Goal: Information Seeking & Learning: Learn about a topic

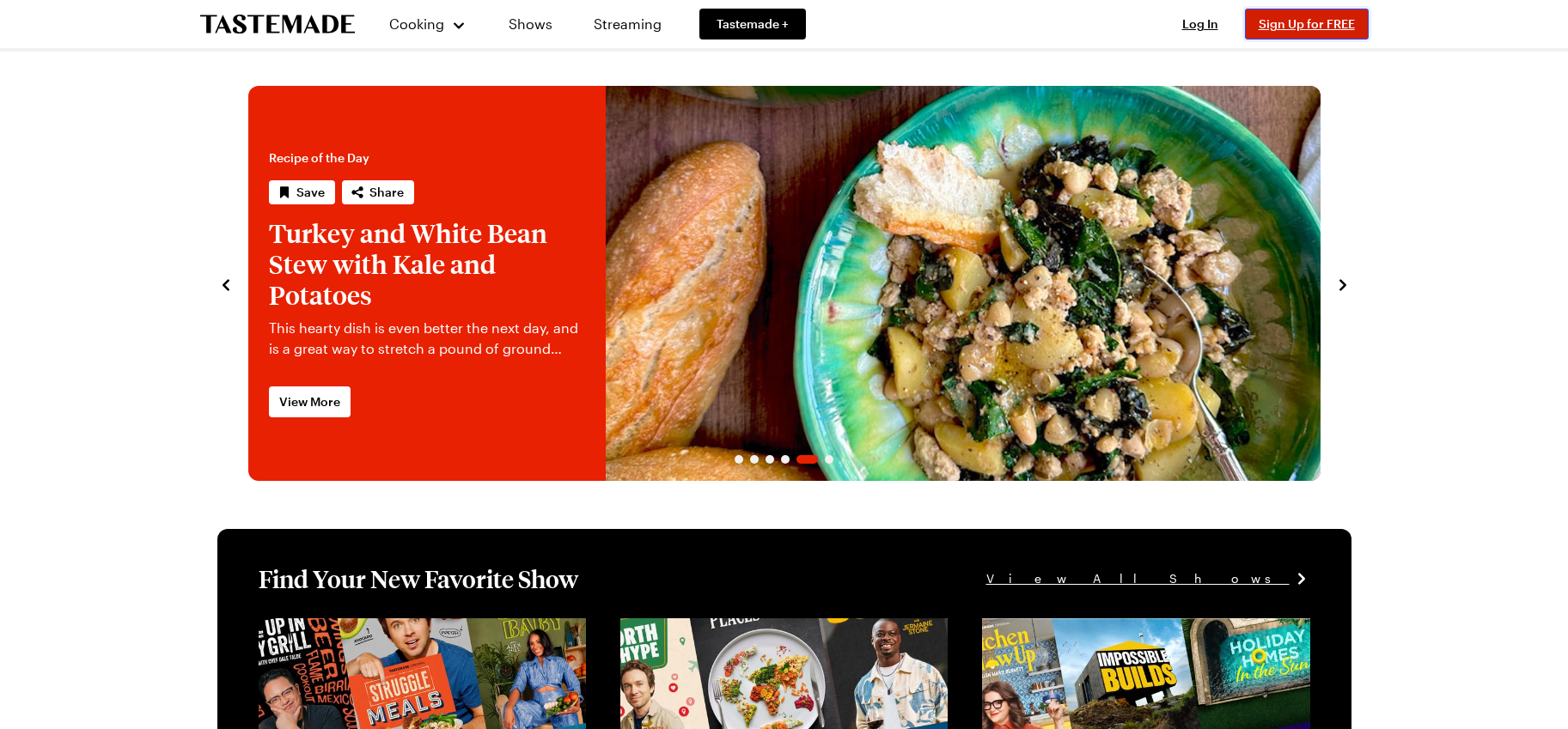
click at [1315, 24] on span "Sign Up for FREE" at bounding box center [1306, 24] width 96 height 15
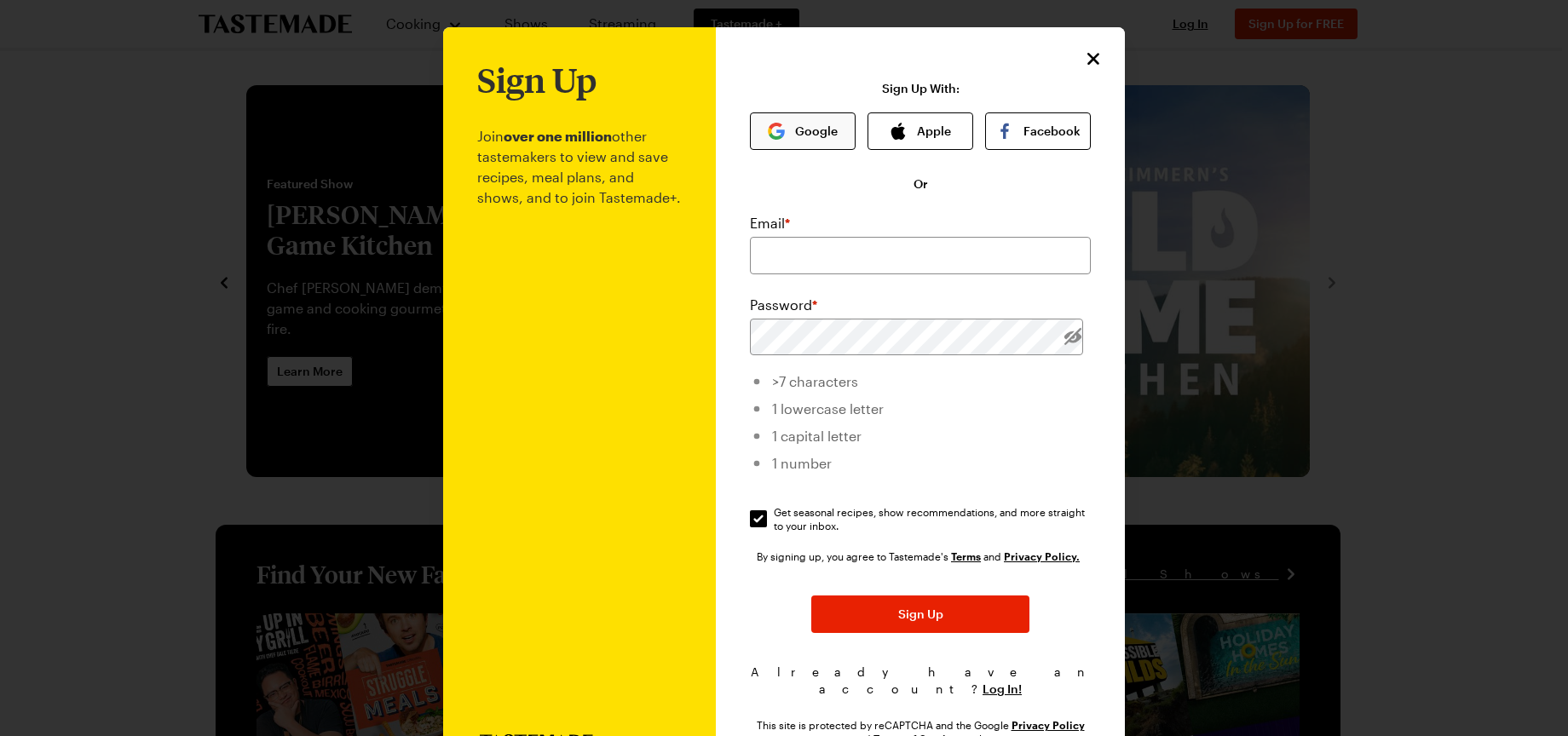
click at [790, 127] on button "Google" at bounding box center [802, 131] width 106 height 38
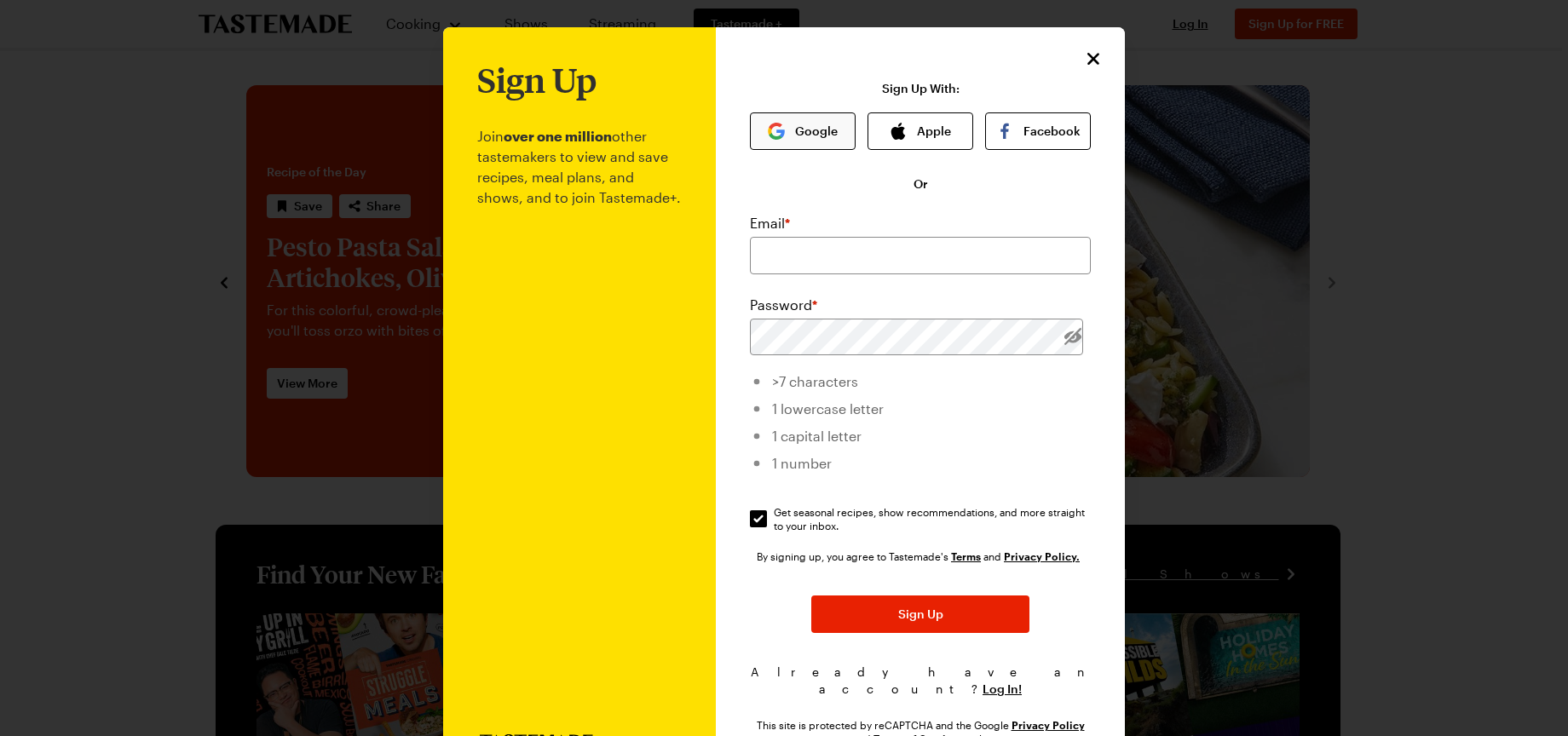
click at [790, 127] on button "Google" at bounding box center [802, 131] width 106 height 38
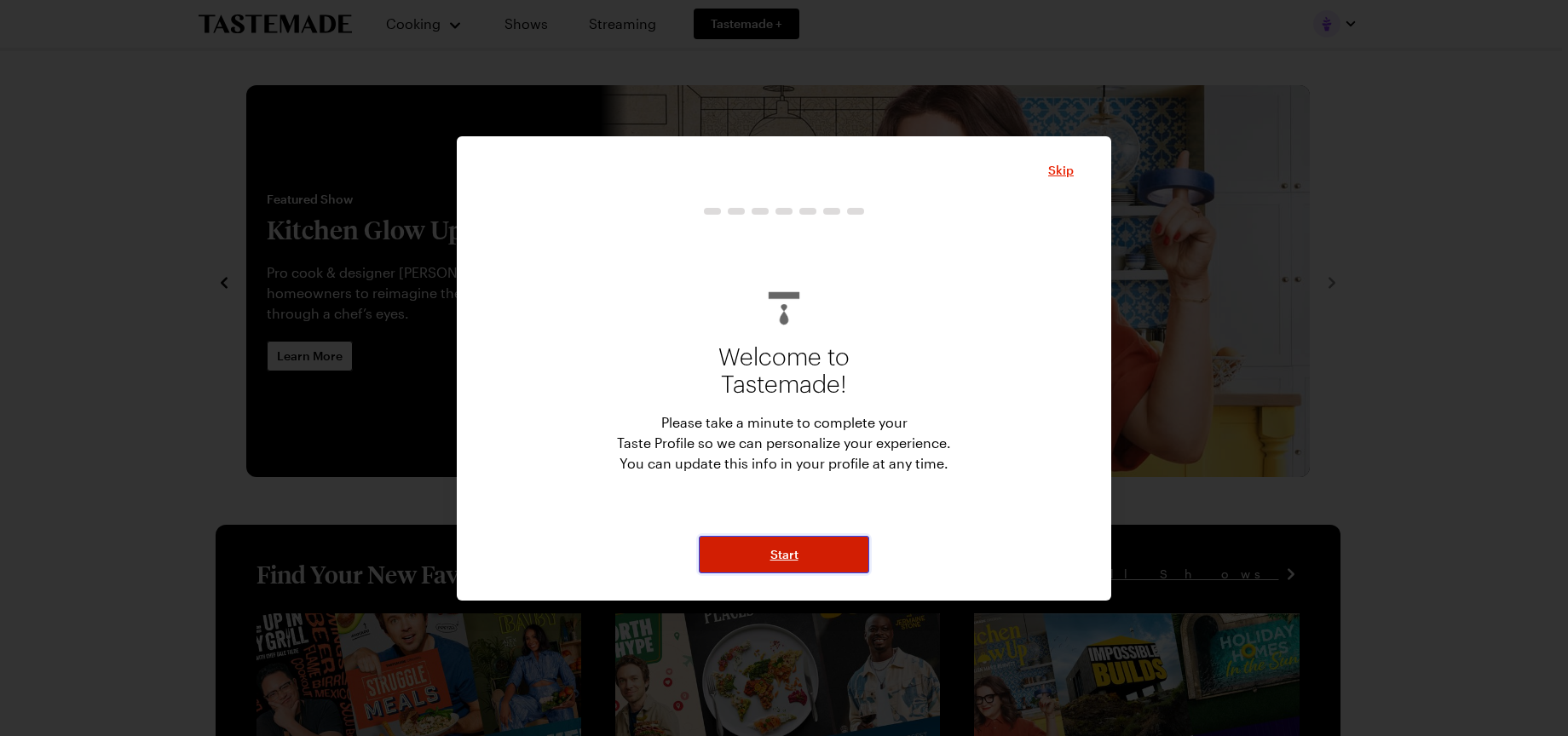
click at [790, 560] on span "Start" at bounding box center [784, 554] width 28 height 17
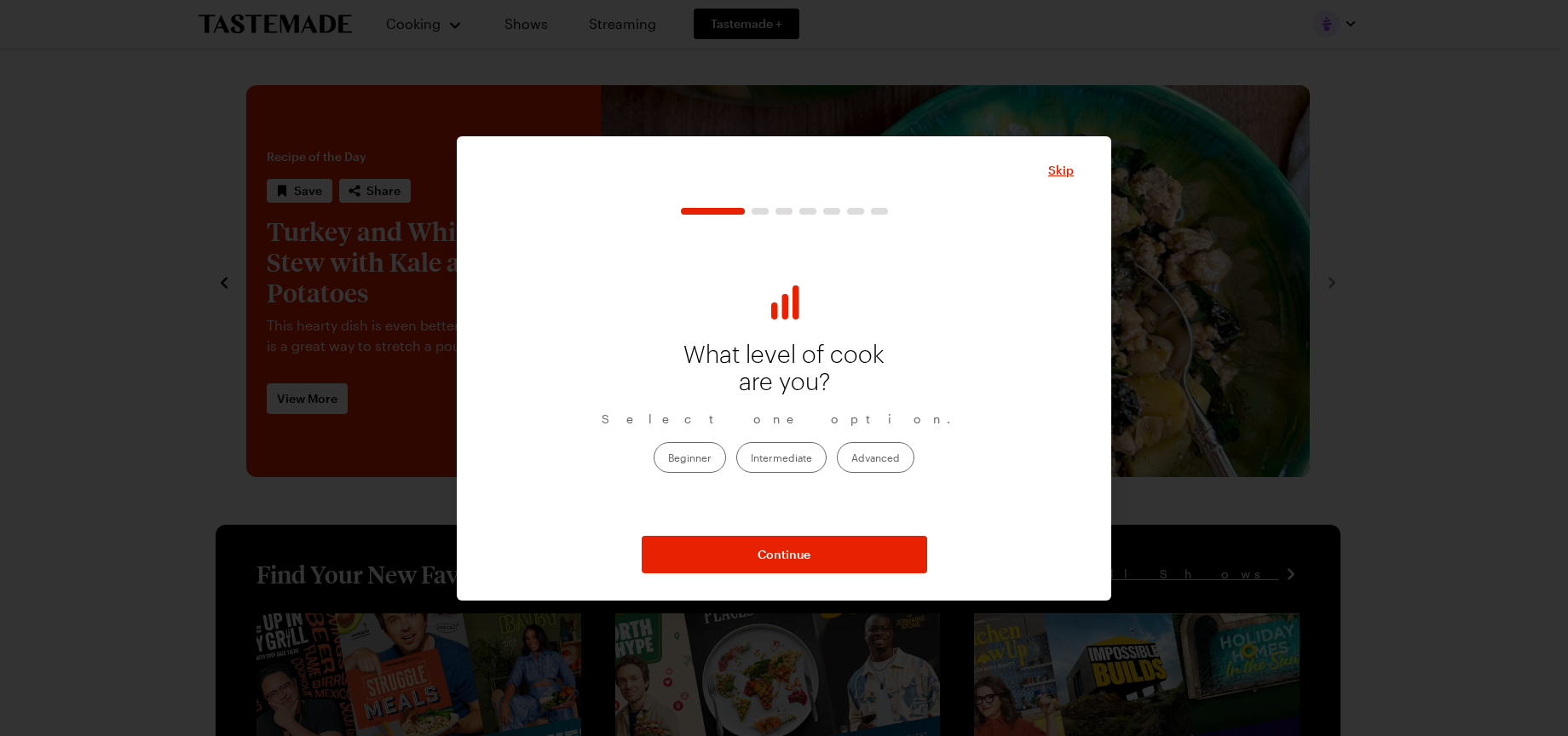
click at [797, 460] on label "Intermediate" at bounding box center [781, 457] width 90 height 30
click at [751, 459] on input "Intermediate" at bounding box center [751, 459] width 0 height 0
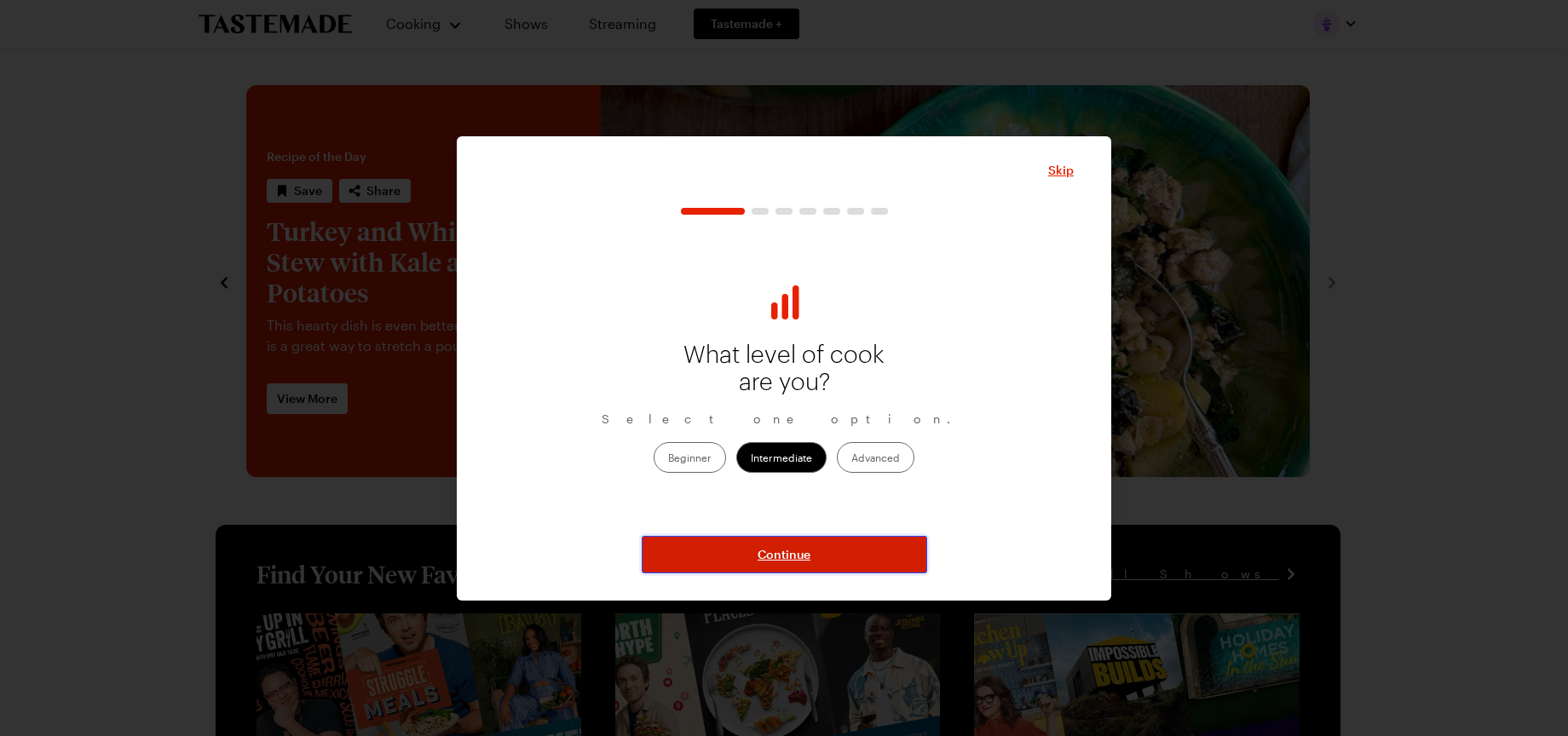
click at [805, 552] on span "Continue" at bounding box center [784, 554] width 53 height 17
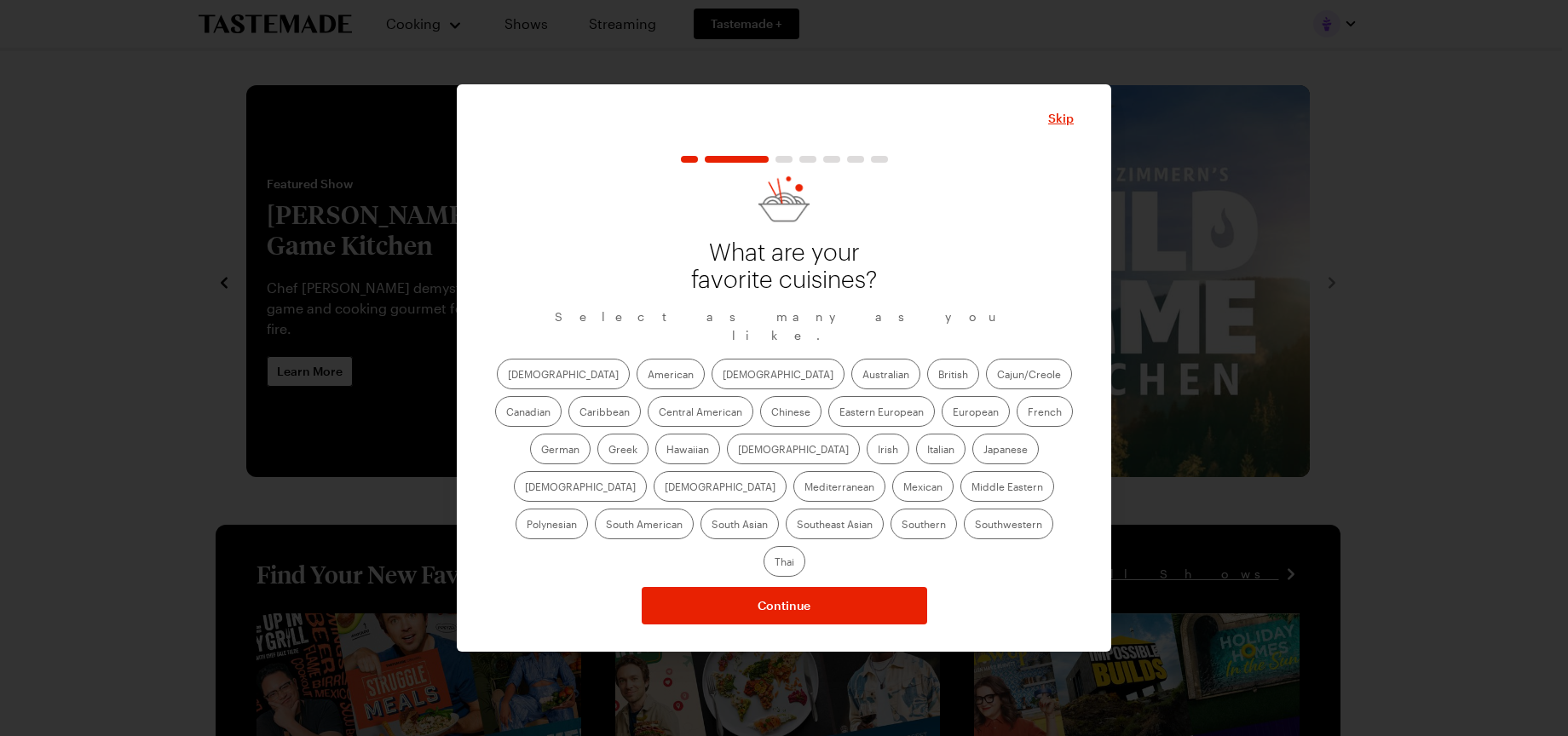
click at [637, 377] on label "American" at bounding box center [671, 374] width 68 height 30
click at [648, 375] on input "American" at bounding box center [648, 375] width 0 height 0
click at [711, 378] on label "[DEMOGRAPHIC_DATA]" at bounding box center [778, 374] width 133 height 30
click at [722, 375] on input "[DEMOGRAPHIC_DATA]" at bounding box center [722, 375] width 0 height 0
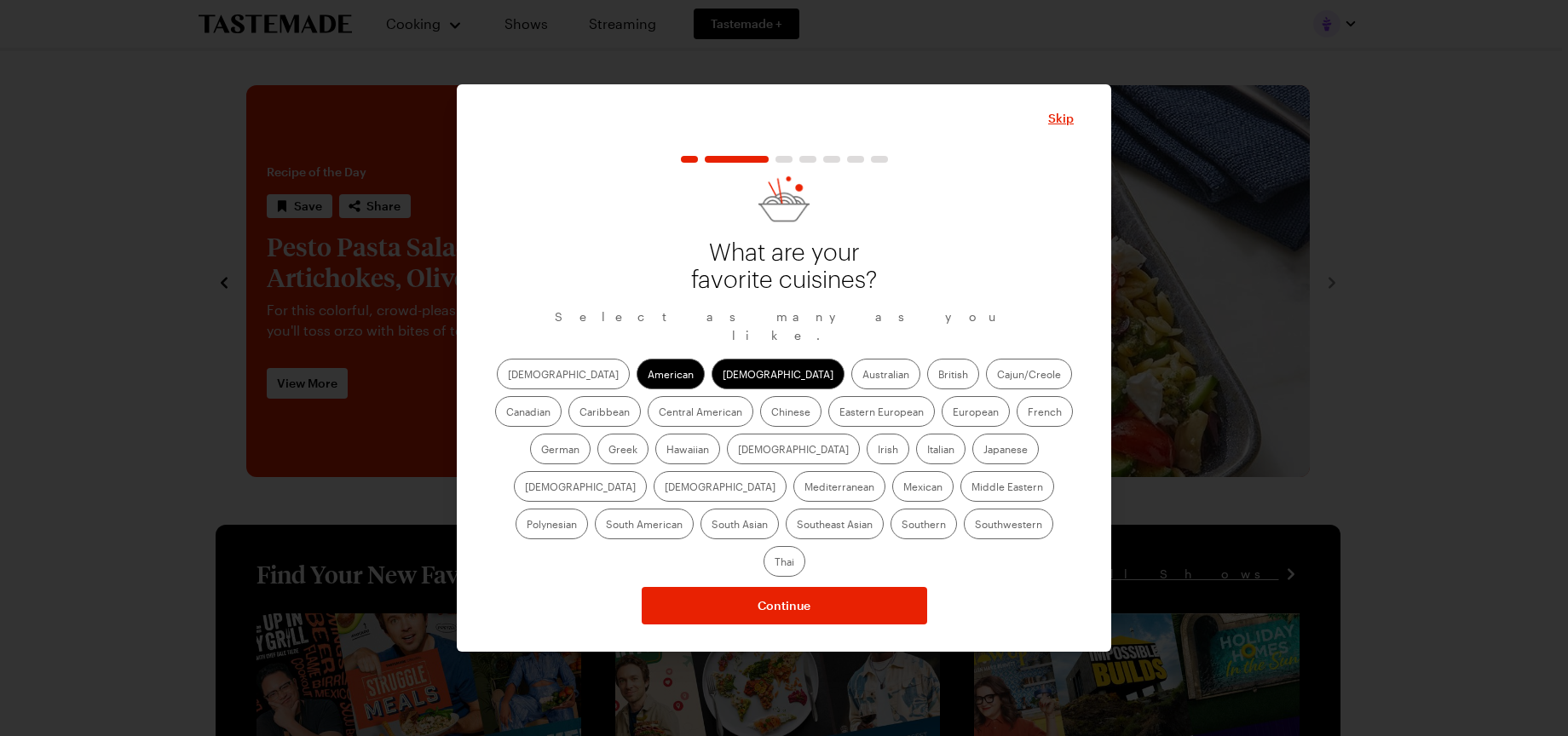
click at [916, 460] on label "Italian" at bounding box center [941, 449] width 50 height 30
click at [927, 451] on input "Italian" at bounding box center [927, 451] width 0 height 0
click at [972, 460] on label "Japanese" at bounding box center [1005, 449] width 66 height 30
click at [984, 451] on input "Japanese" at bounding box center [984, 451] width 0 height 0
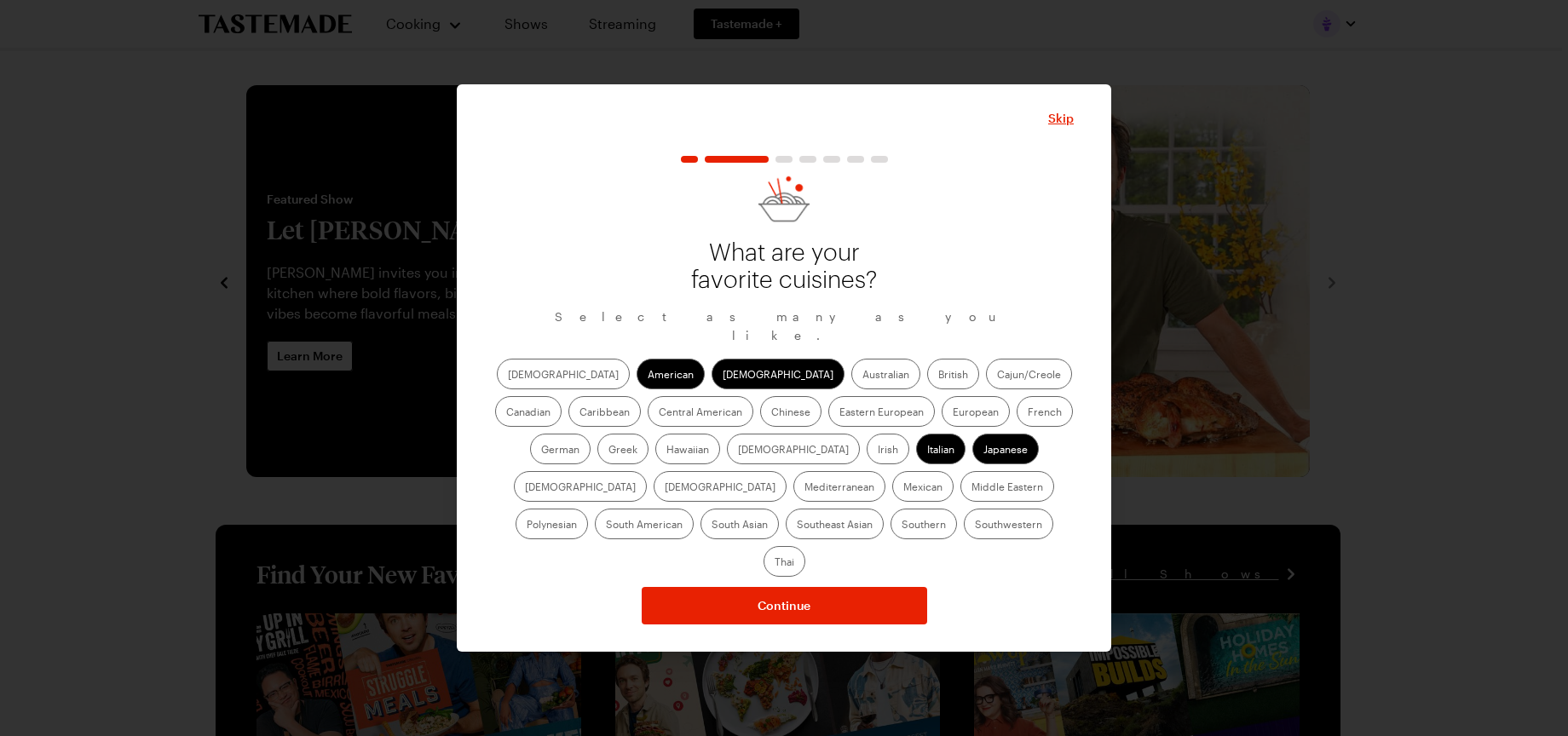
click at [892, 499] on label "Mexican" at bounding box center [923, 485] width 62 height 30
click at [903, 488] on input "Mexican" at bounding box center [903, 488] width 0 height 0
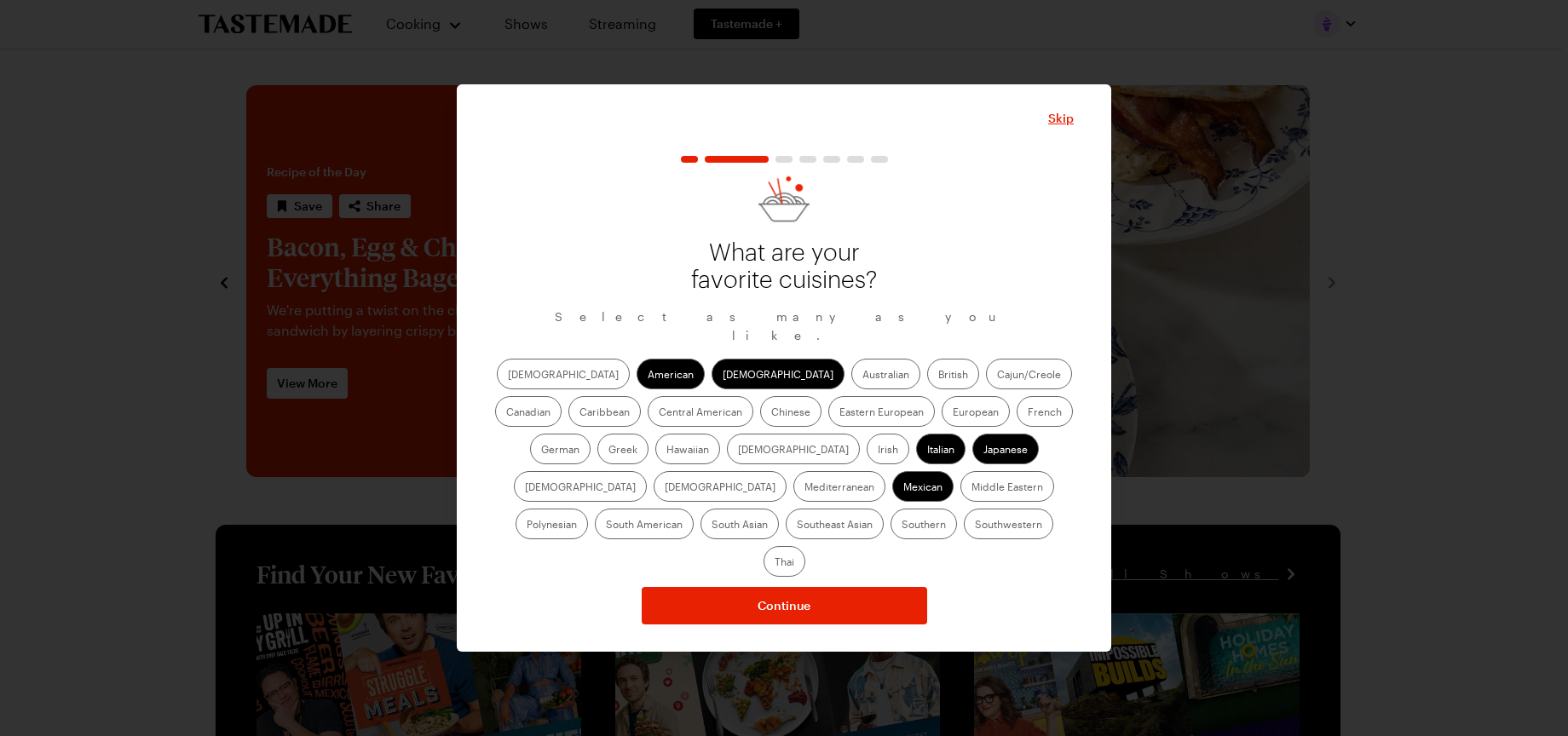
click at [760, 415] on label "Chinese" at bounding box center [790, 411] width 62 height 30
click at [771, 413] on input "Chinese" at bounding box center [771, 413] width 0 height 0
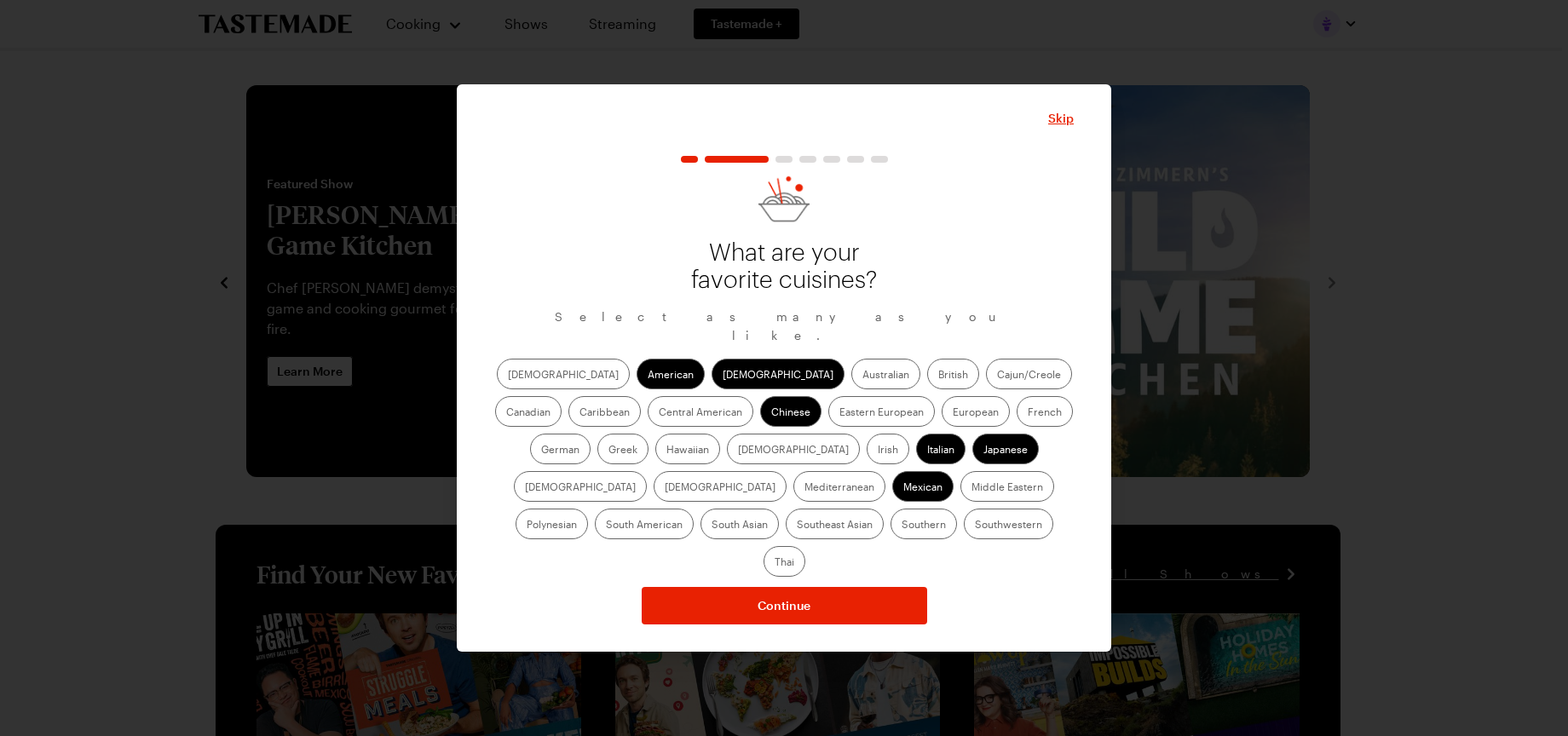
click at [787, 471] on label "[DEMOGRAPHIC_DATA]" at bounding box center [720, 485] width 133 height 30
click at [665, 488] on input "[DEMOGRAPHIC_DATA]" at bounding box center [665, 488] width 0 height 0
click at [1017, 416] on label "French" at bounding box center [1045, 411] width 56 height 30
click at [1028, 413] on input "French" at bounding box center [1028, 413] width 0 height 0
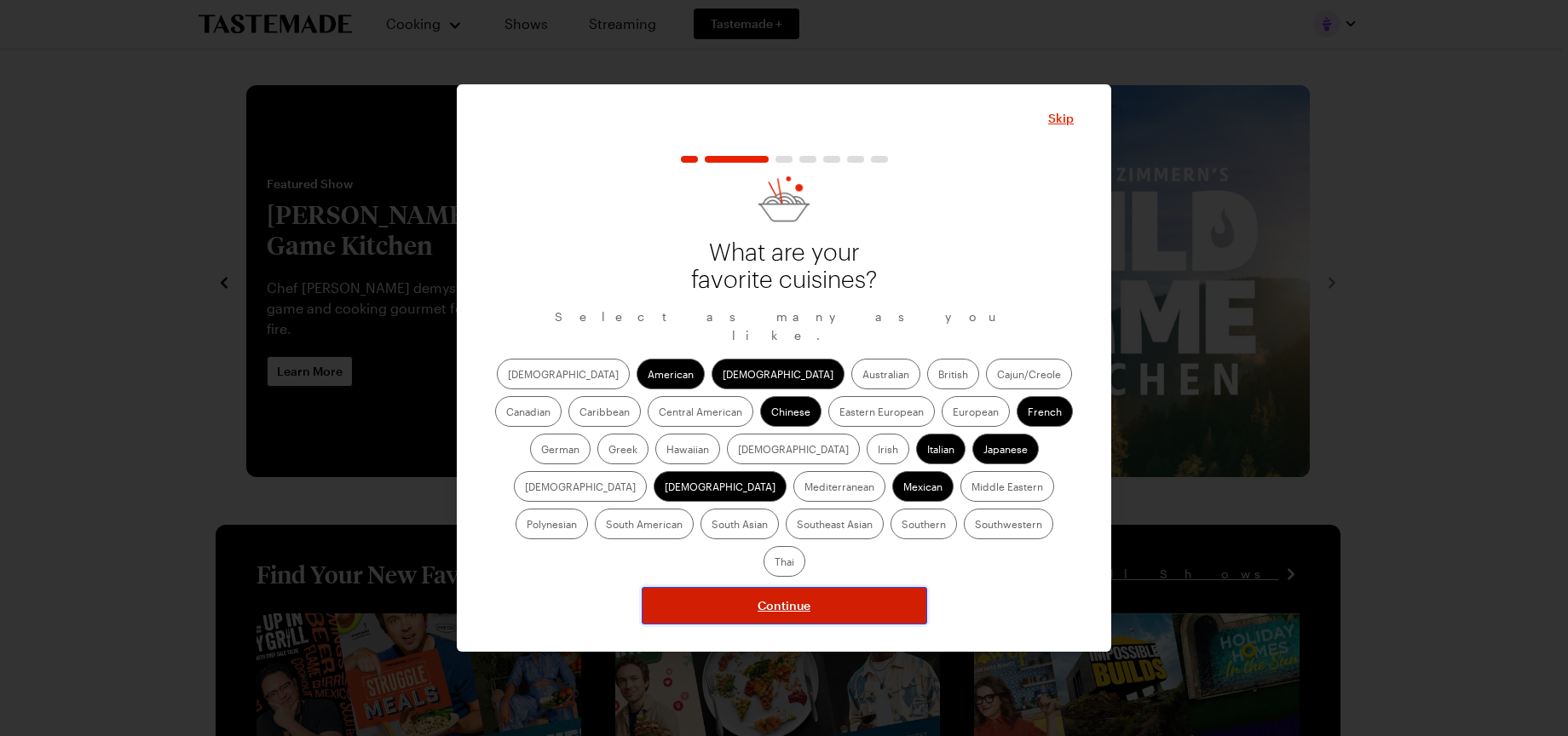
click at [793, 597] on span "Continue" at bounding box center [784, 606] width 53 height 17
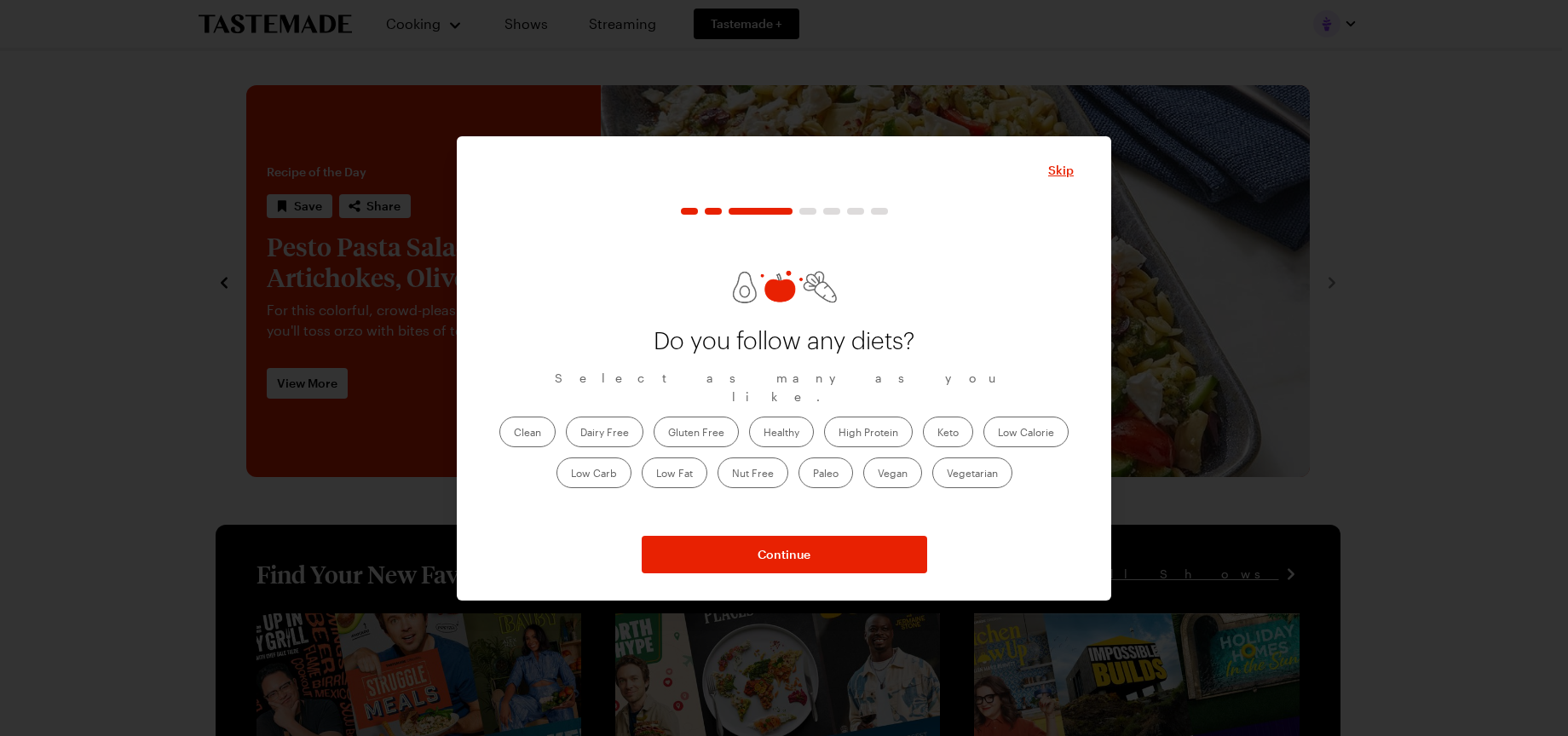
click at [786, 418] on label "Healthy" at bounding box center [781, 431] width 65 height 30
click at [764, 434] on input "Healthy" at bounding box center [764, 434] width 0 height 0
click at [835, 419] on label "High Protein" at bounding box center [868, 431] width 89 height 30
click at [839, 434] on Protein "High Protein" at bounding box center [839, 434] width 0 height 0
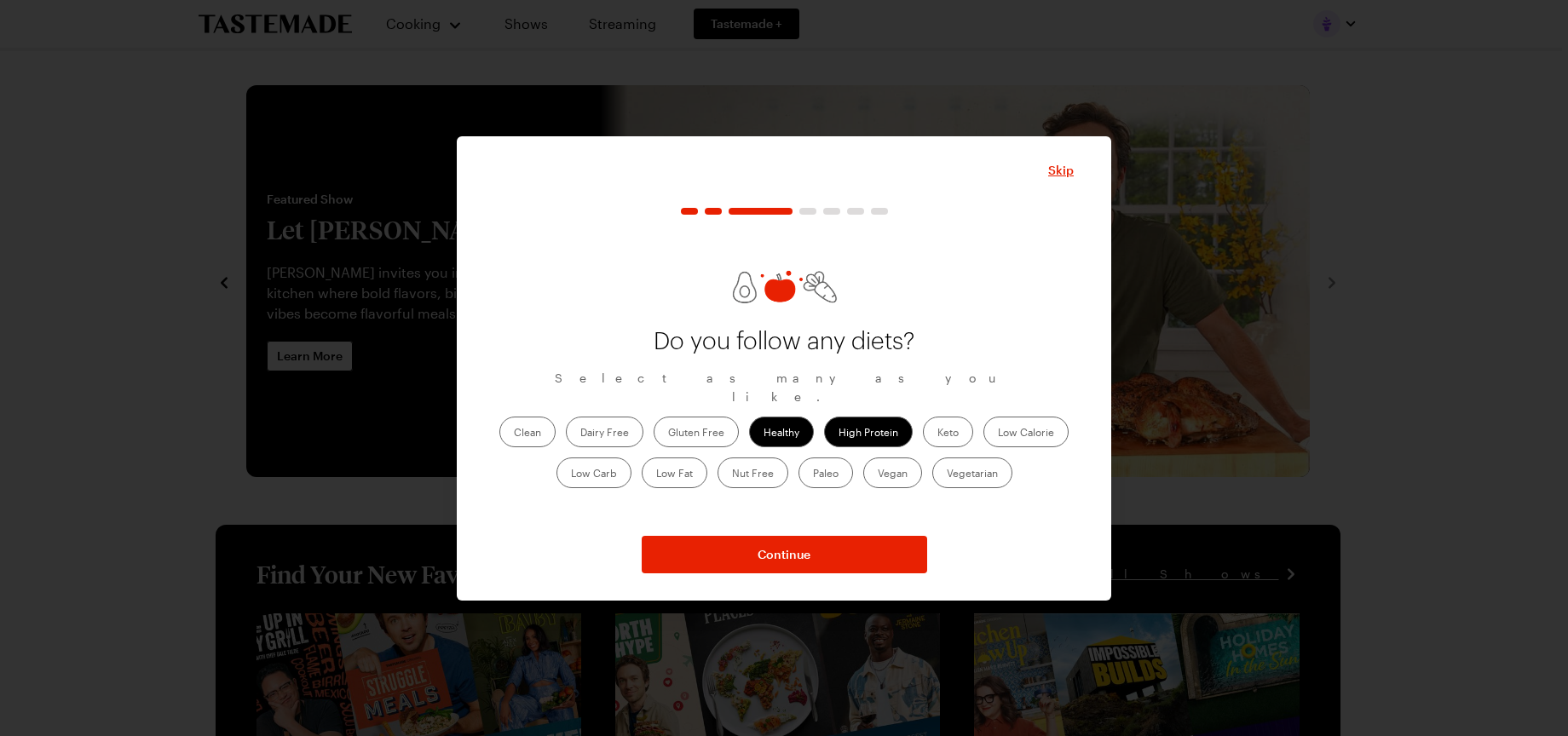
click at [583, 463] on label "Low Carb" at bounding box center [594, 473] width 75 height 30
click at [571, 474] on Carb "Low Carb" at bounding box center [571, 474] width 0 height 0
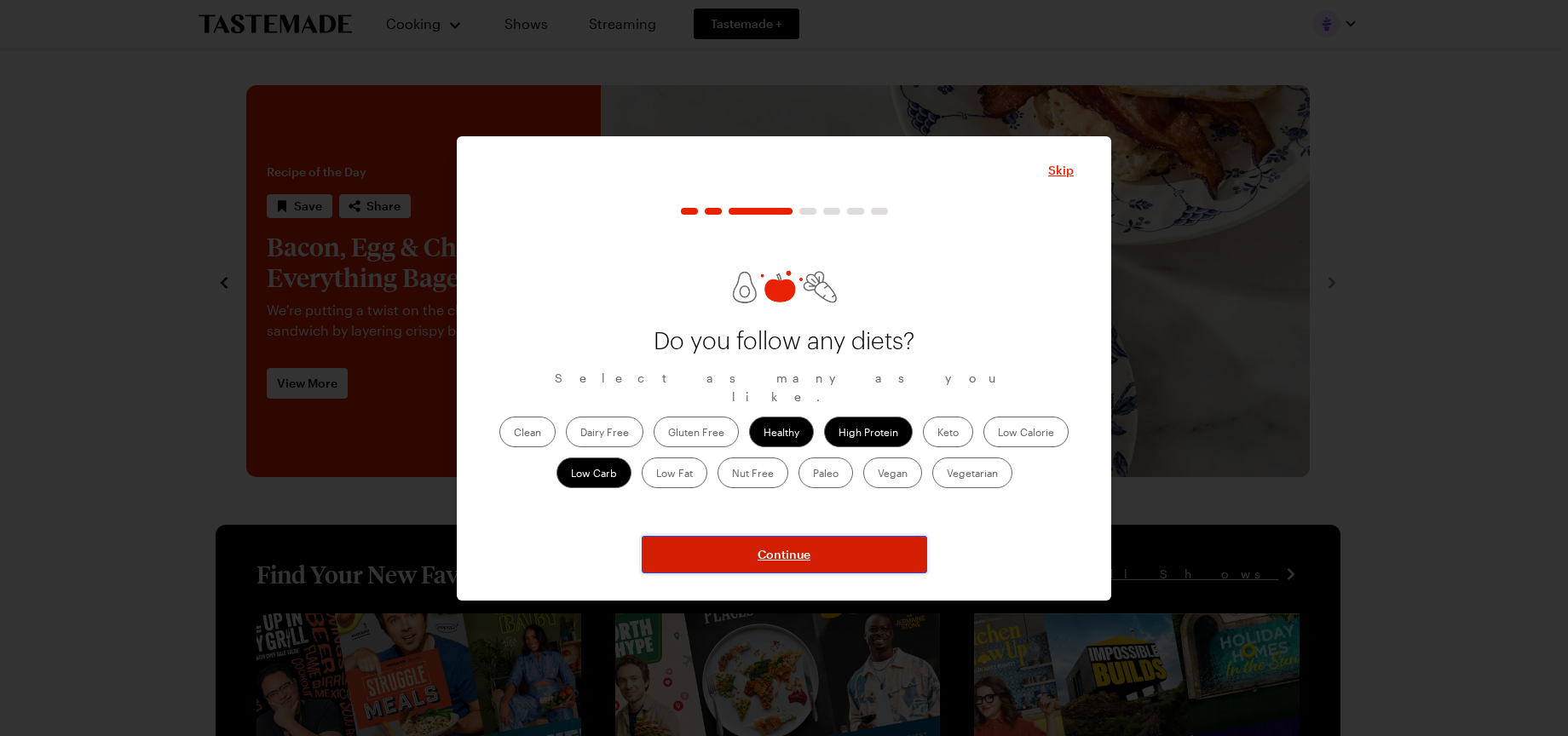
click at [779, 555] on span "Continue" at bounding box center [784, 554] width 53 height 17
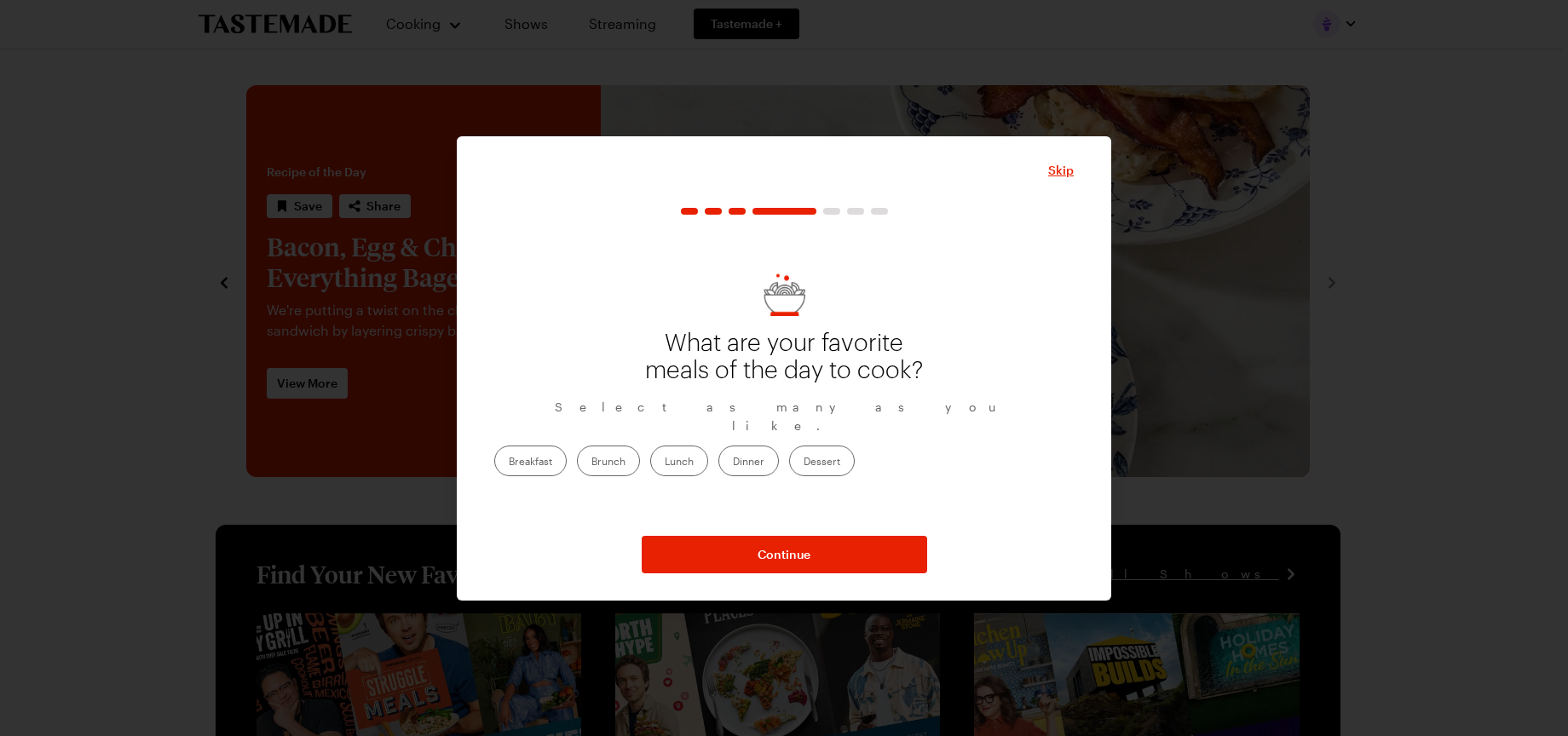
click at [779, 451] on label "Dinner" at bounding box center [749, 461] width 61 height 30
click at [734, 463] on input "Dinner" at bounding box center [734, 463] width 0 height 0
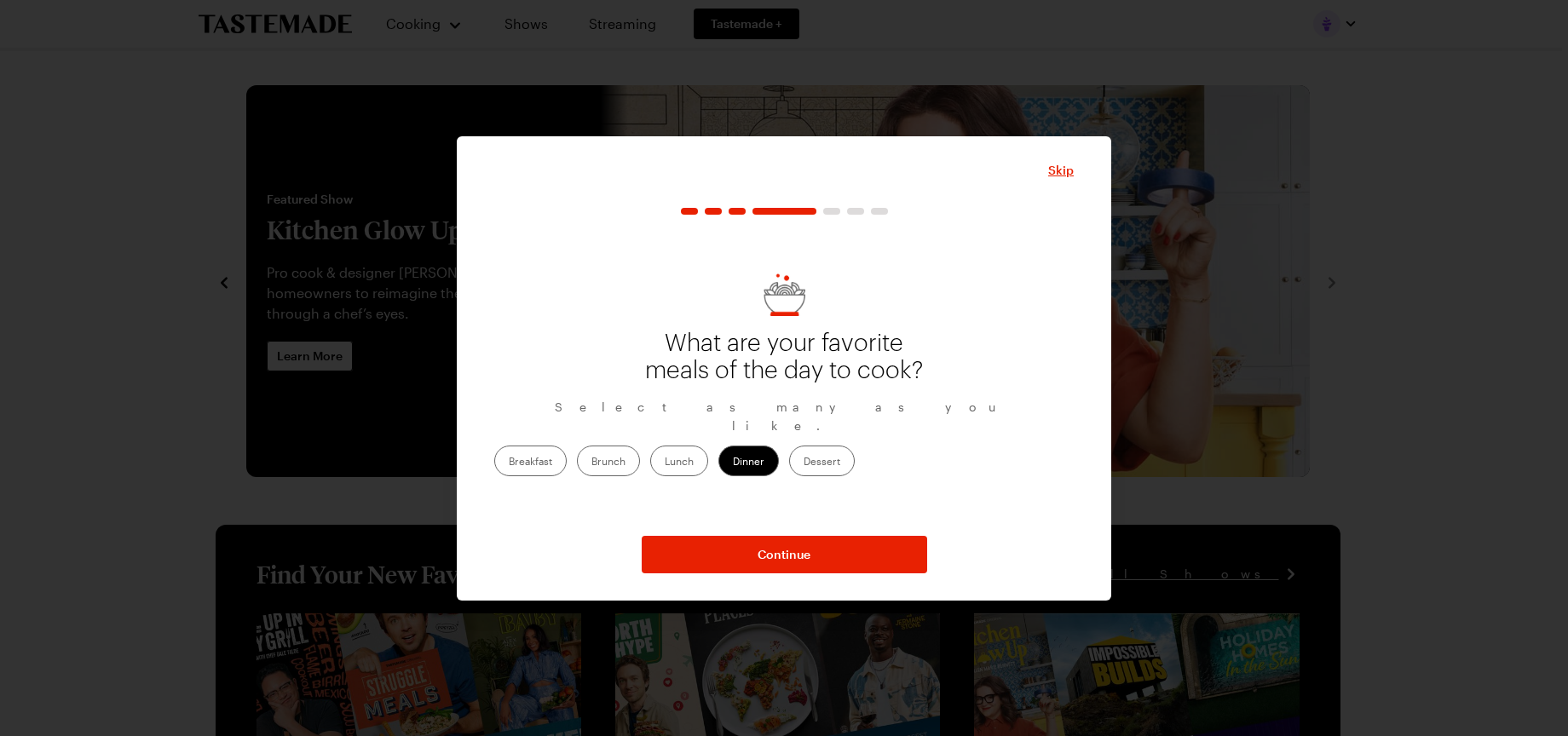
click at [566, 451] on label "Breakfast" at bounding box center [531, 461] width 73 height 30
click at [509, 463] on input "Breakfast" at bounding box center [509, 463] width 0 height 0
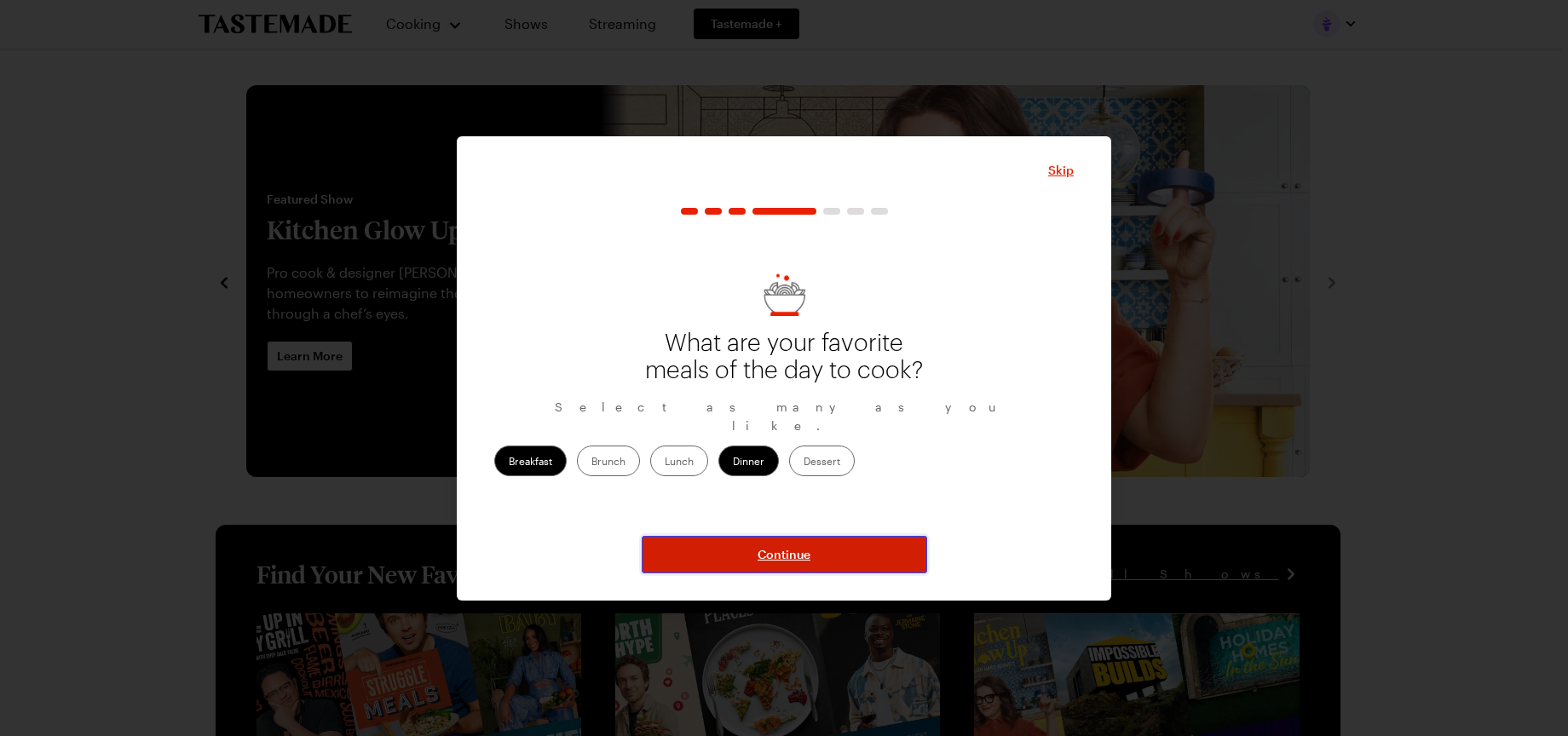
click at [793, 555] on span "Continue" at bounding box center [784, 554] width 53 height 17
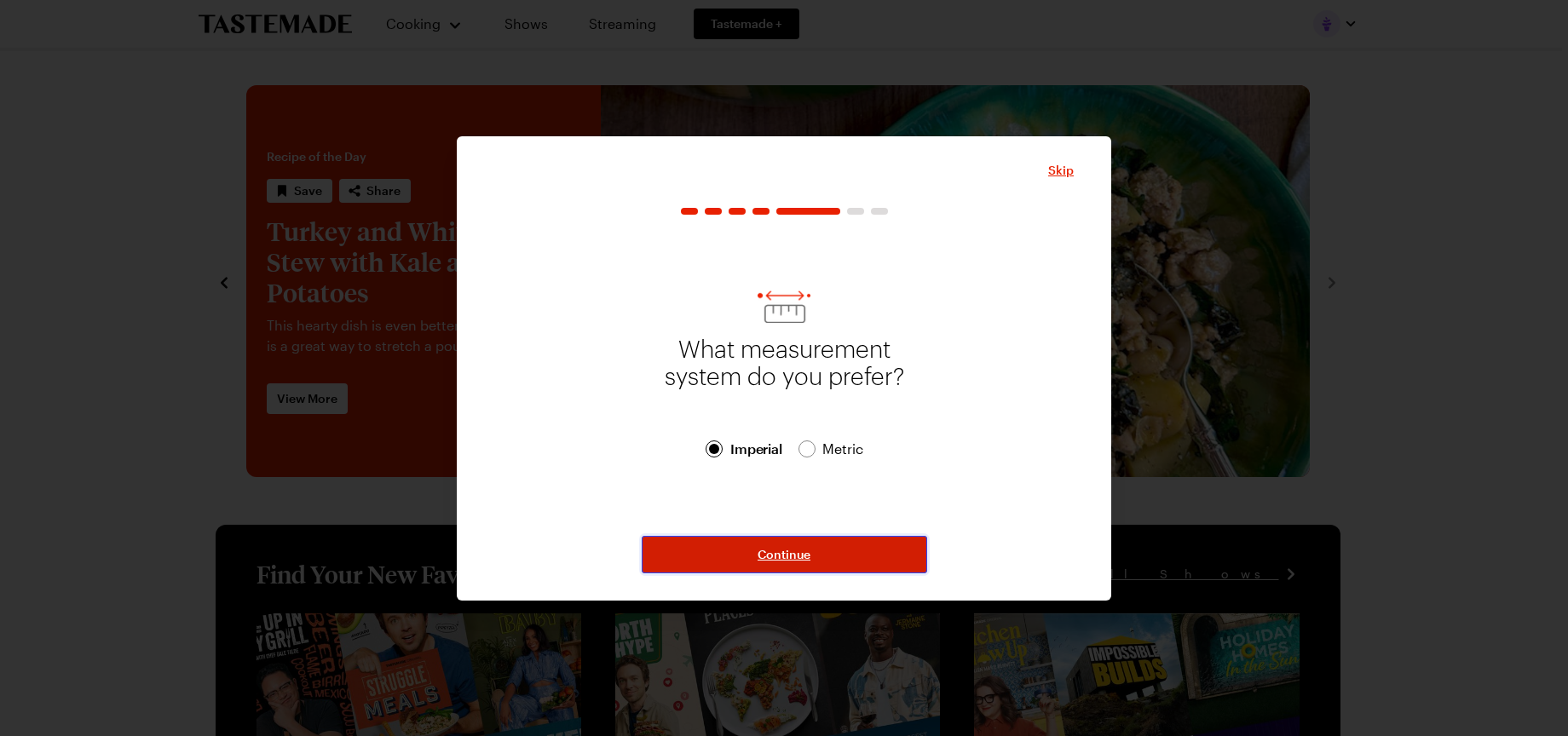
click at [793, 555] on span "Continue" at bounding box center [784, 554] width 53 height 17
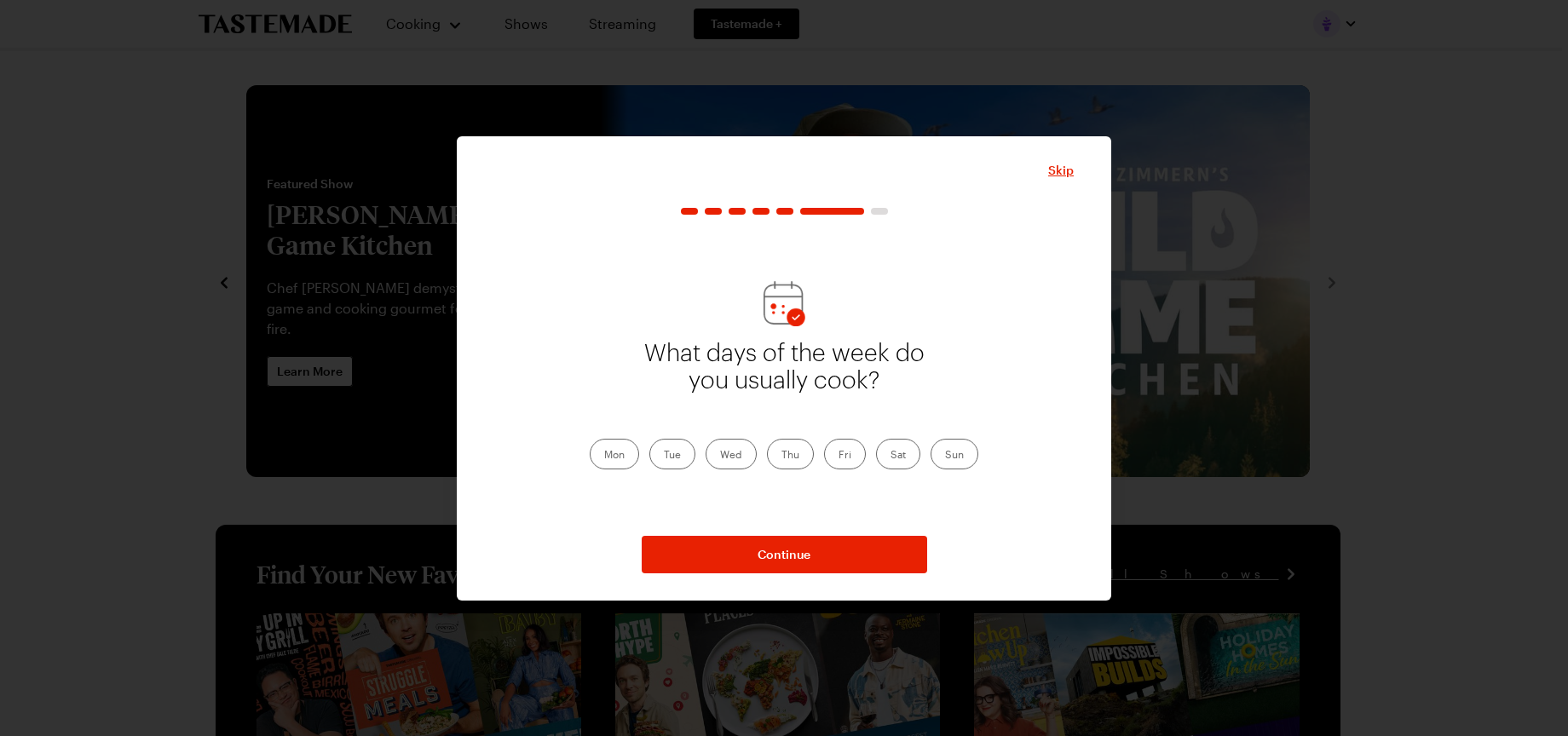
click at [845, 455] on label "Fri" at bounding box center [845, 453] width 41 height 30
click at [839, 456] on input "Fri" at bounding box center [839, 456] width 0 height 0
click at [897, 455] on label "Sat" at bounding box center [899, 453] width 44 height 30
click at [890, 456] on input "Sat" at bounding box center [890, 456] width 0 height 0
click at [963, 454] on label "Sun" at bounding box center [955, 453] width 48 height 30
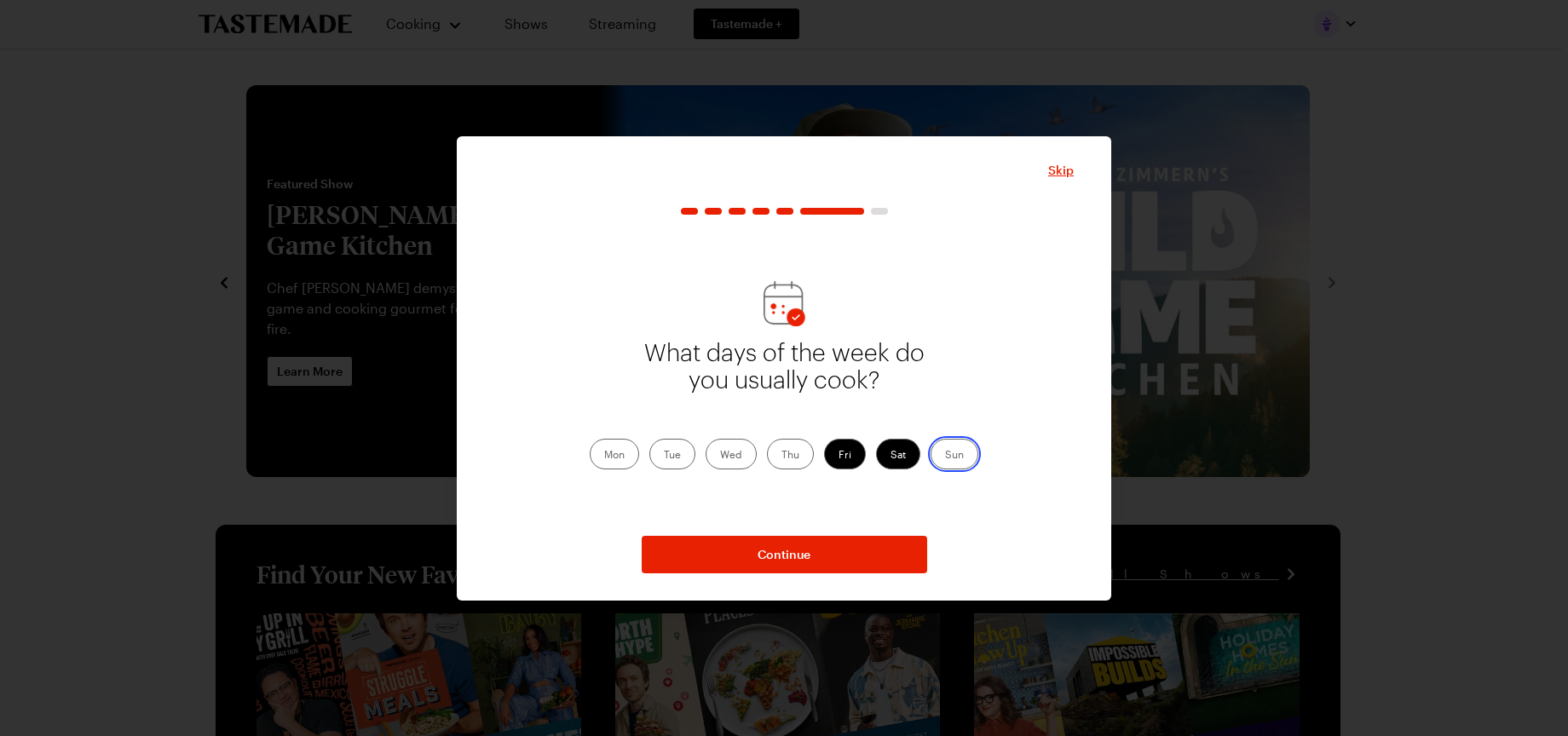
click at [946, 456] on input "Sun" at bounding box center [946, 456] width 0 height 0
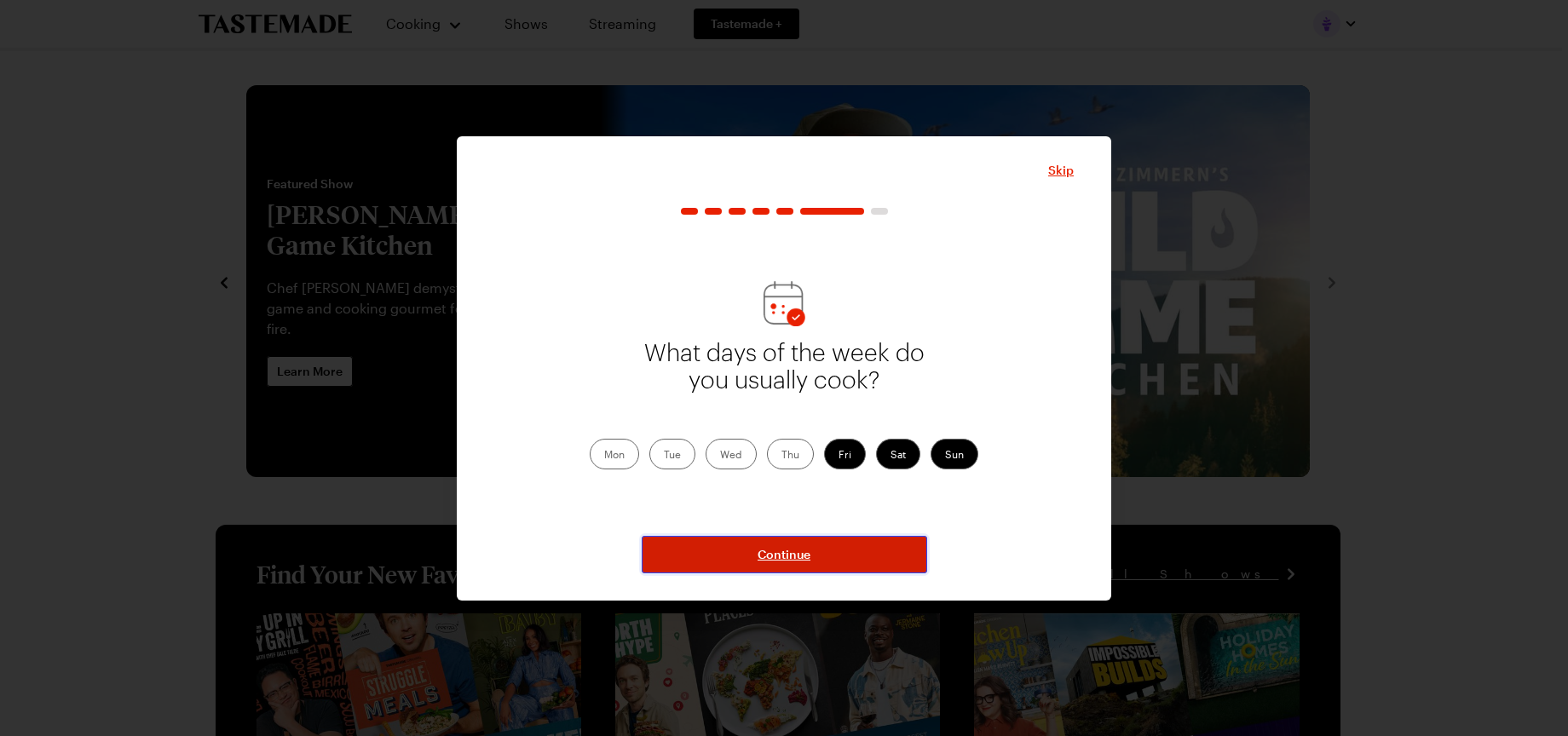
click at [783, 554] on span "Continue" at bounding box center [784, 554] width 53 height 17
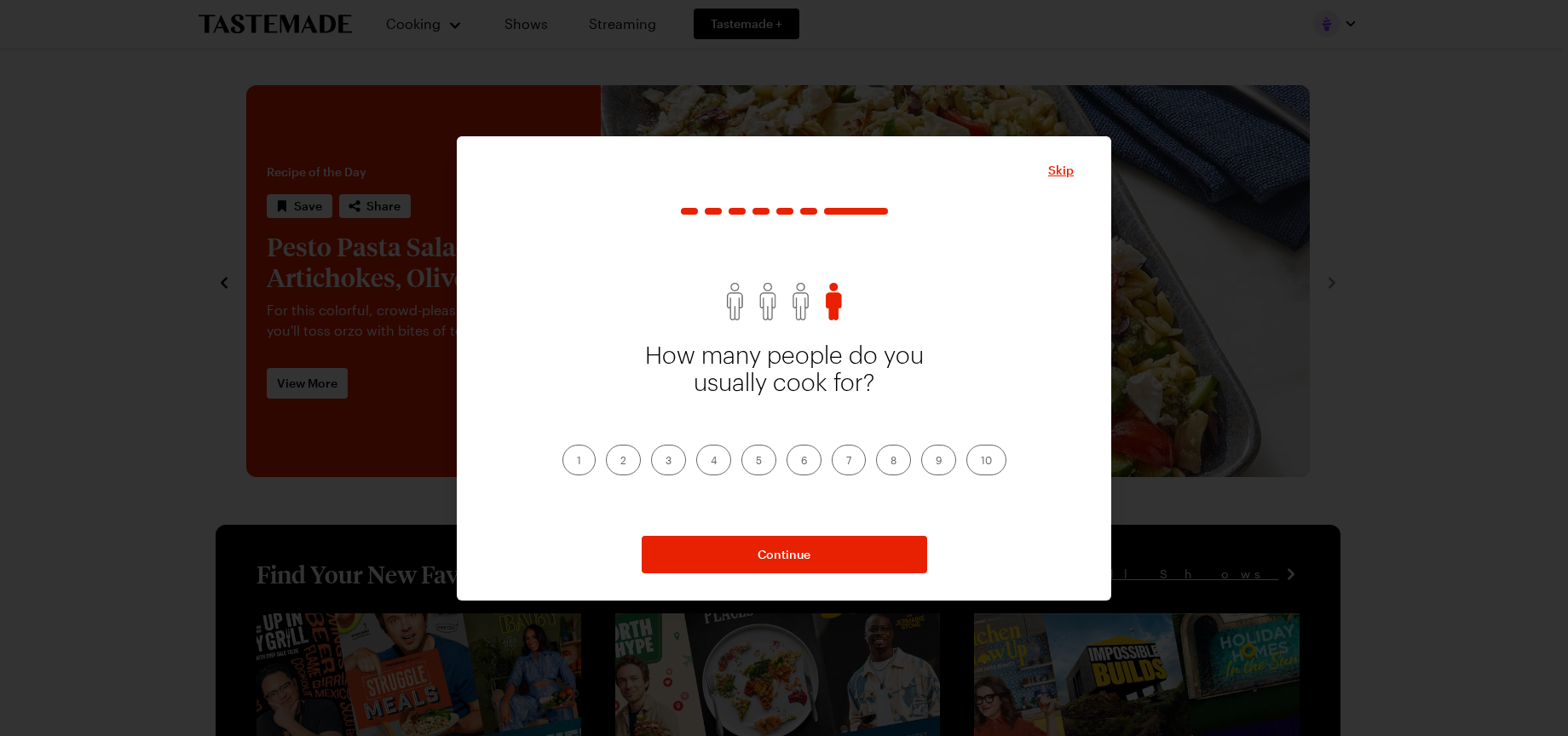
click at [578, 459] on label "1" at bounding box center [579, 460] width 33 height 30
click at [577, 462] on input "1" at bounding box center [577, 462] width 0 height 0
click at [622, 459] on label "2" at bounding box center [623, 460] width 35 height 30
click at [621, 462] on input "2" at bounding box center [621, 462] width 0 height 0
click at [581, 462] on label "1" at bounding box center [579, 460] width 33 height 30
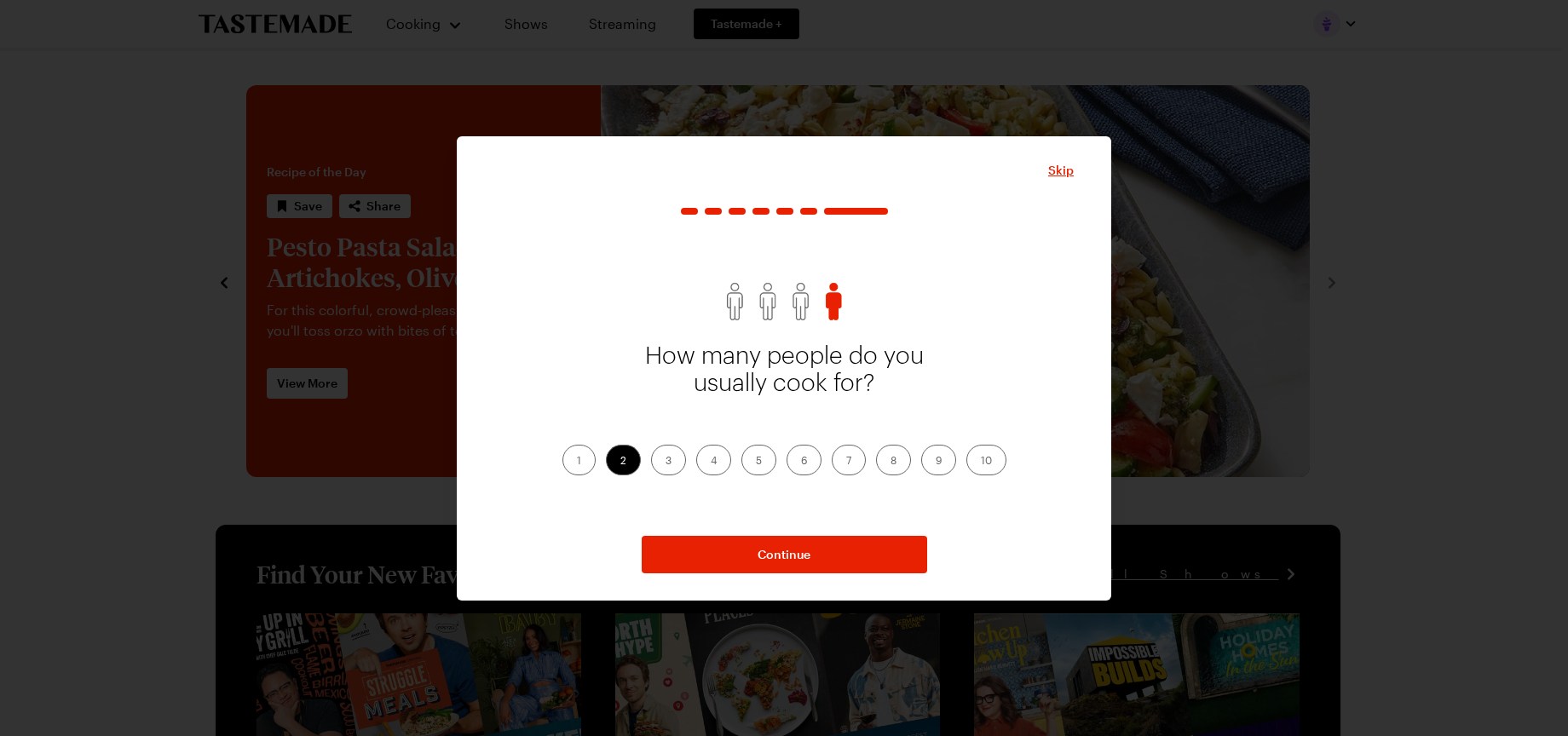
click at [577, 462] on input "1" at bounding box center [577, 462] width 0 height 0
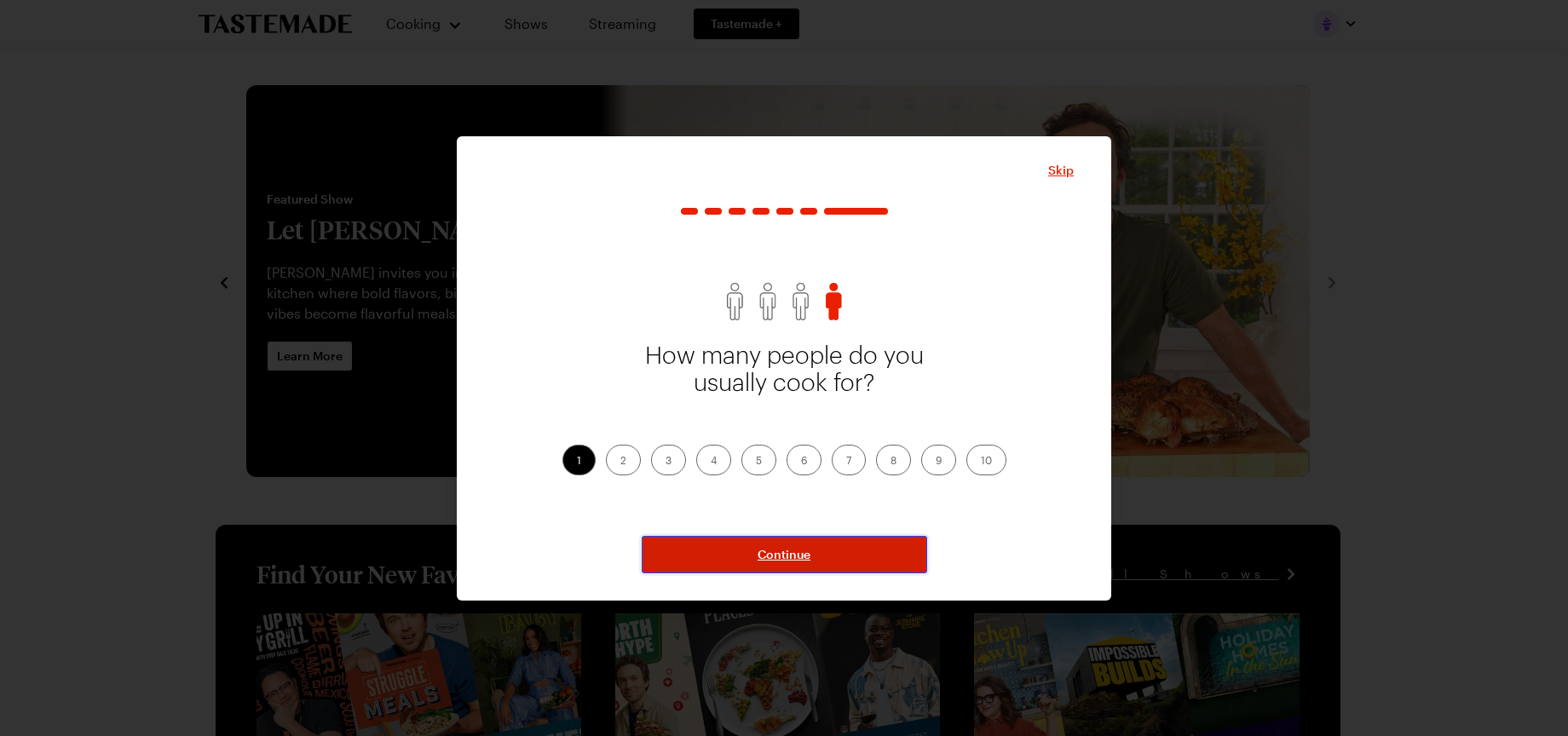
click at [785, 555] on span "Continue" at bounding box center [784, 554] width 53 height 17
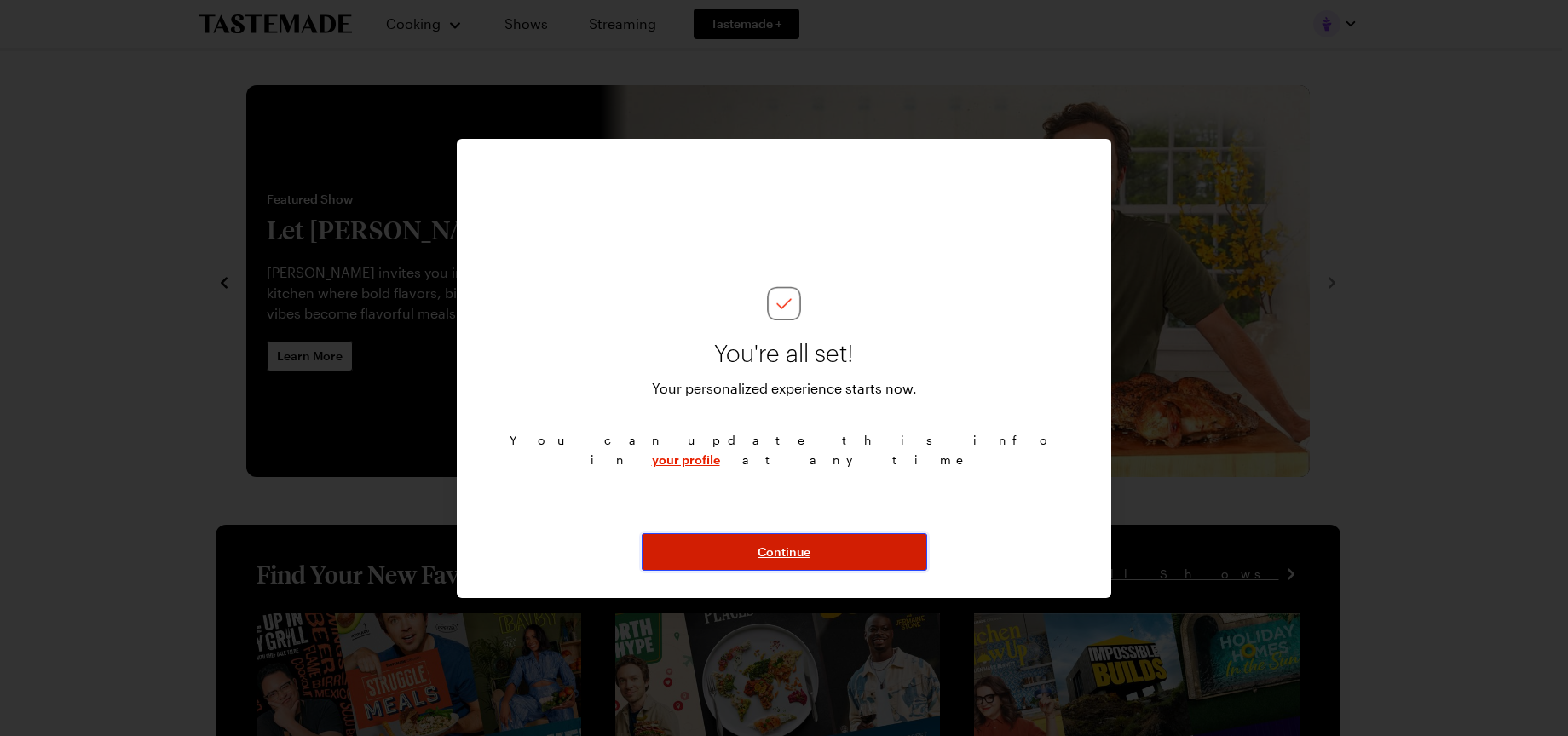
click at [785, 555] on span "Continue" at bounding box center [784, 552] width 53 height 17
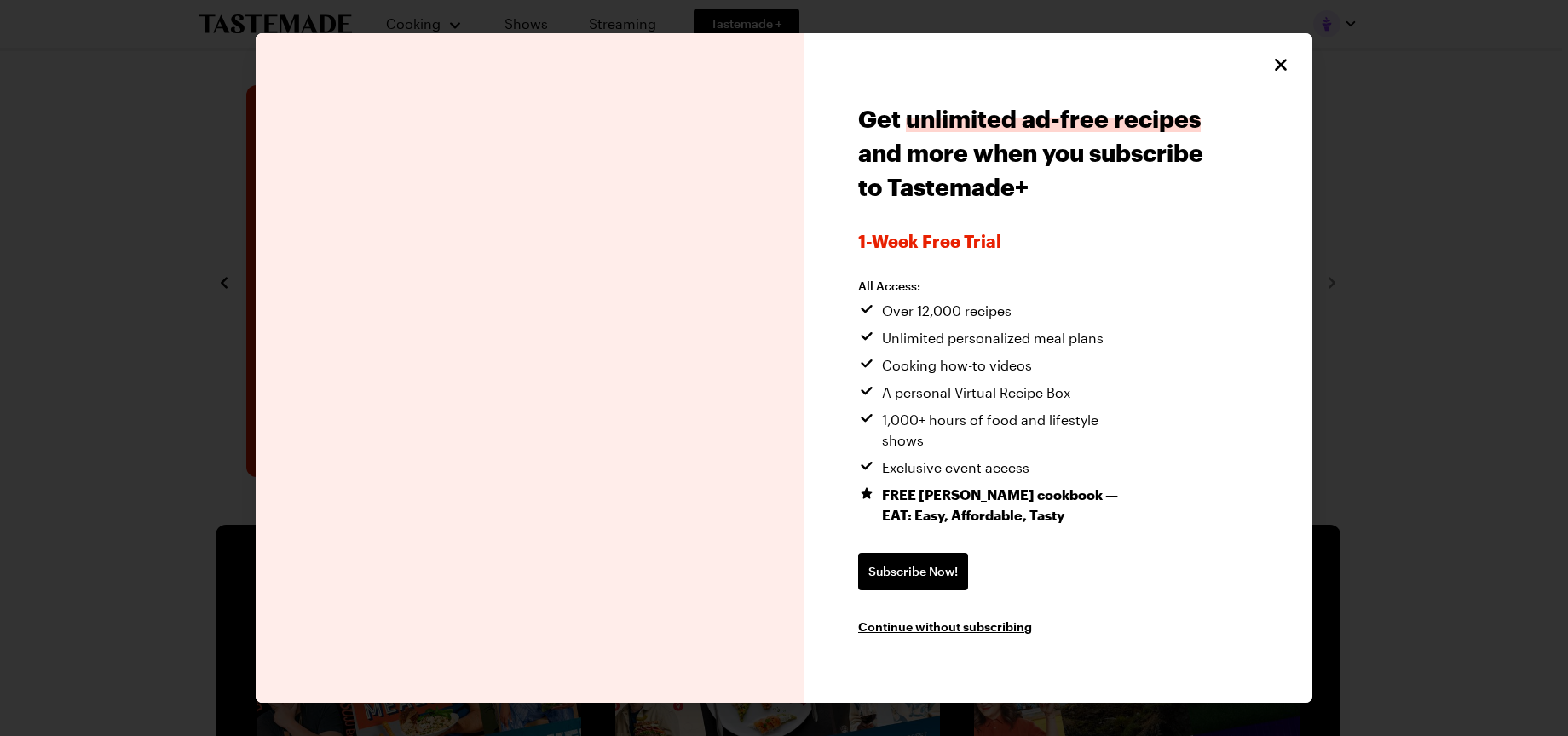
click at [957, 605] on div "Get unlimited ad-free recipes and more when you subscribe to Tastemade+ 1-week …" at bounding box center [1034, 367] width 351 height 533
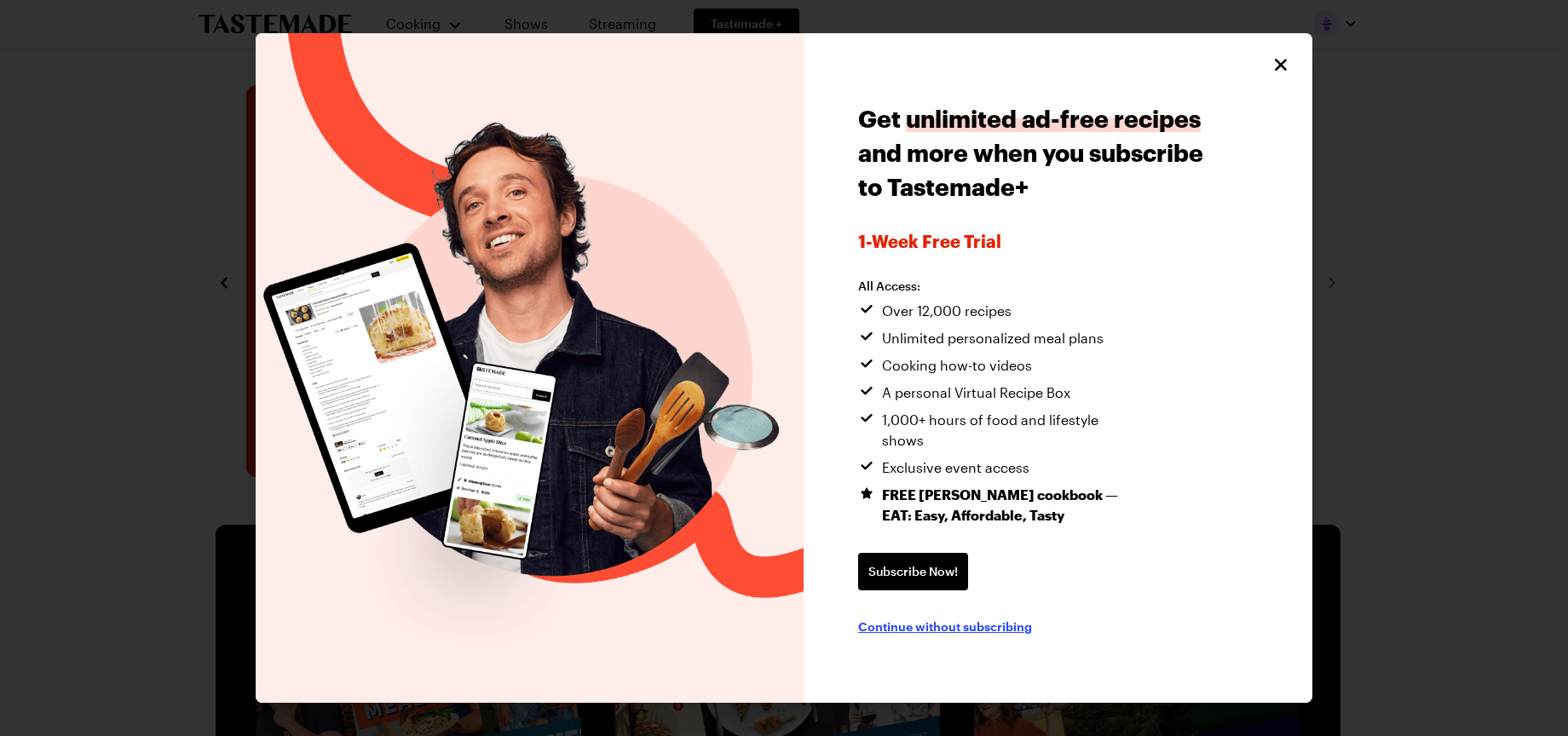
click at [957, 618] on span "Continue without subscribing" at bounding box center [945, 626] width 174 height 17
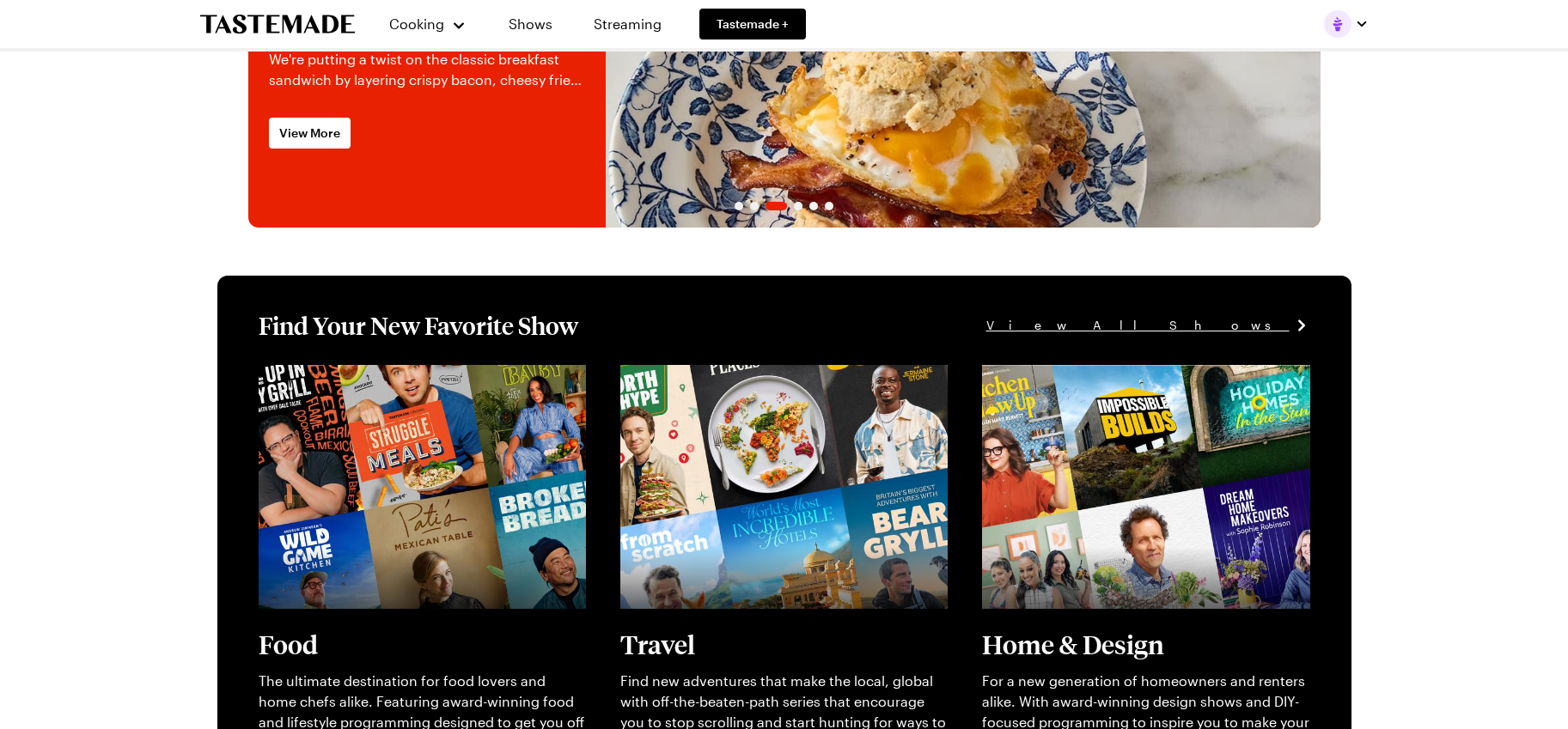
scroll to position [258, 0]
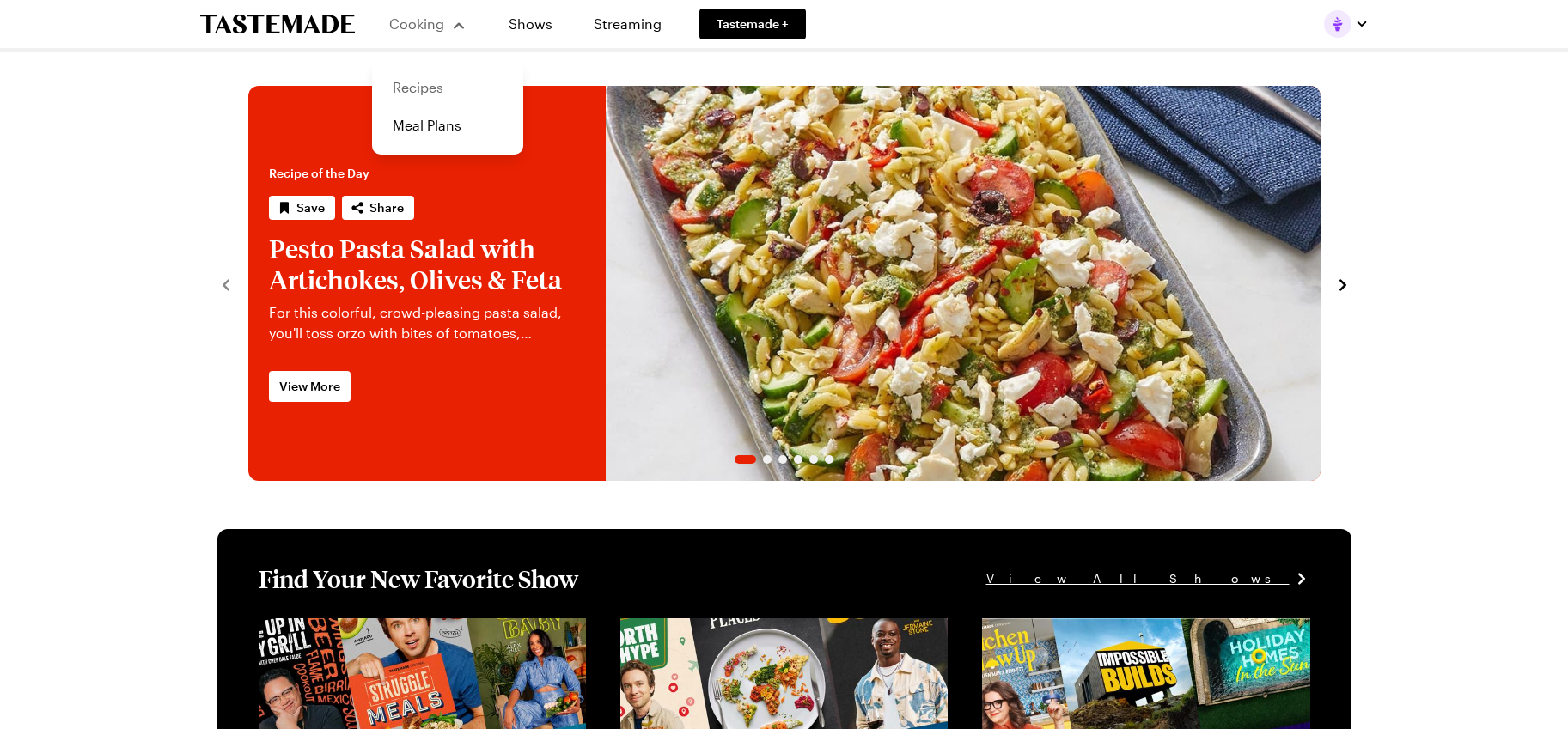
click at [438, 93] on link "Recipes" at bounding box center [447, 87] width 130 height 38
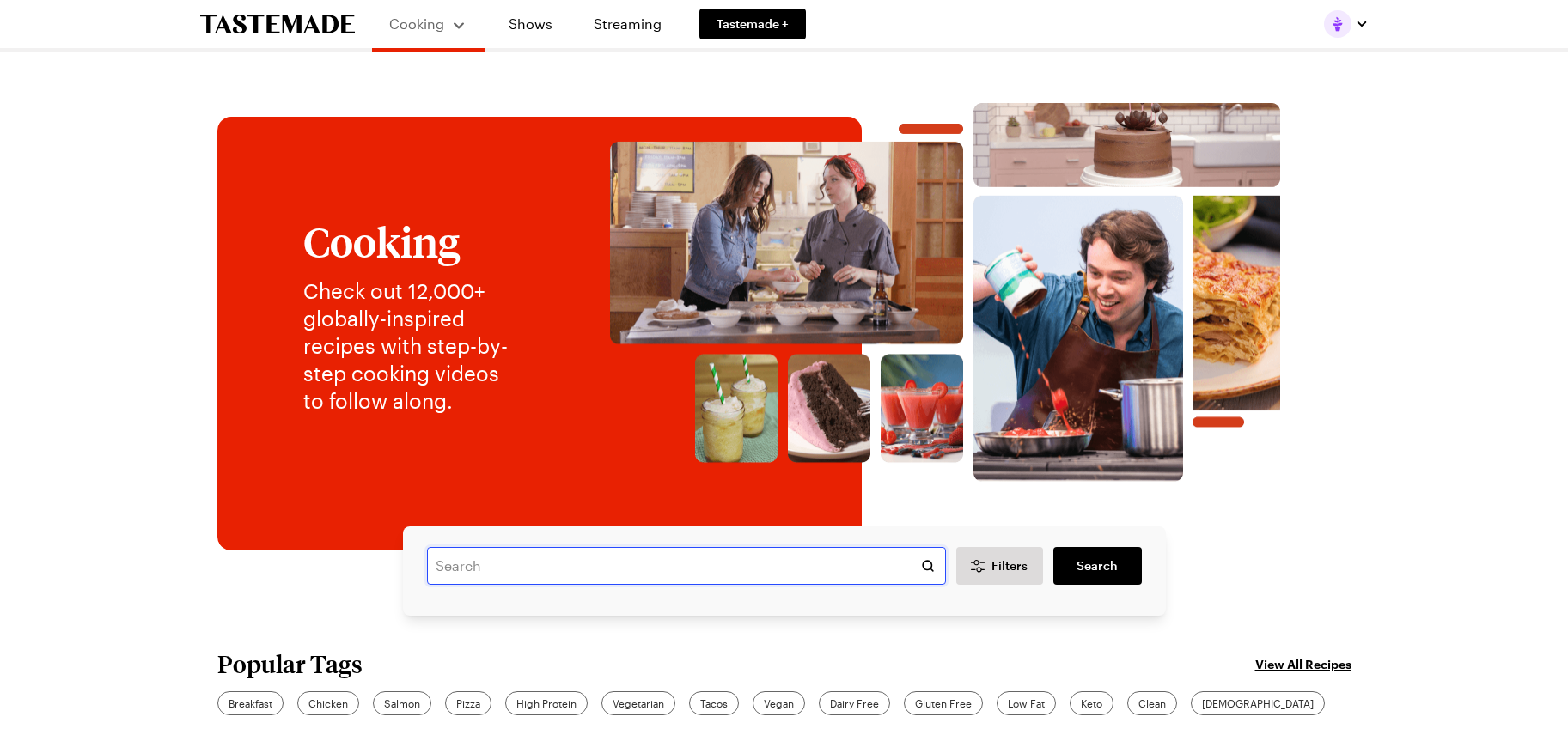
click at [569, 579] on input "text" at bounding box center [685, 565] width 519 height 38
type input "s"
type input "chocolate strawberries"
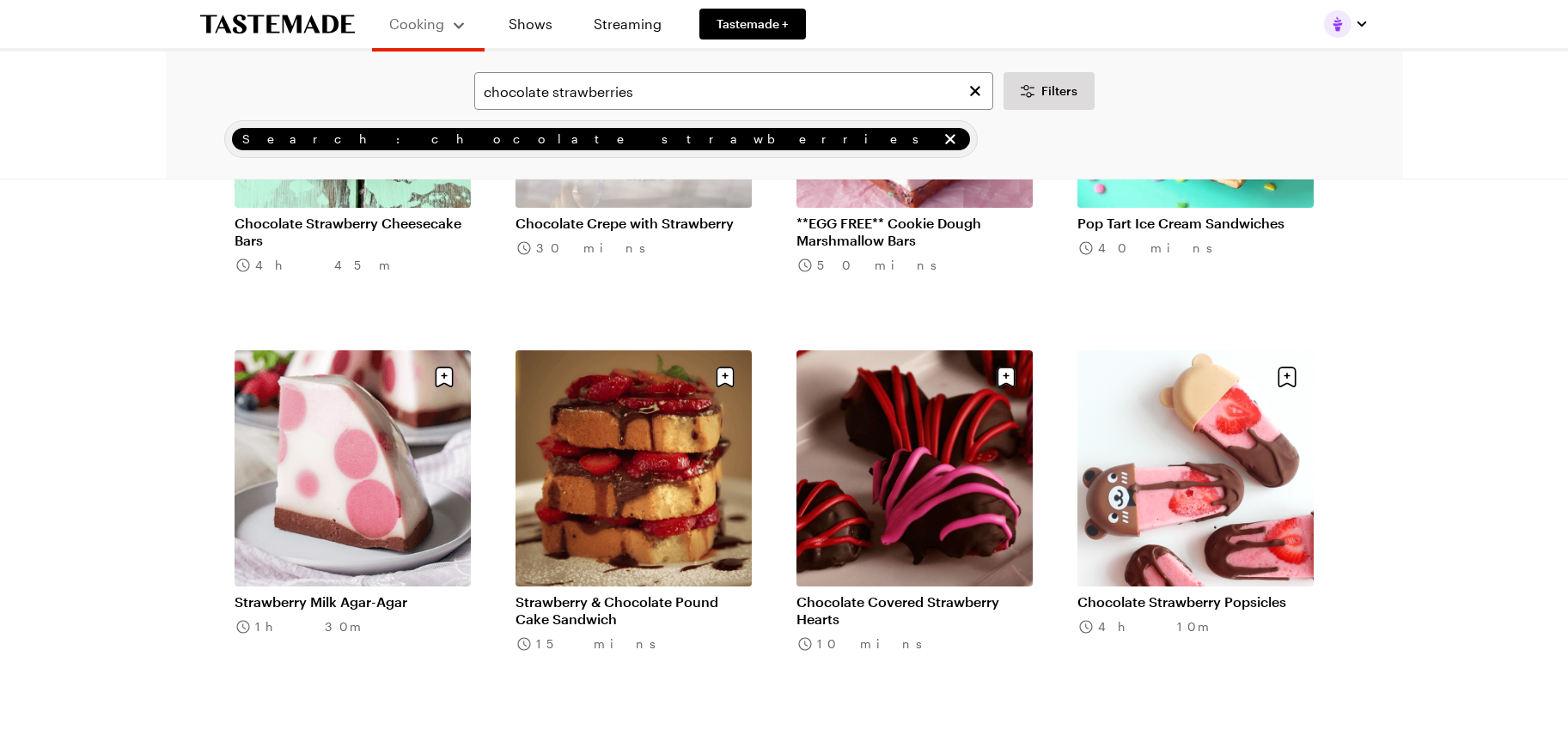
scroll to position [1460, 0]
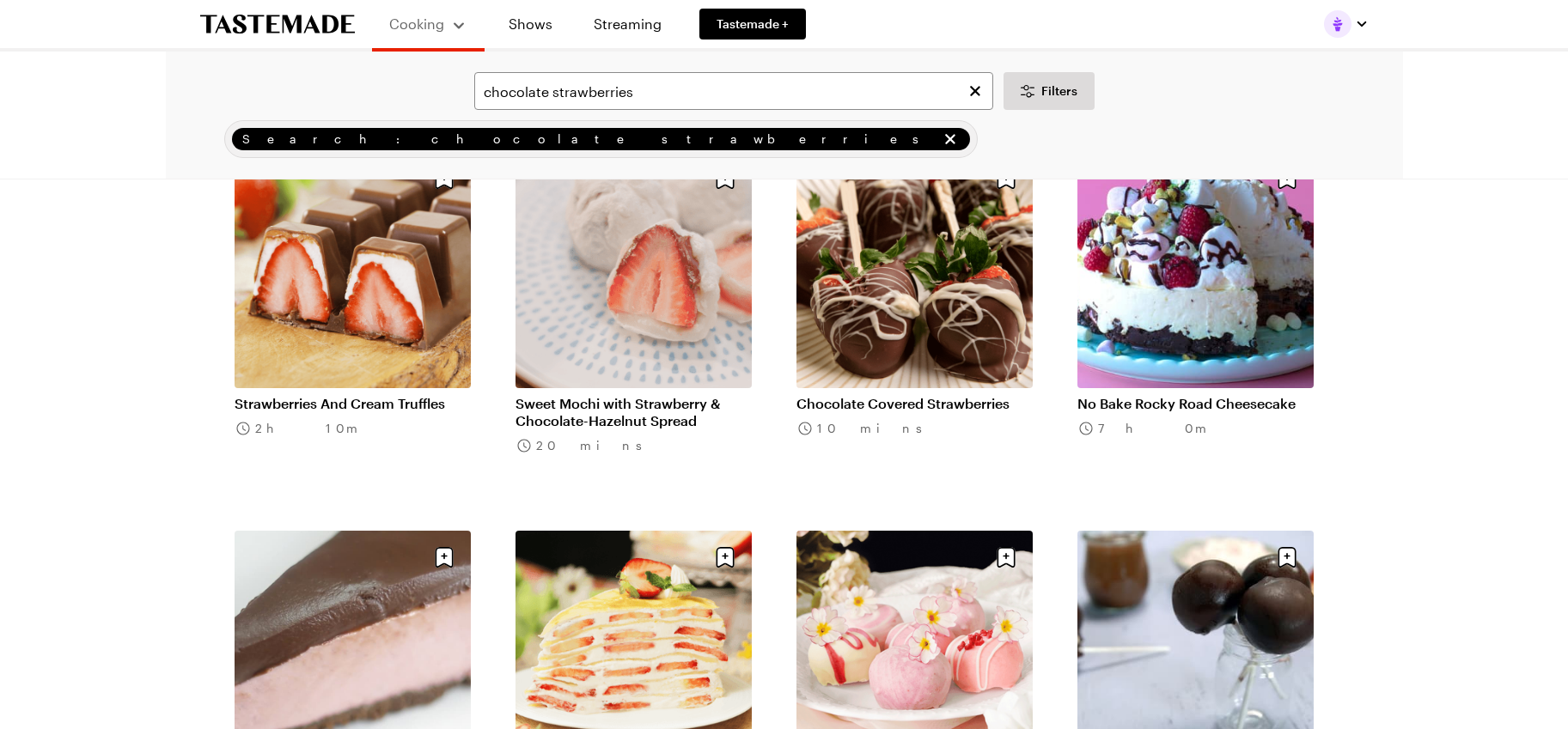
scroll to position [2061, 0]
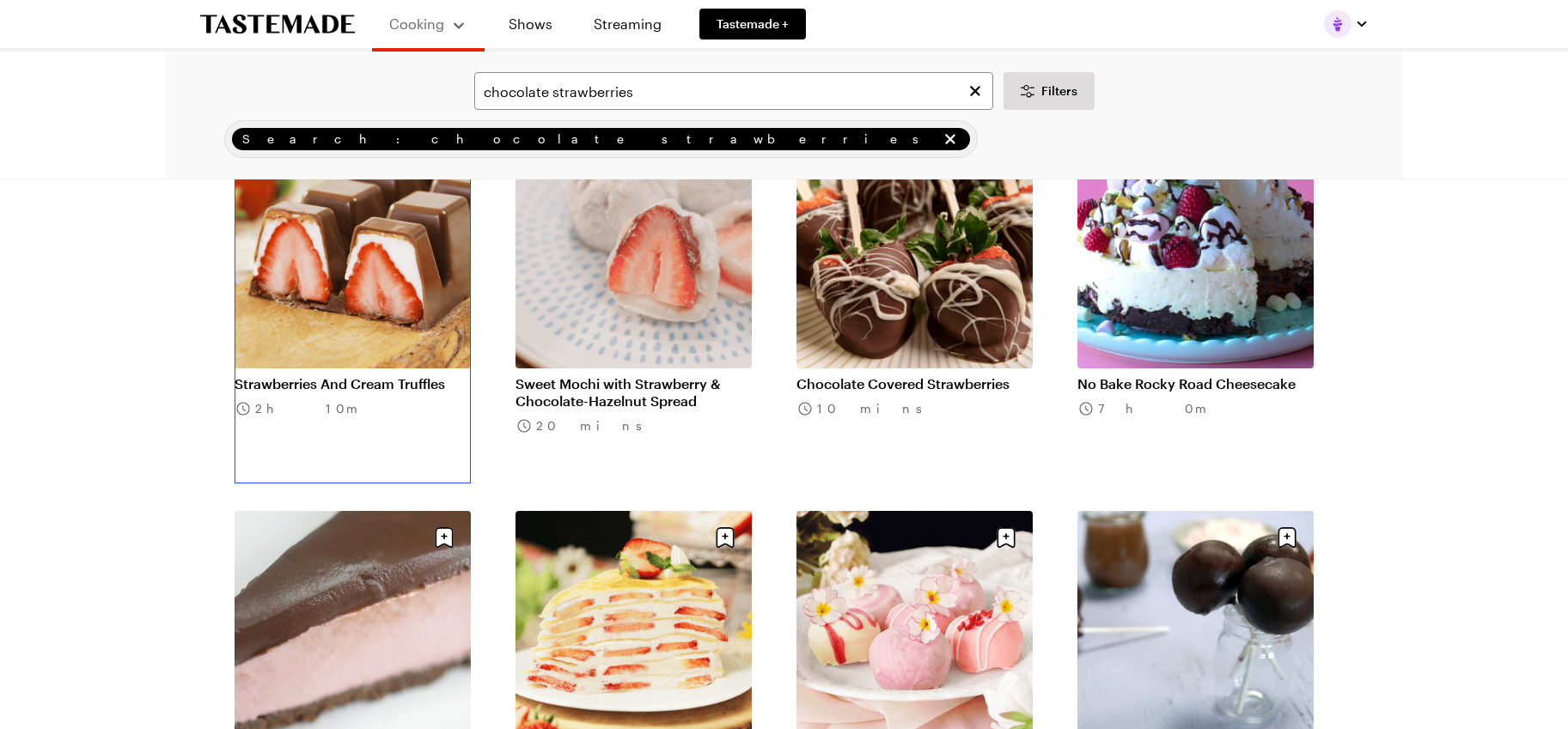
click at [413, 376] on link "Strawberries And Cream Truffles" at bounding box center [352, 384] width 236 height 18
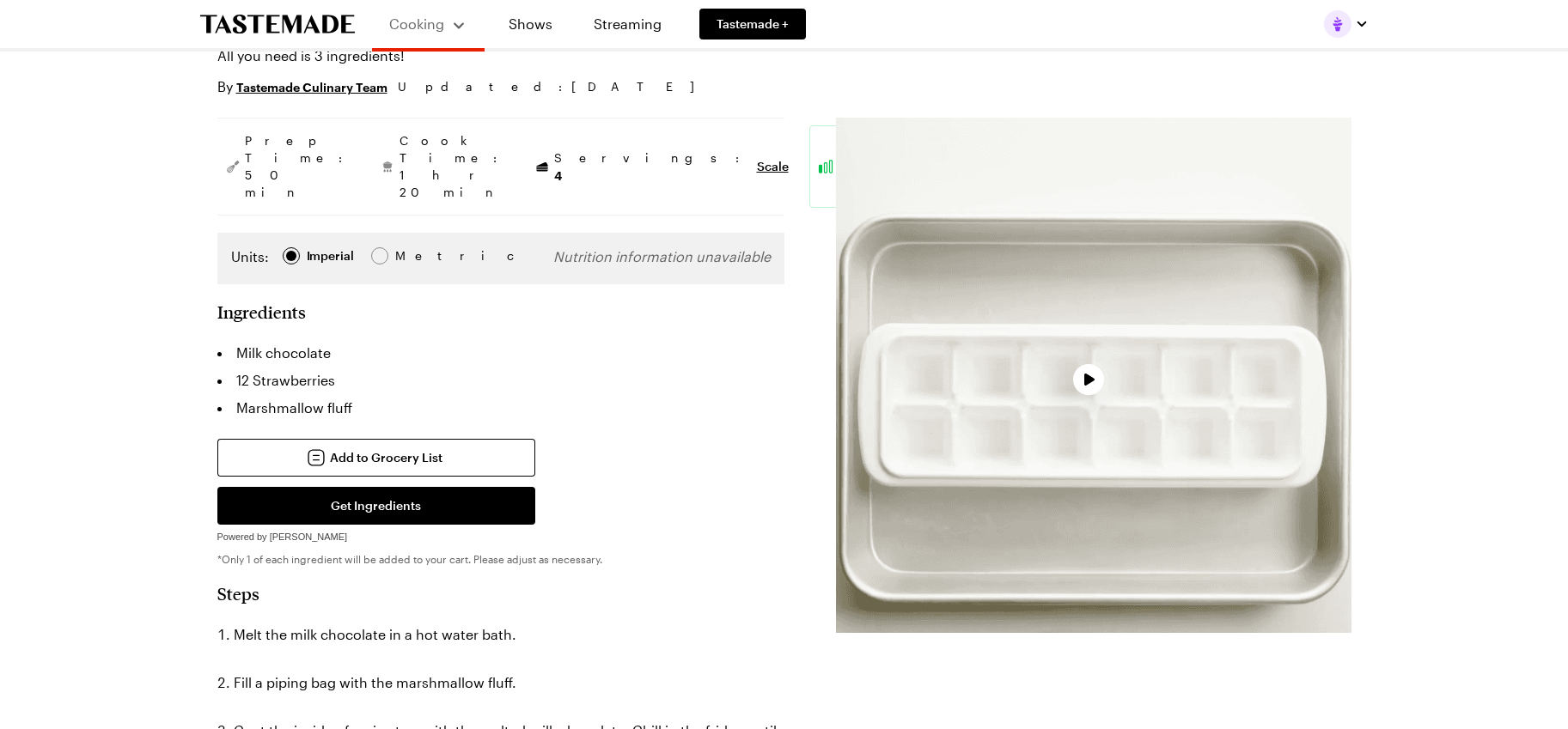
scroll to position [258, 0]
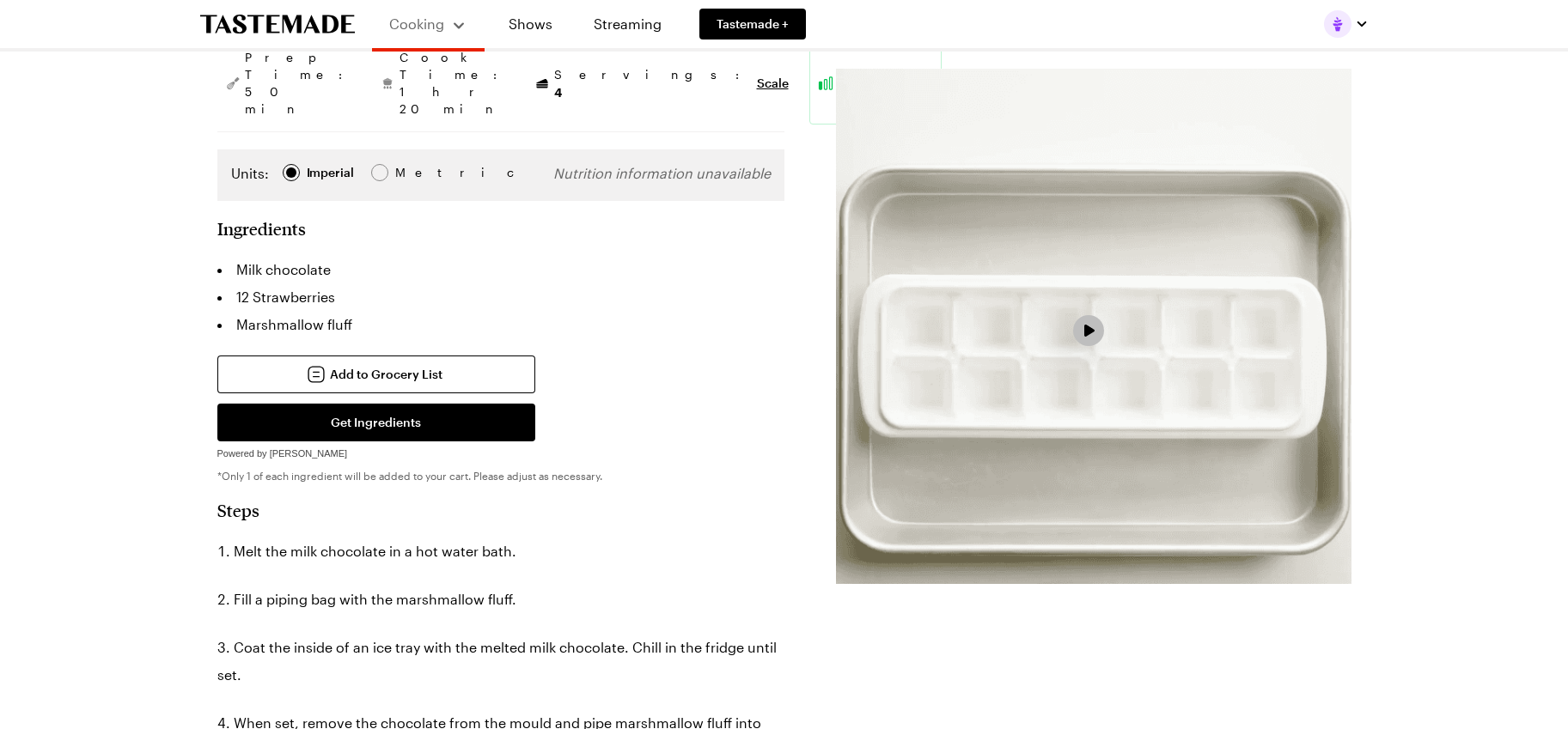
click at [1089, 330] on span "Video Player" at bounding box center [1088, 331] width 16 height 15
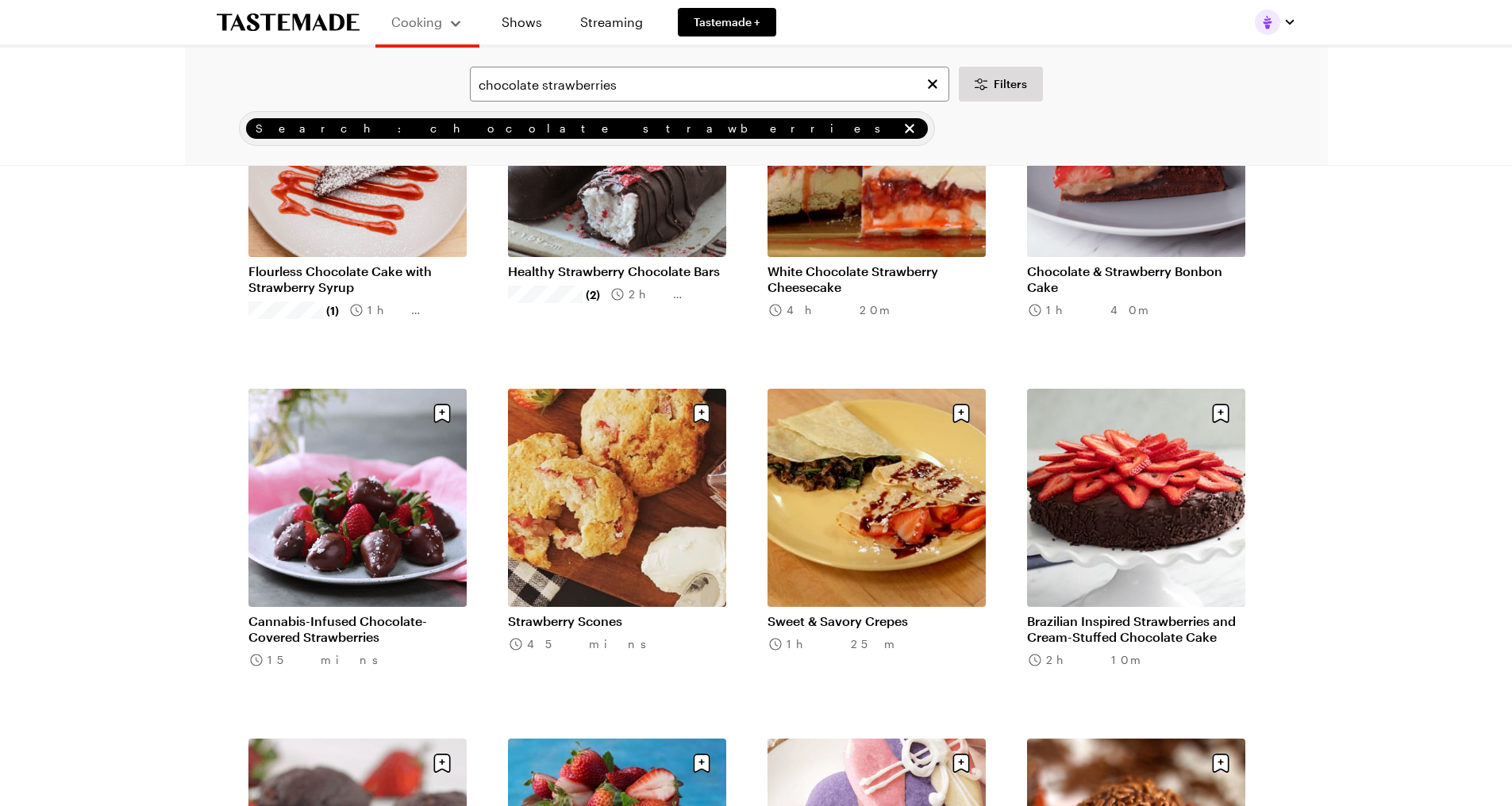
scroll to position [1904, 0]
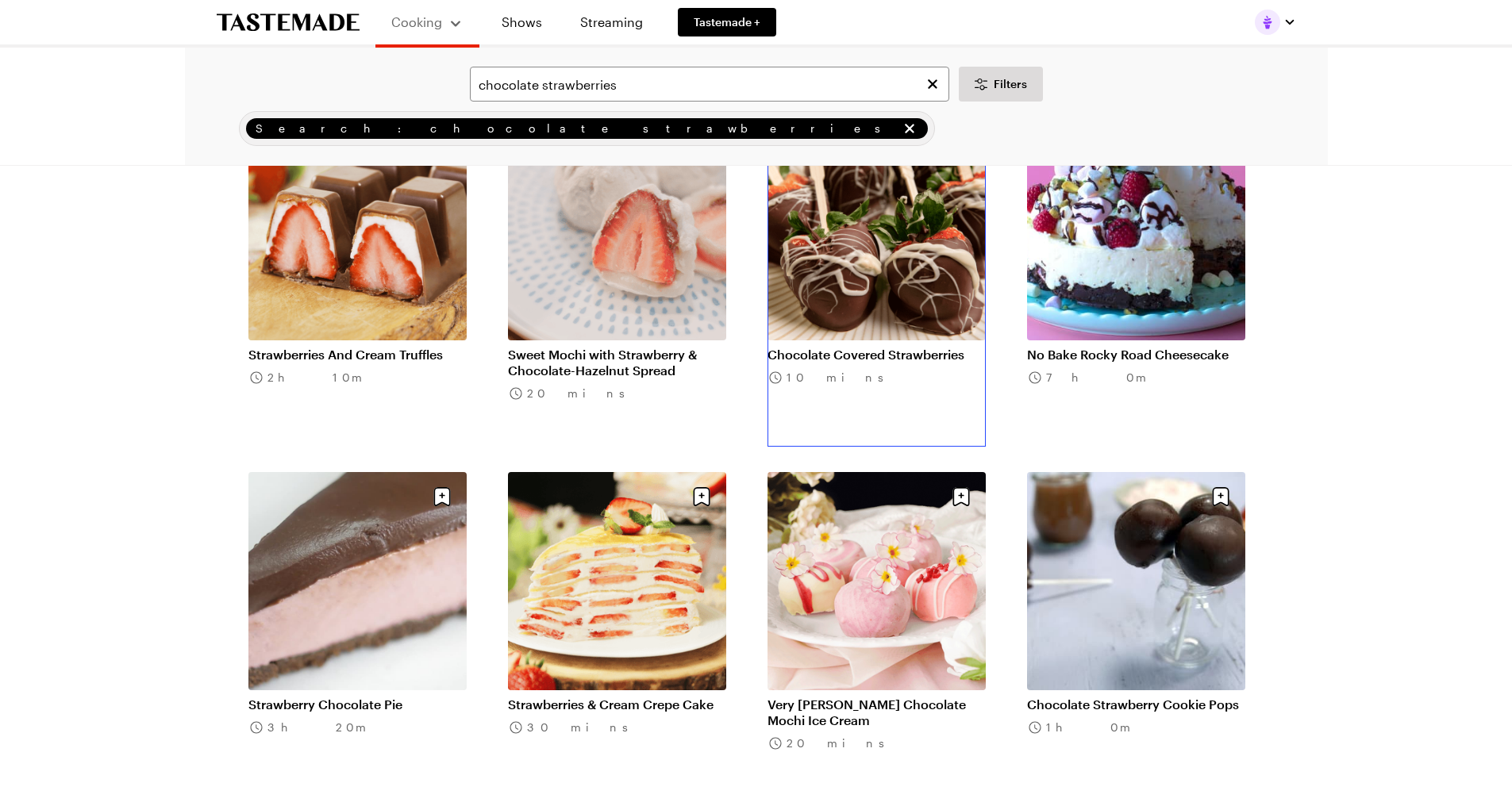
click at [816, 347] on link "Chocolate Covered Strawberries" at bounding box center [876, 355] width 218 height 16
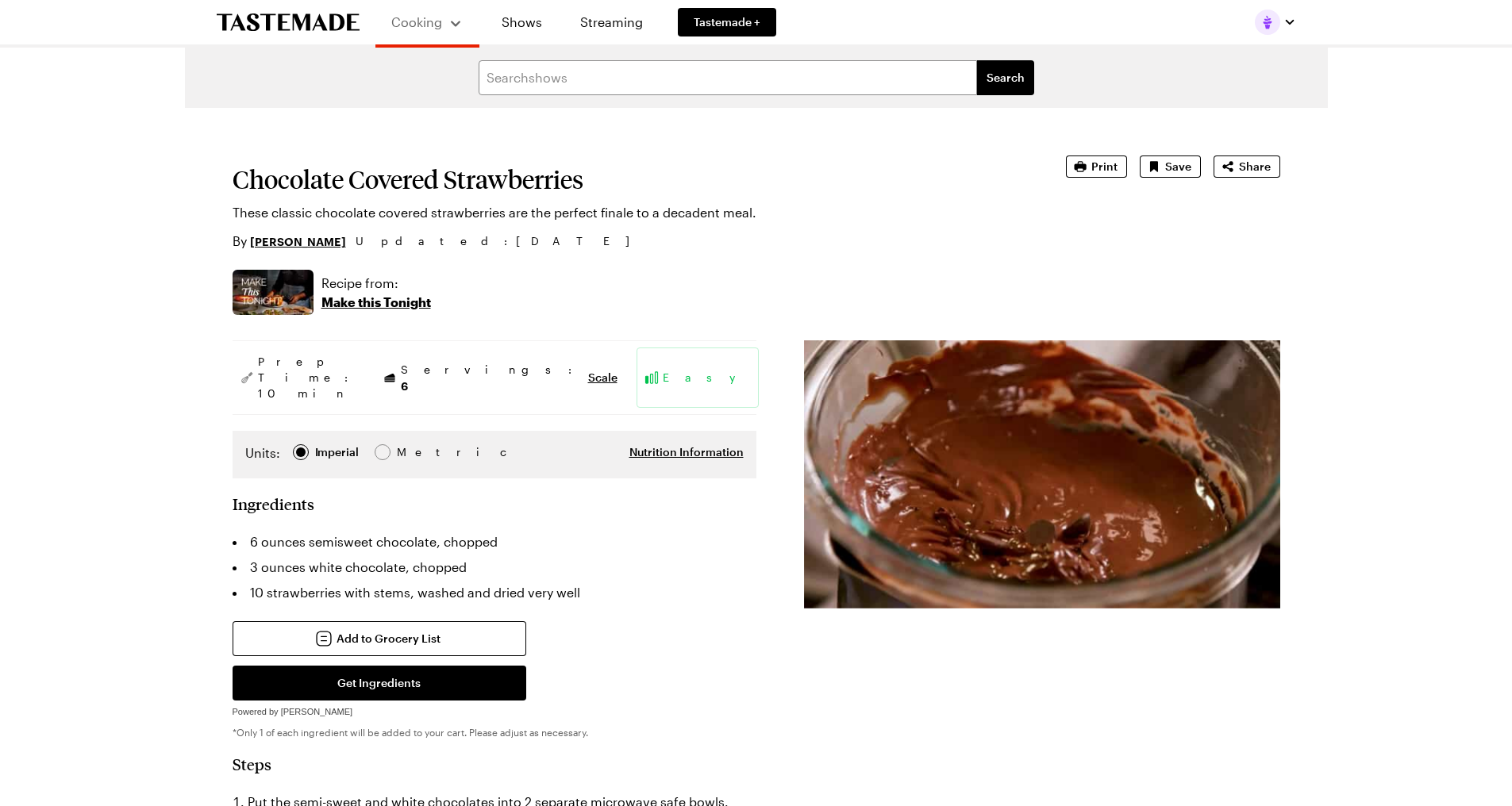
click at [1134, 436] on img at bounding box center [1042, 474] width 476 height 268
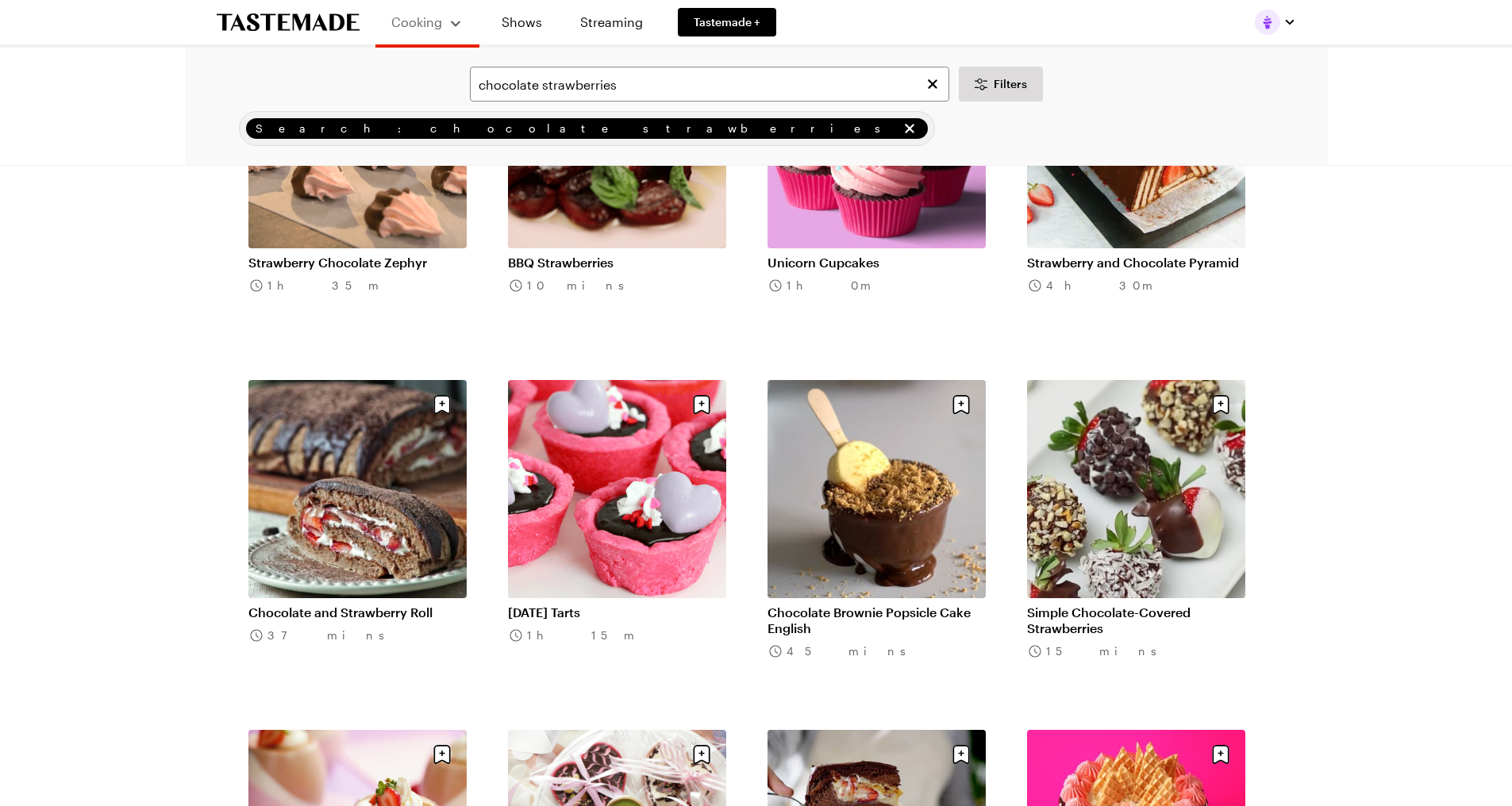
scroll to position [3095, 0]
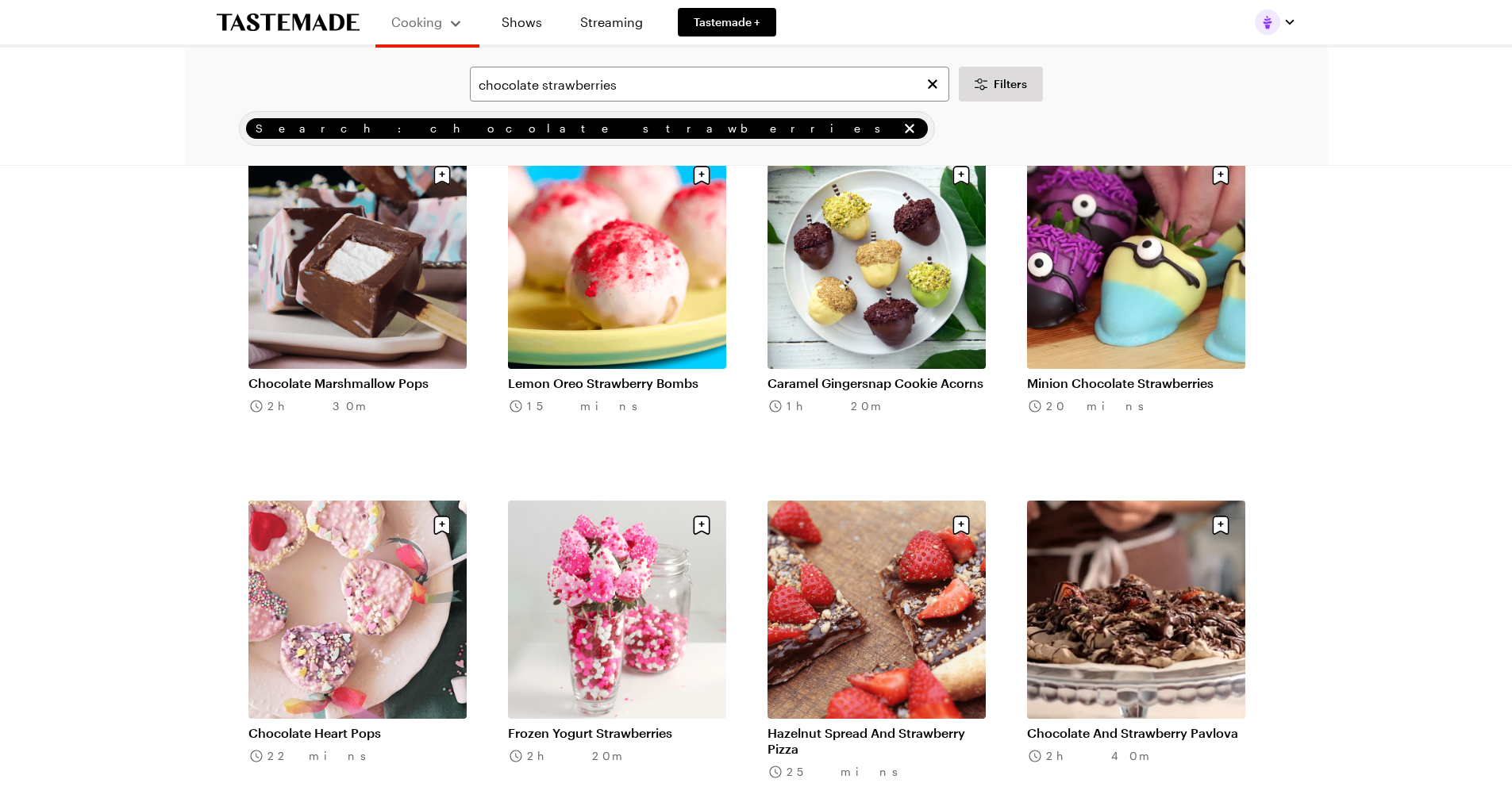
scroll to position [5476, 0]
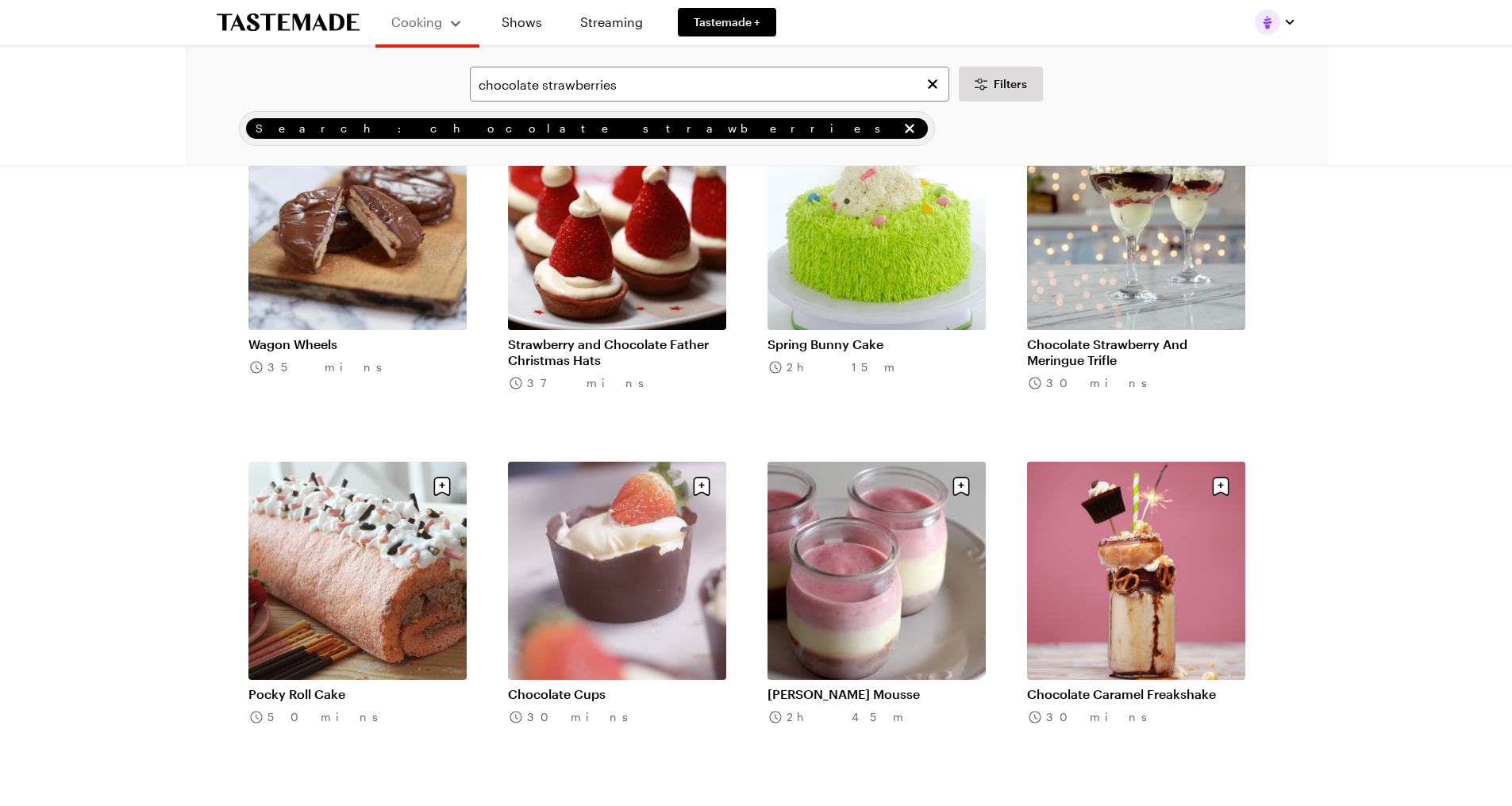
scroll to position [4206, 0]
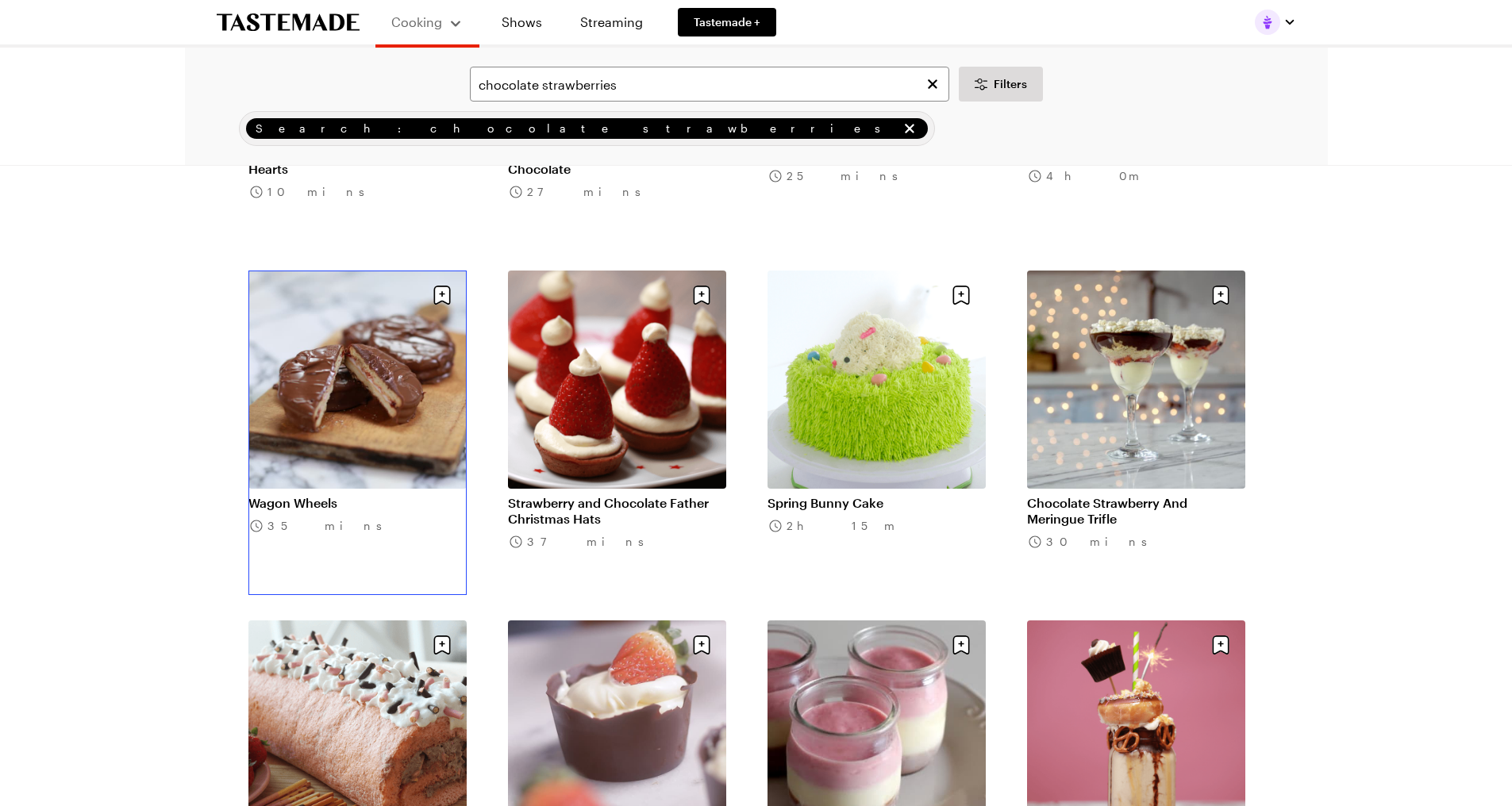
click at [354, 495] on link "Wagon Wheels" at bounding box center [357, 503] width 218 height 16
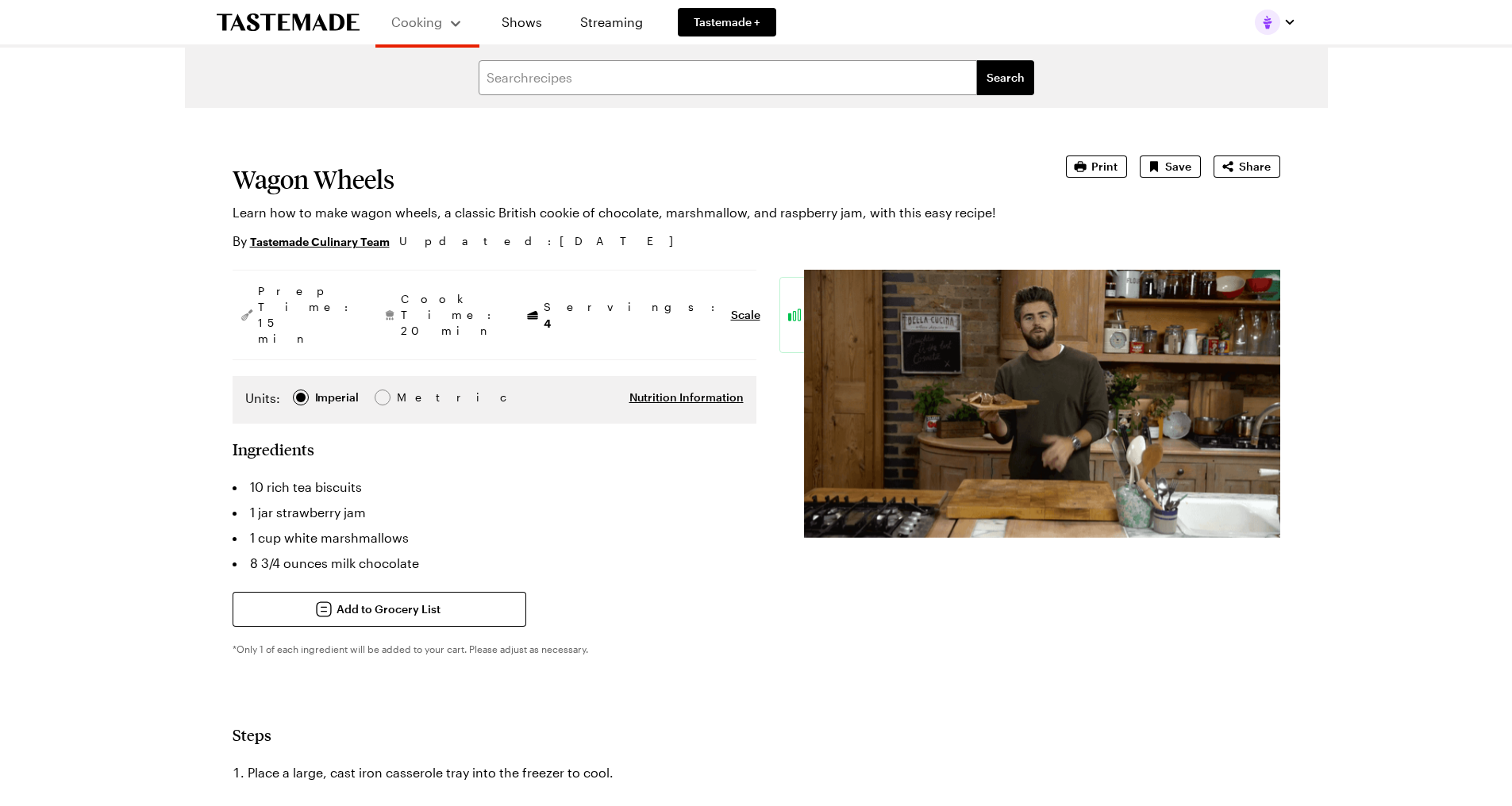
type textarea "x"
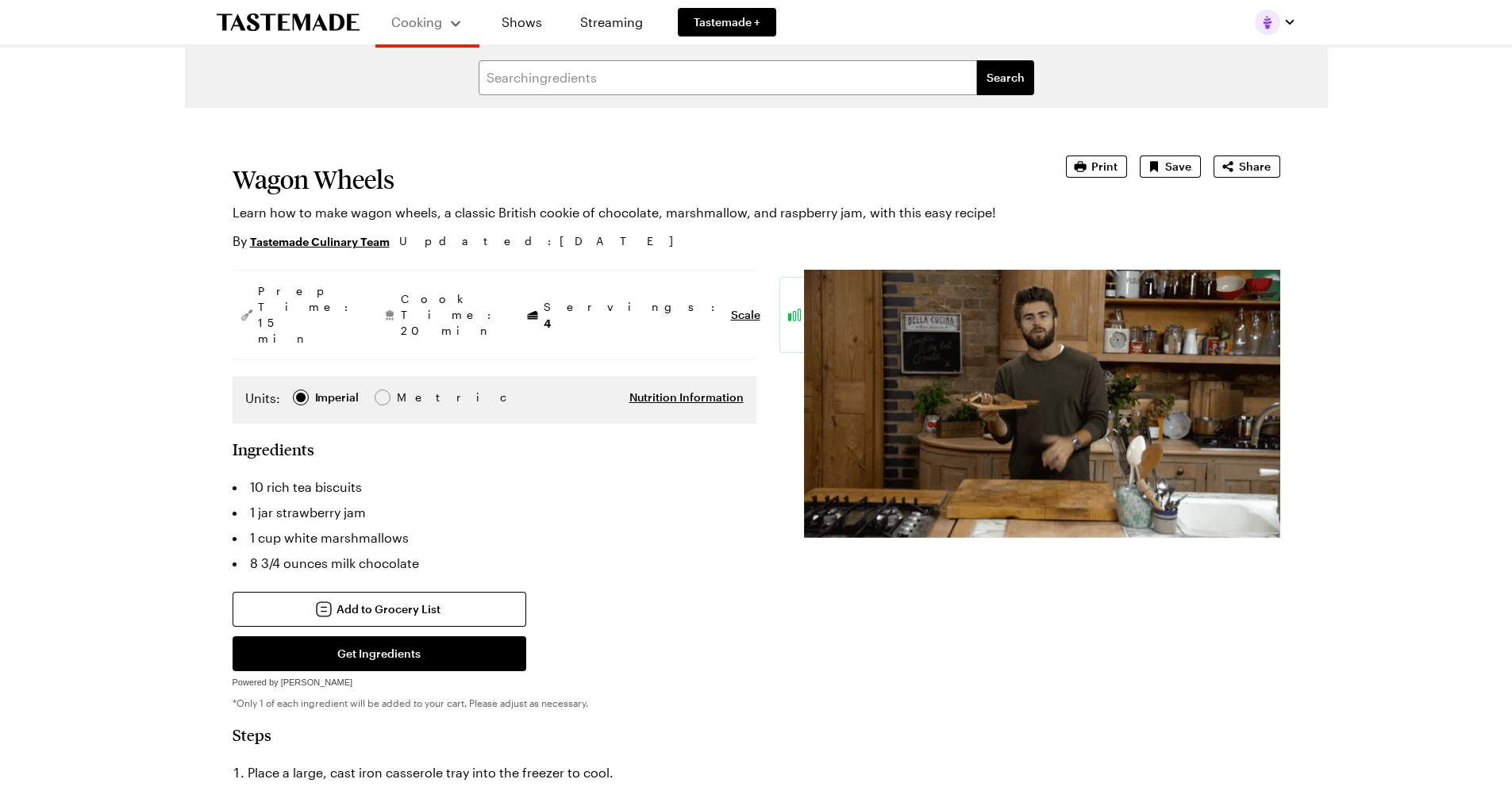
click at [972, 385] on img at bounding box center [1042, 404] width 476 height 268
click at [1038, 397] on img at bounding box center [1042, 404] width 476 height 268
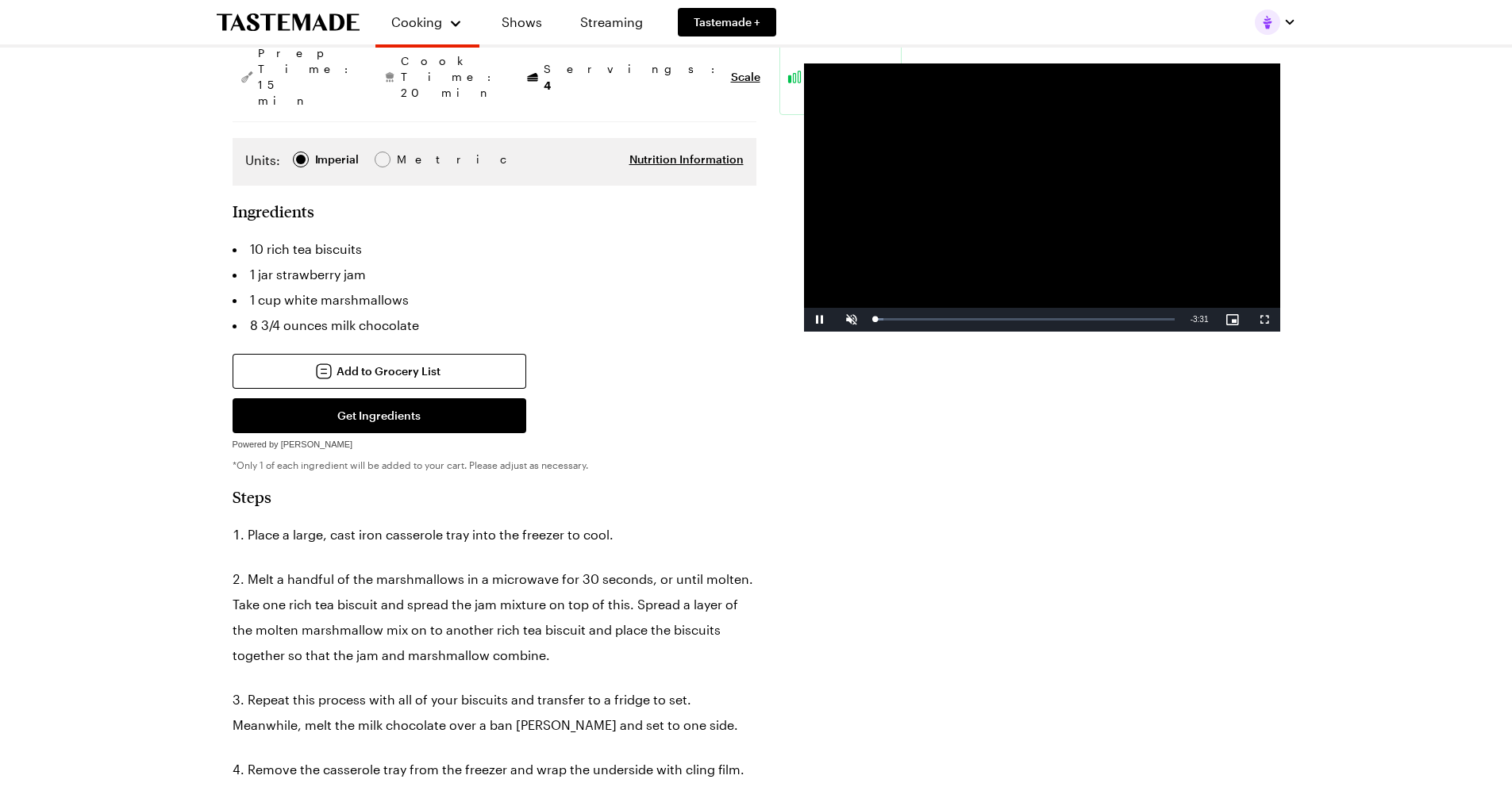
scroll to position [317, 0]
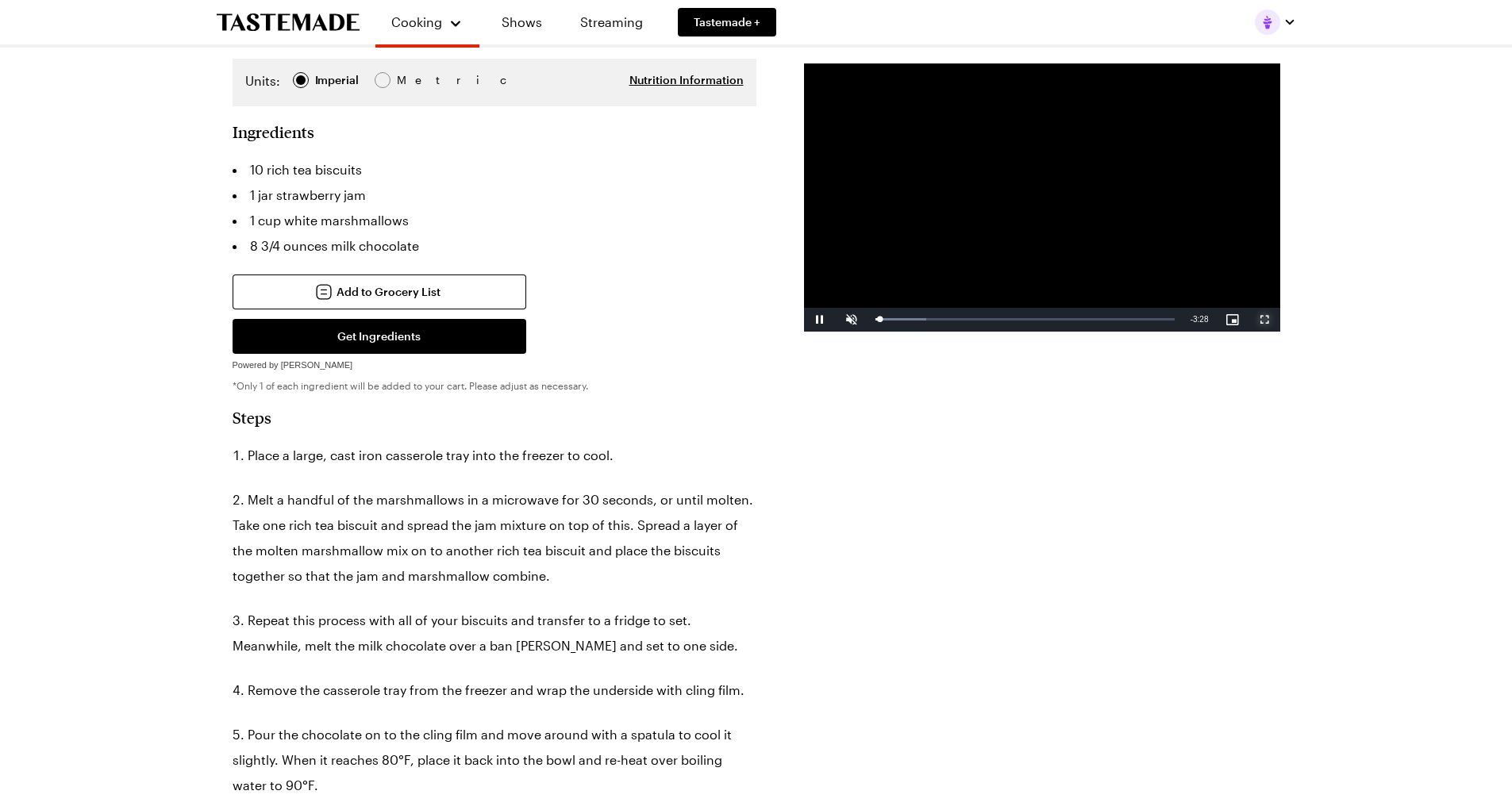
click at [1262, 320] on span "Video Player" at bounding box center [1264, 320] width 32 height 0
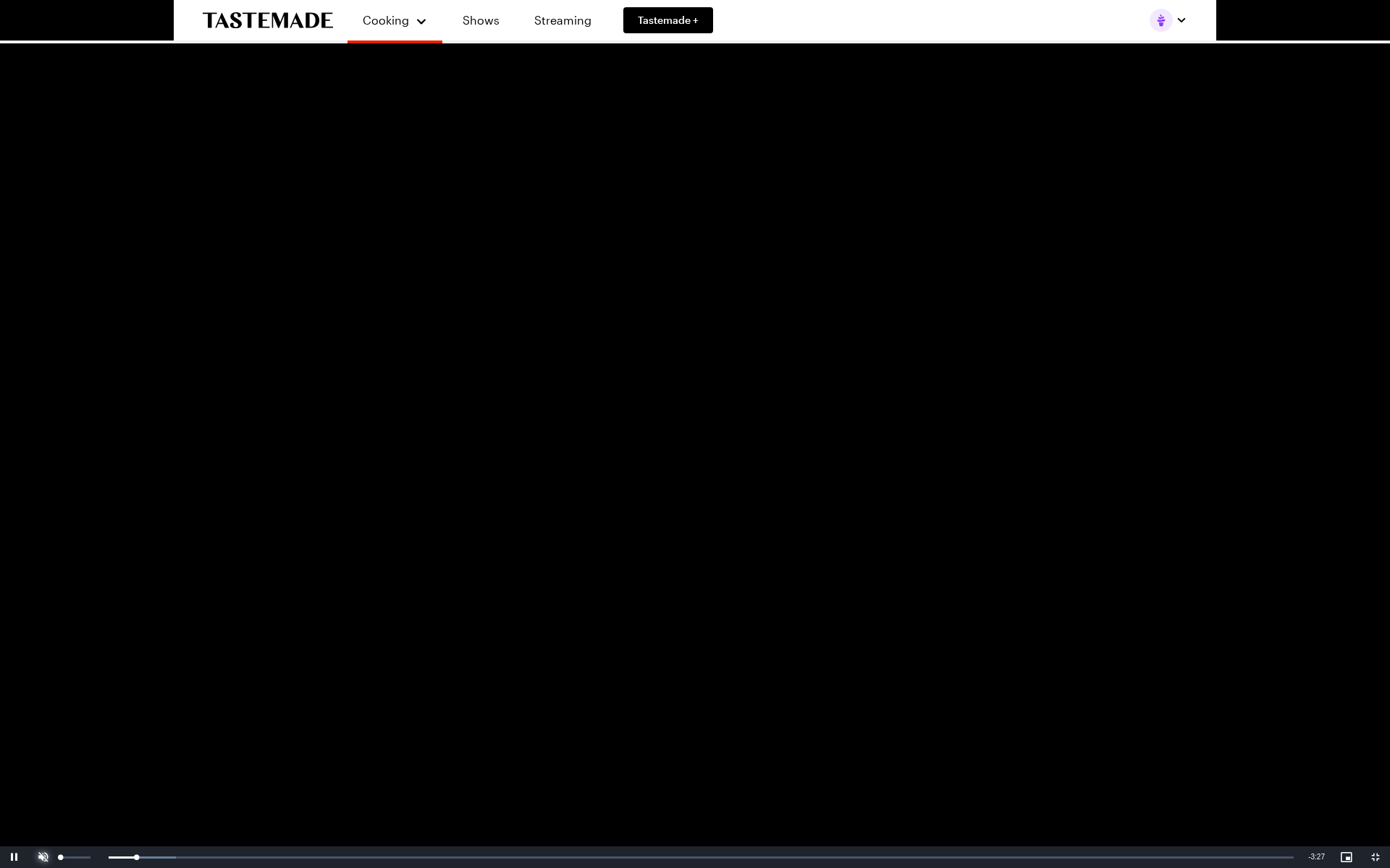
click at [44, 734] on span "Video Player" at bounding box center [43, 857] width 29 height 0
type textarea "x"
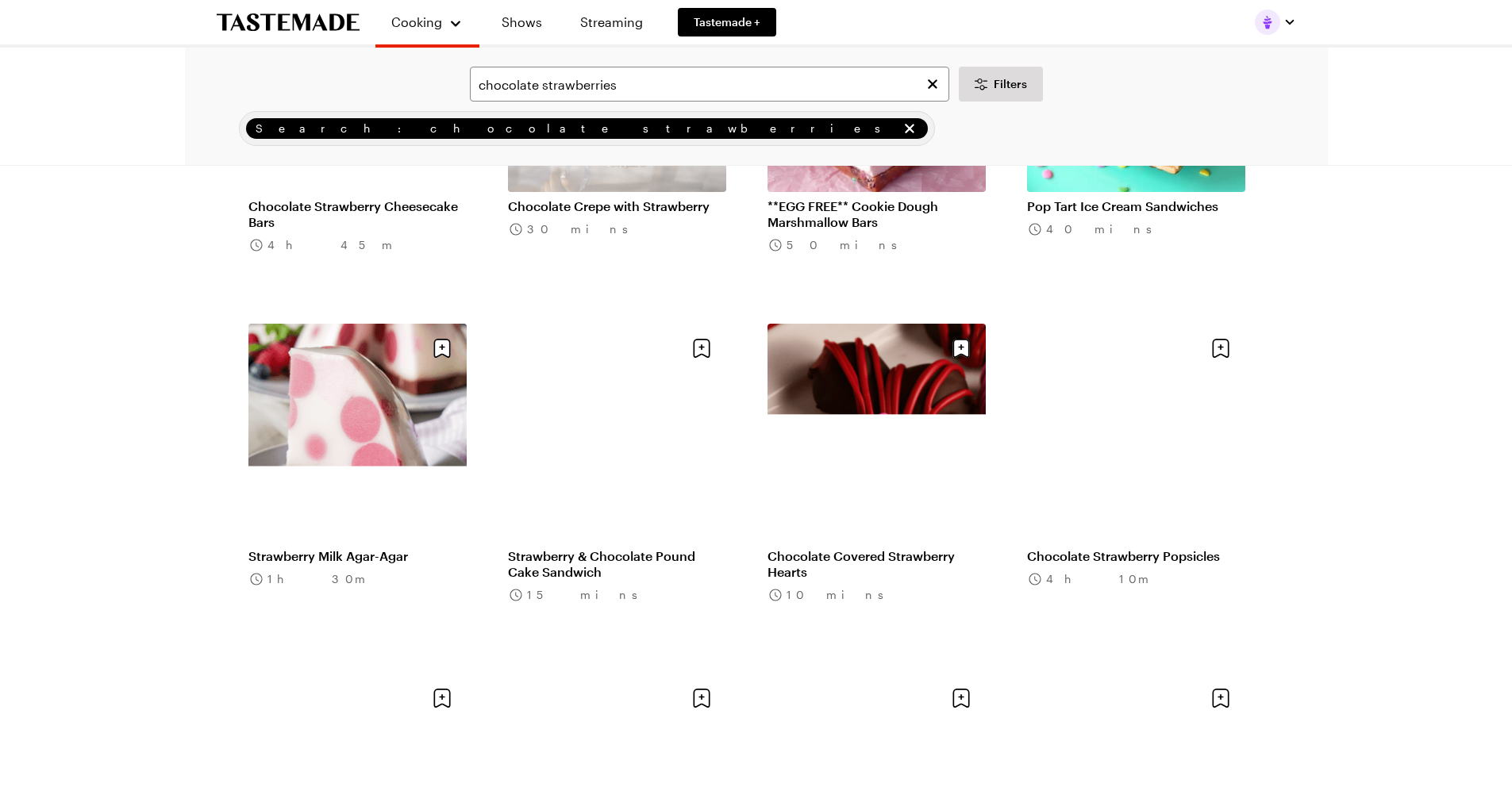
scroll to position [1236, 0]
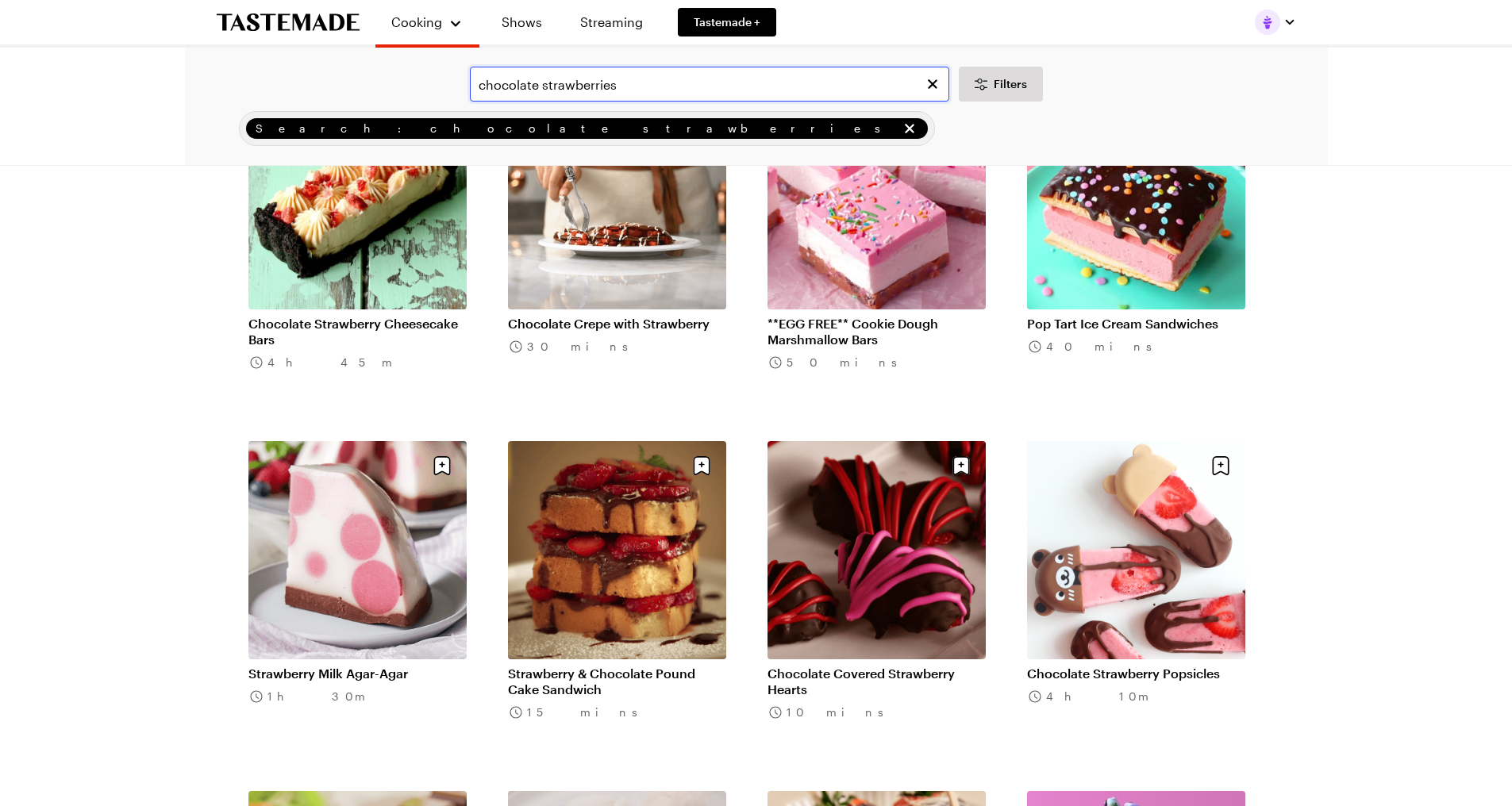
click at [581, 70] on input "chocolate strawberries" at bounding box center [709, 84] width 479 height 35
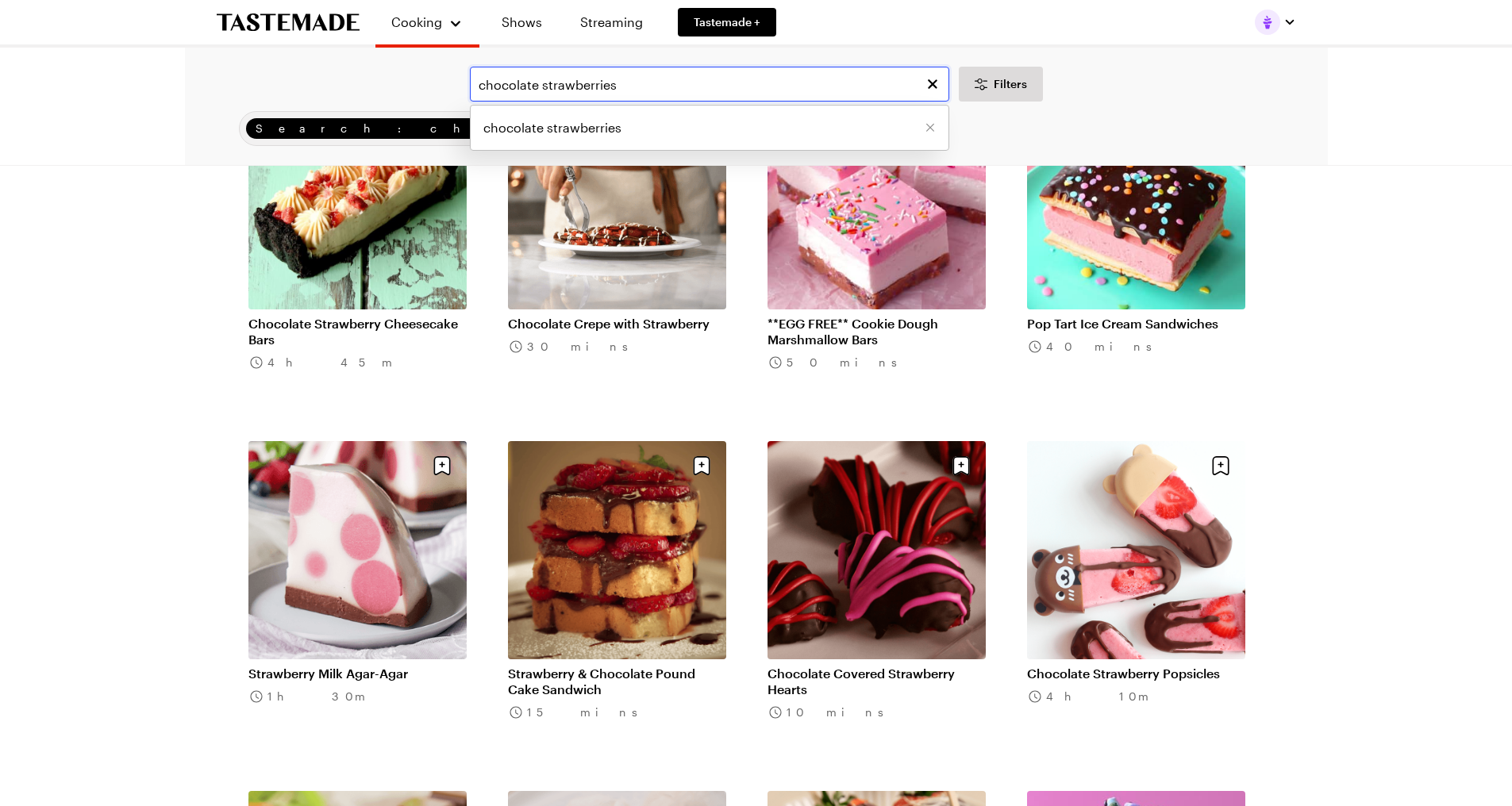
click at [581, 70] on input "chocolate strawberries" at bounding box center [709, 84] width 479 height 35
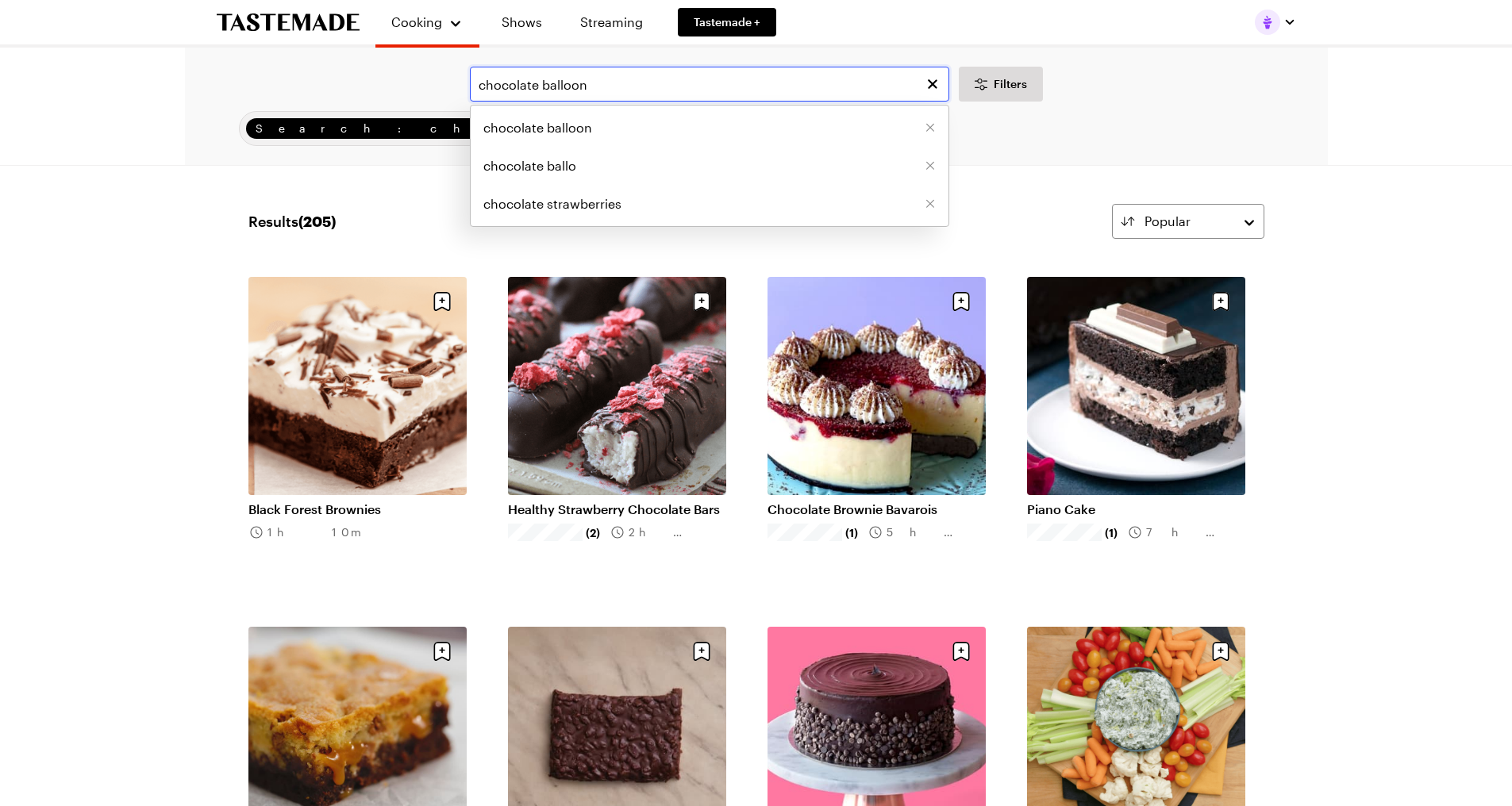
type input "chocolate balloon"
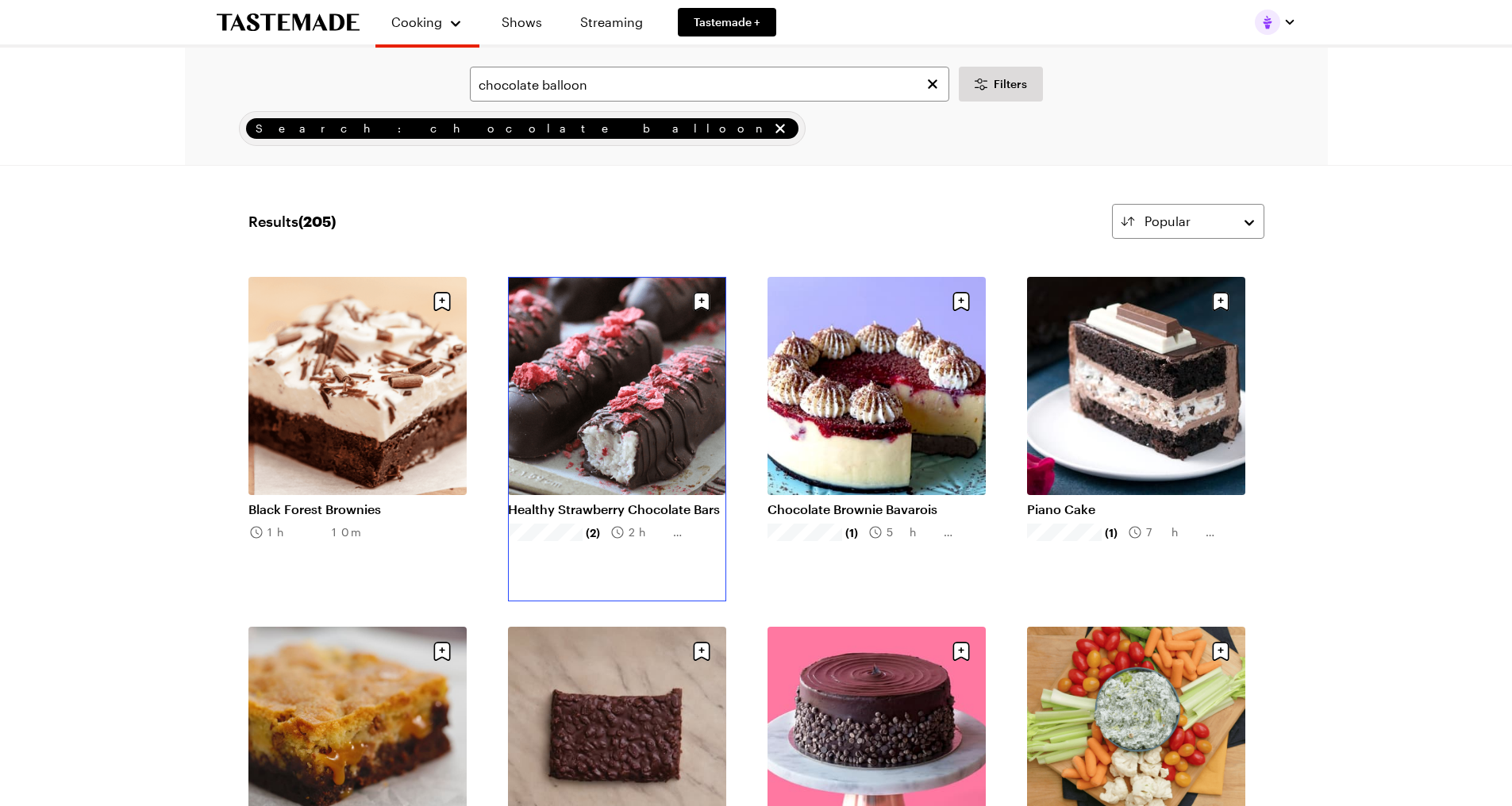
click at [627, 502] on link "Healthy Strawberry Chocolate Bars" at bounding box center [616, 509] width 218 height 16
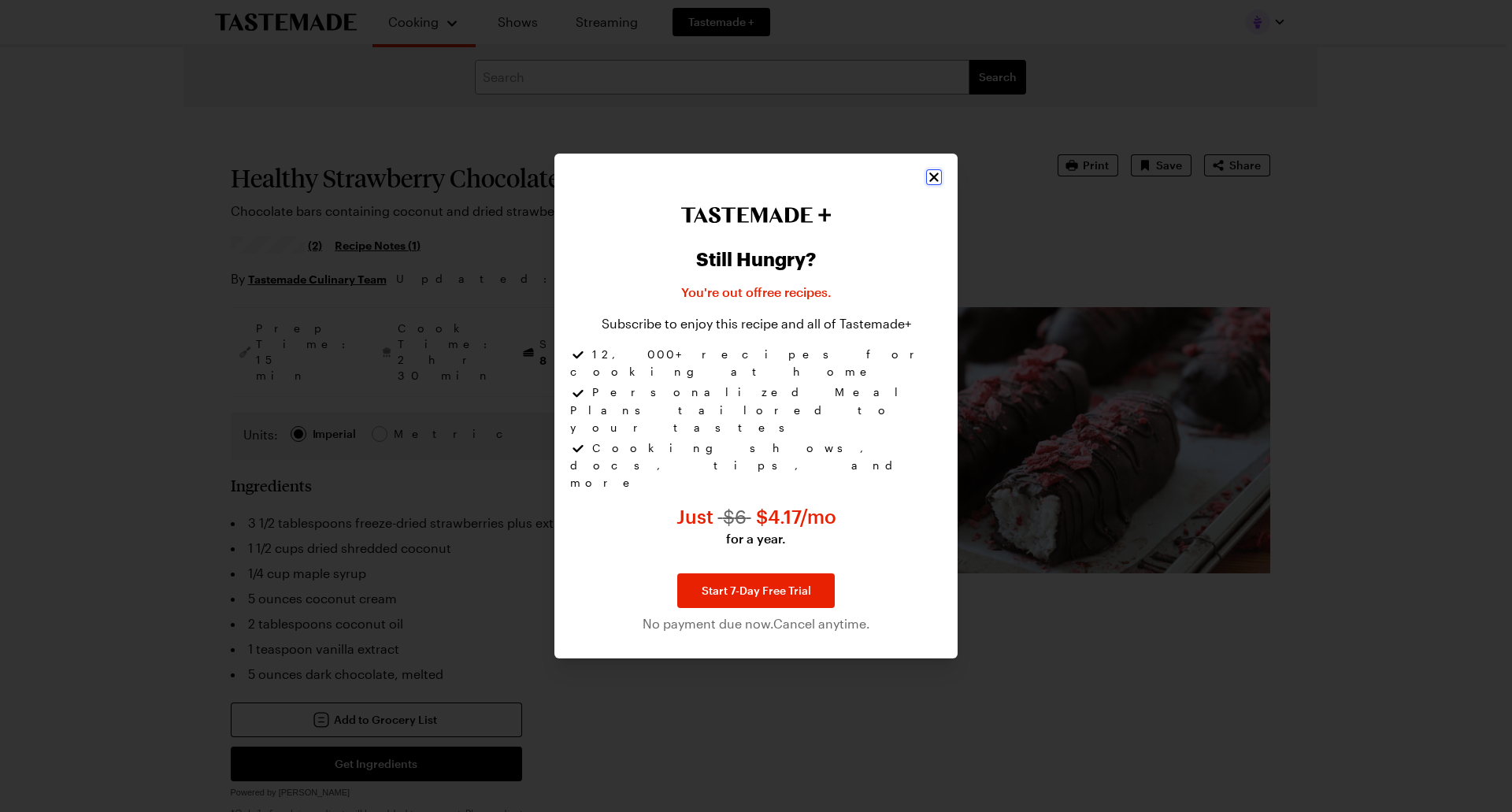
click at [931, 185] on icon "Close" at bounding box center [934, 177] width 16 height 16
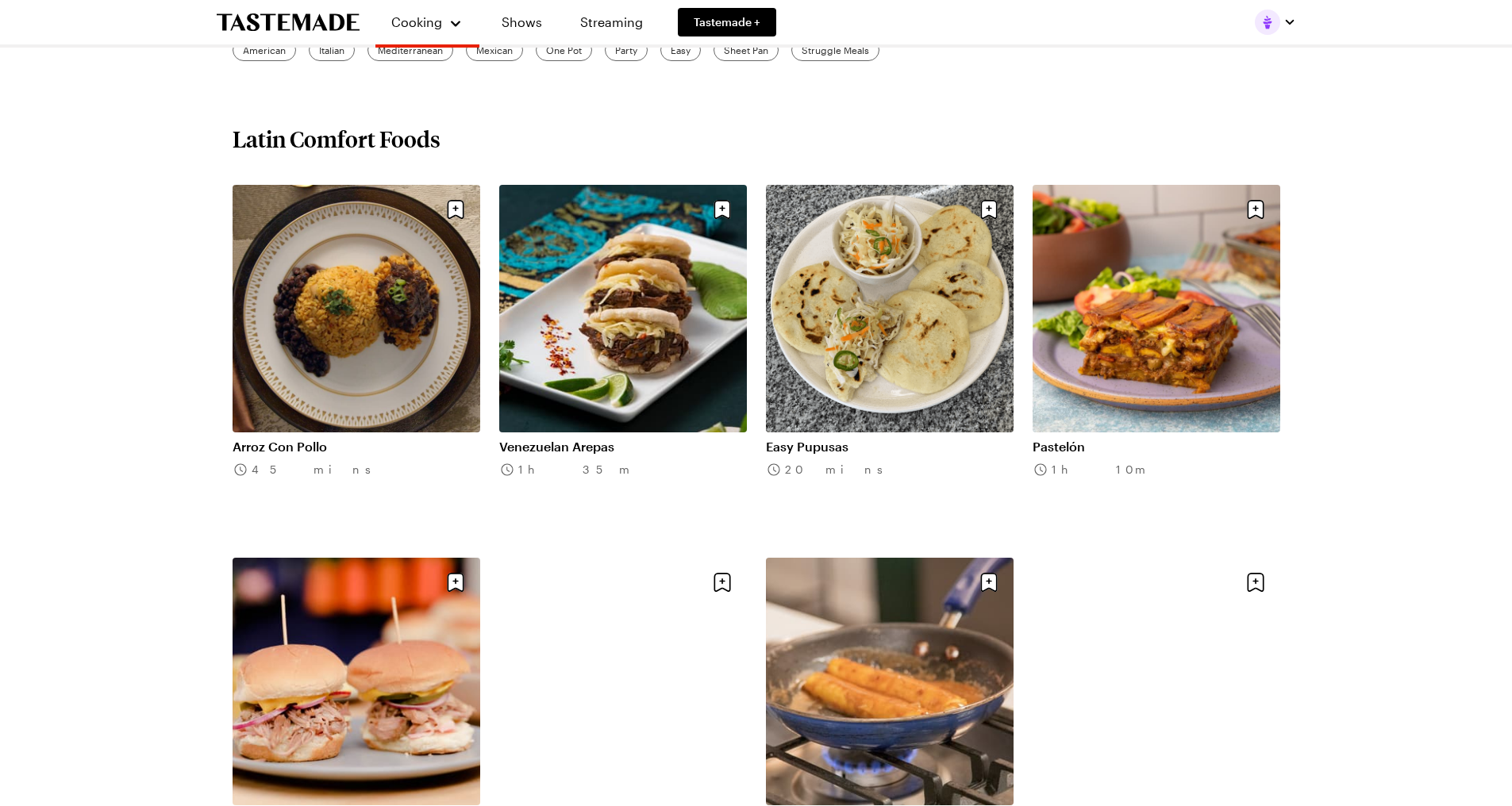
scroll to position [873, 0]
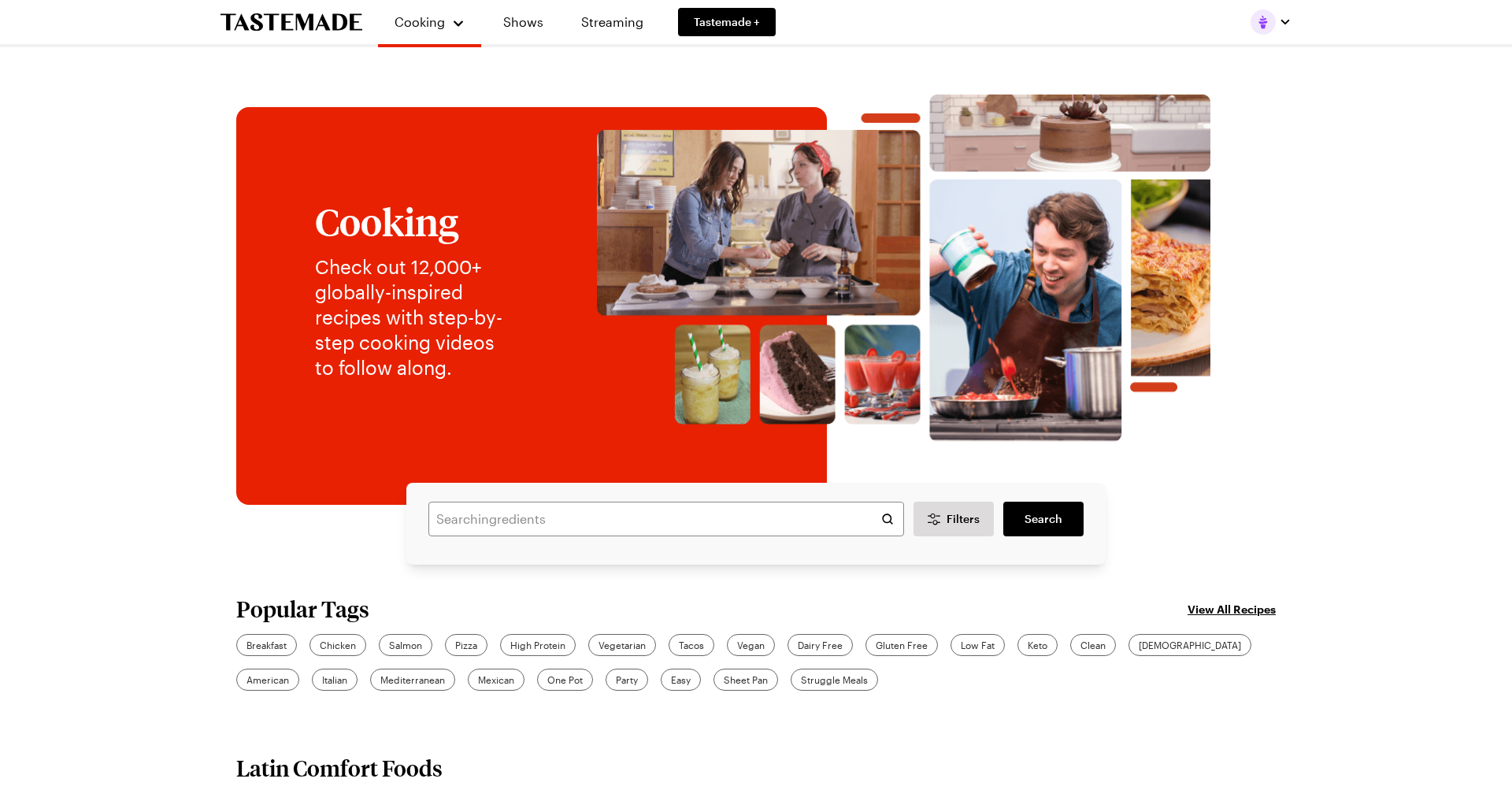
type textarea "x"
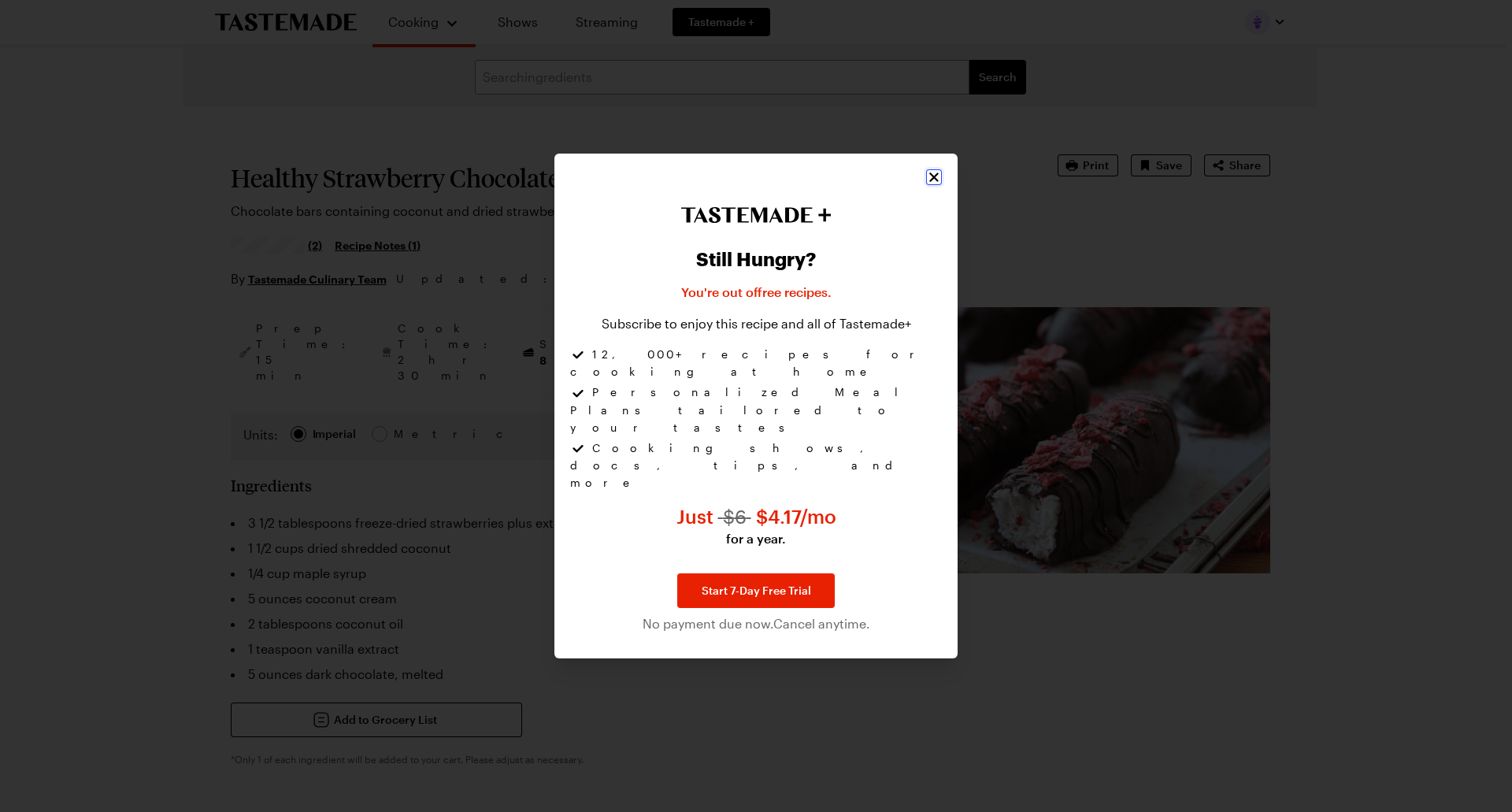
drag, startPoint x: 932, startPoint y: 221, endPoint x: 997, endPoint y: 294, distance: 97.7
click at [1001, 294] on div "Still Hungry? You're out of free recipes . Subscribe to enjoy this recipe and a…" at bounding box center [756, 406] width 1512 height 812
click at [935, 185] on icon "Close" at bounding box center [934, 177] width 16 height 16
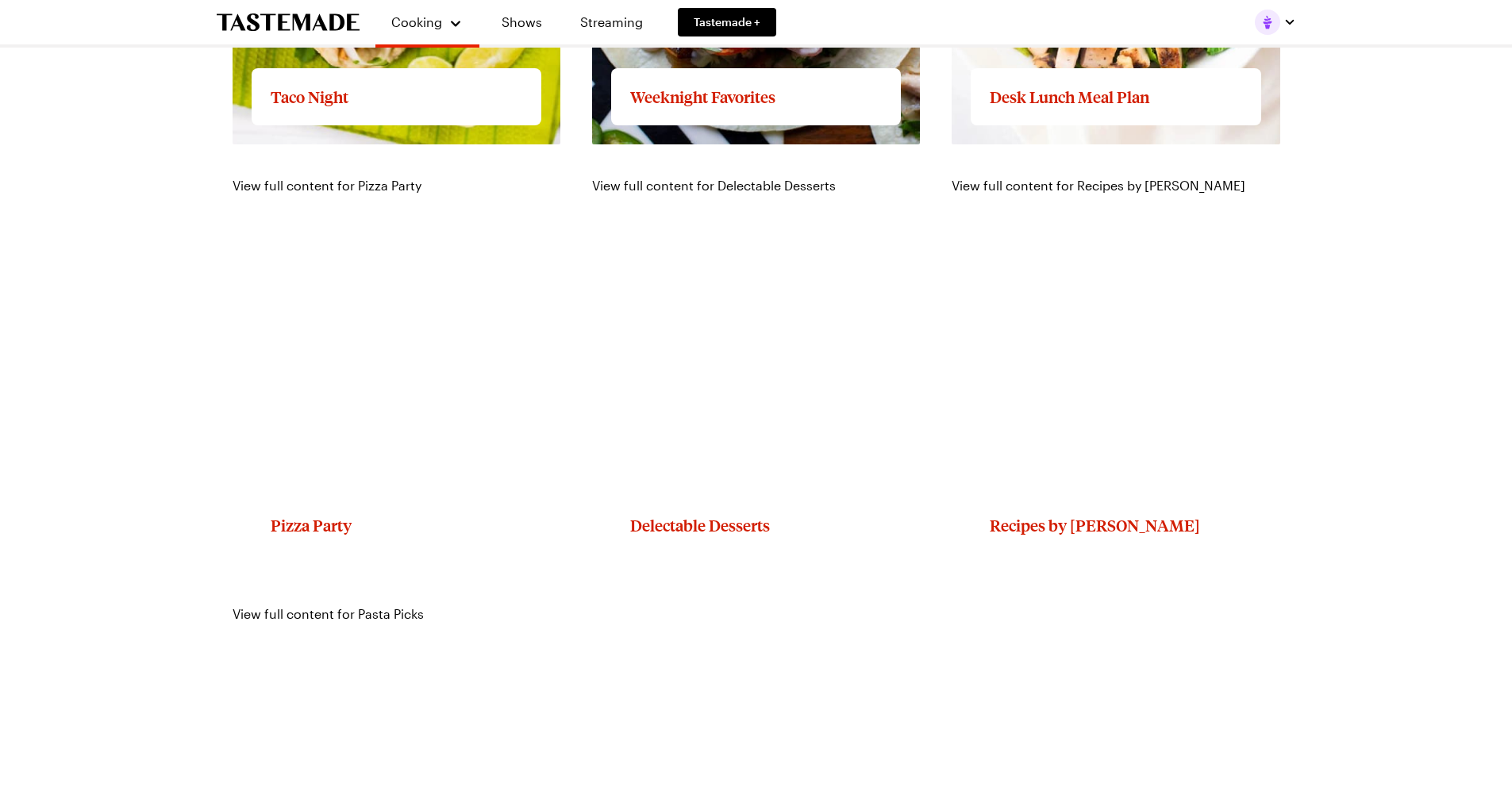
scroll to position [2381, 0]
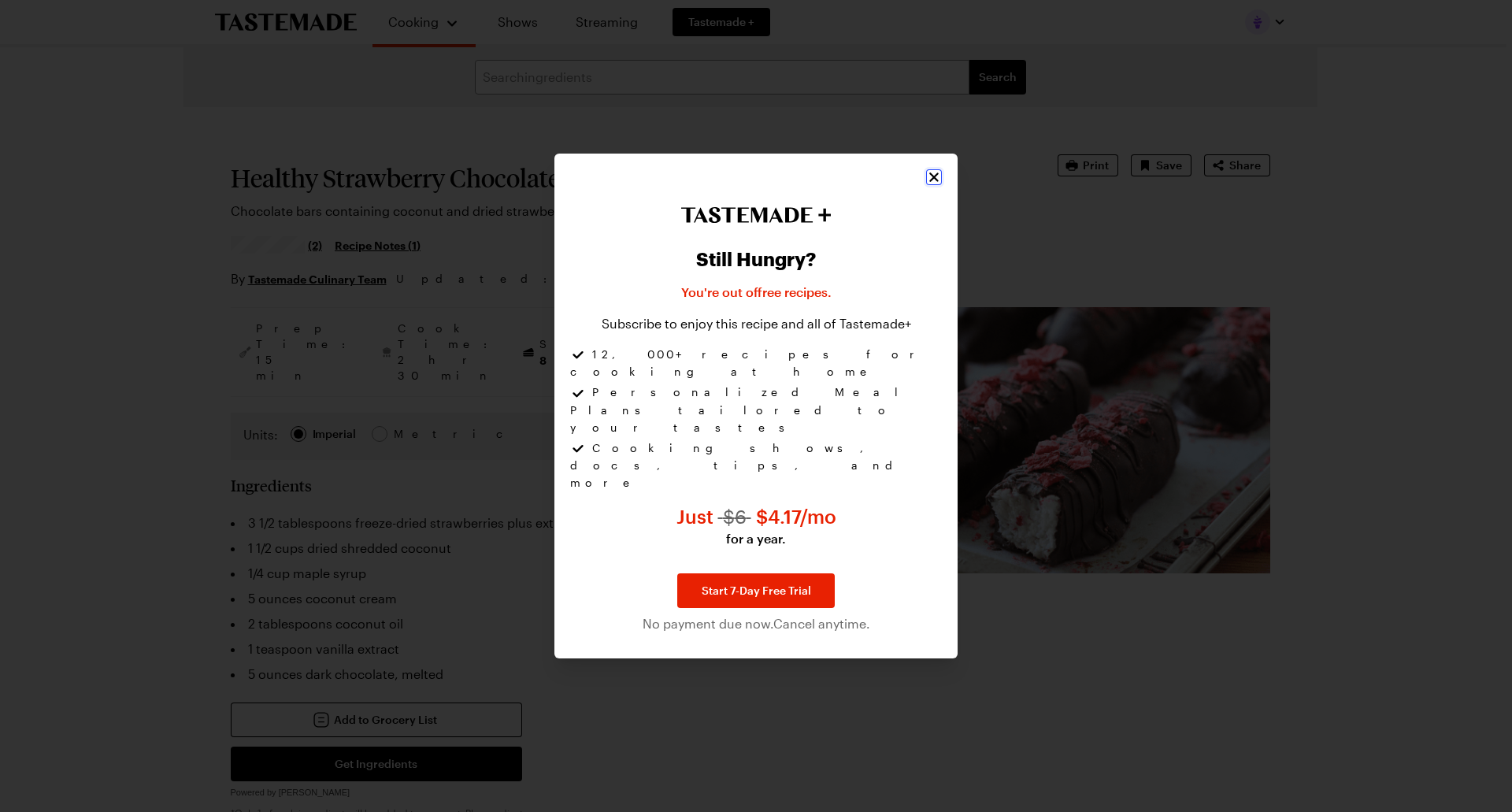
click at [932, 185] on icon "Close" at bounding box center [934, 177] width 16 height 16
type textarea "x"
